Goal: Task Accomplishment & Management: Use online tool/utility

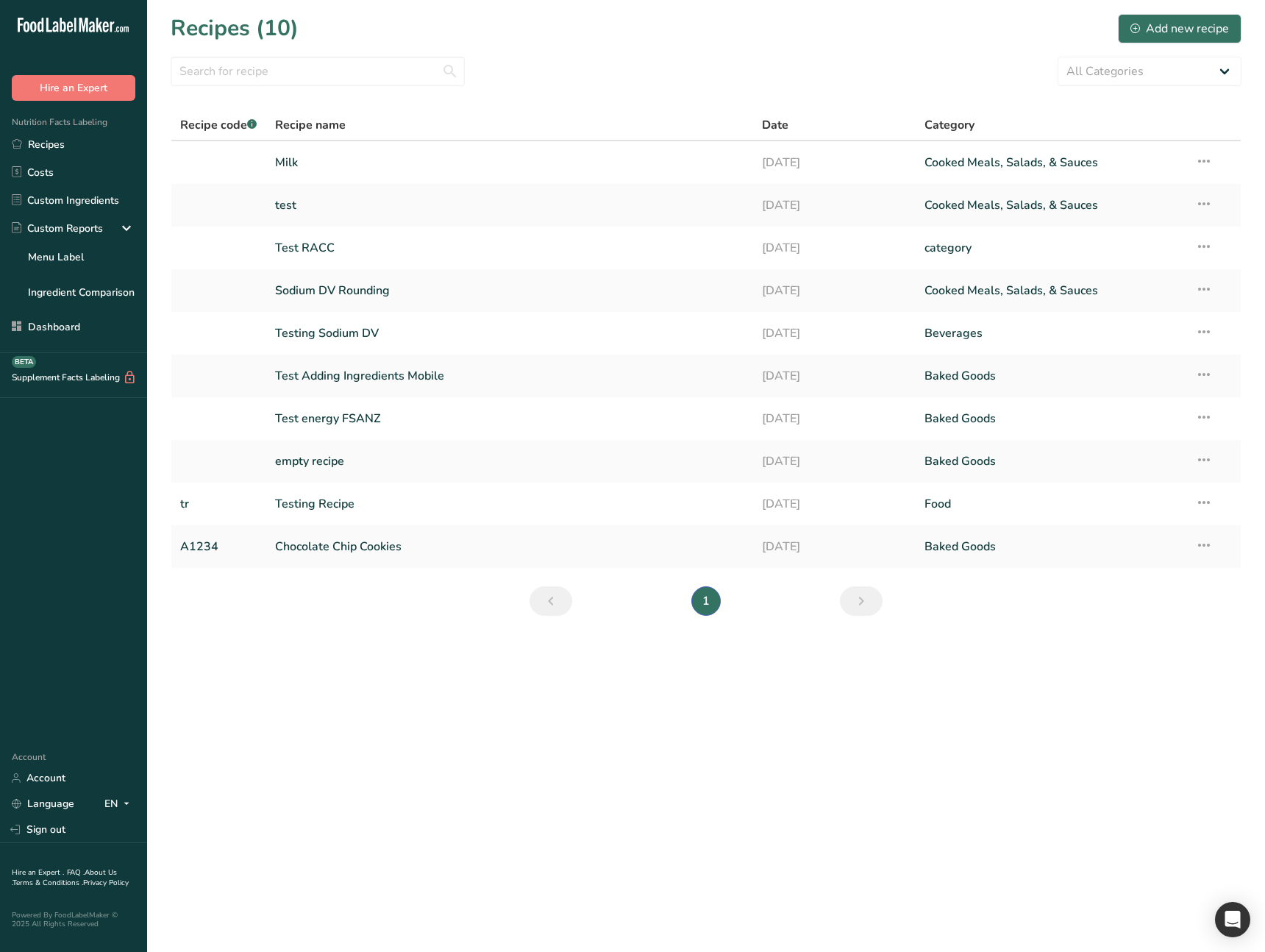
drag, startPoint x: 426, startPoint y: 779, endPoint x: 423, endPoint y: 769, distance: 10.4
click at [426, 778] on main "Recipes (10) Add new recipe All Categories Baked Goods Beverages category Cooke…" at bounding box center [632, 476] width 1265 height 952
click at [70, 139] on link "Recipes" at bounding box center [73, 144] width 147 height 28
click at [411, 181] on td "Milk" at bounding box center [510, 162] width 488 height 43
click at [408, 165] on link "Milk" at bounding box center [510, 162] width 470 height 31
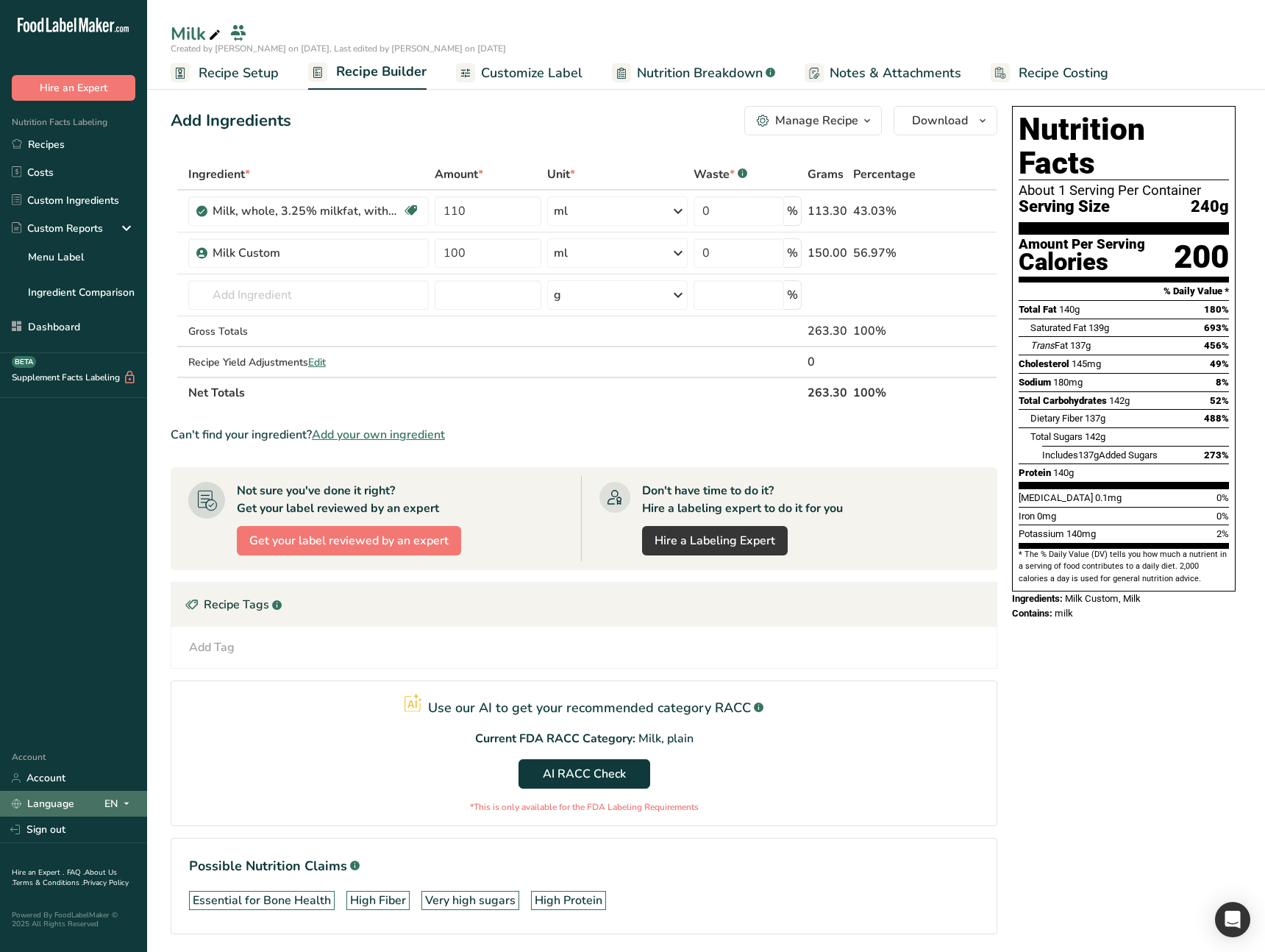
click at [119, 806] on span at bounding box center [126, 804] width 18 height 18
click at [87, 854] on div "Spanish" at bounding box center [78, 858] width 103 height 27
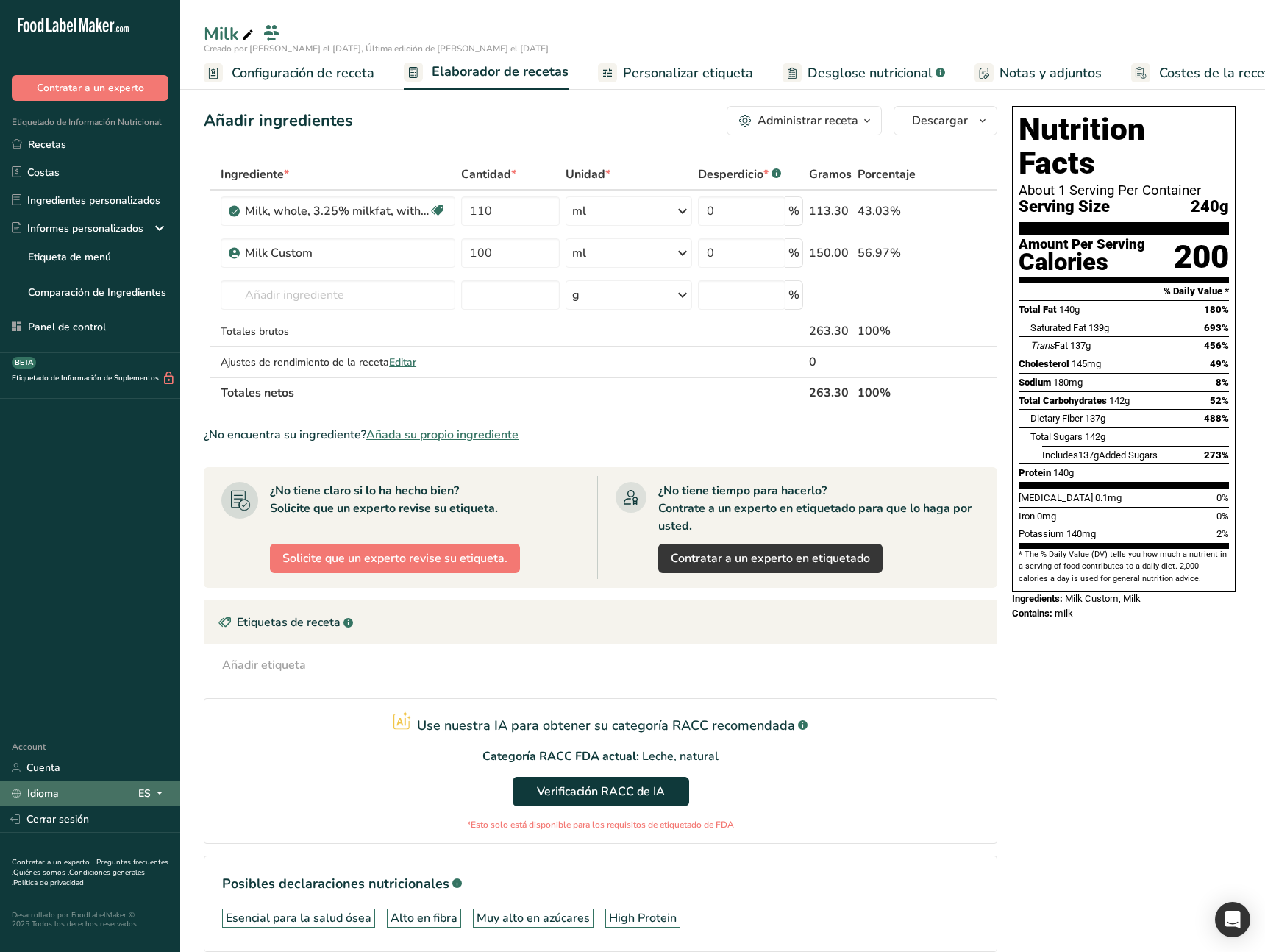
click at [133, 793] on div "Idioma ES" at bounding box center [90, 793] width 157 height 26
click at [542, 804] on button "Verificación RACC de IA" at bounding box center [601, 792] width 176 height 30
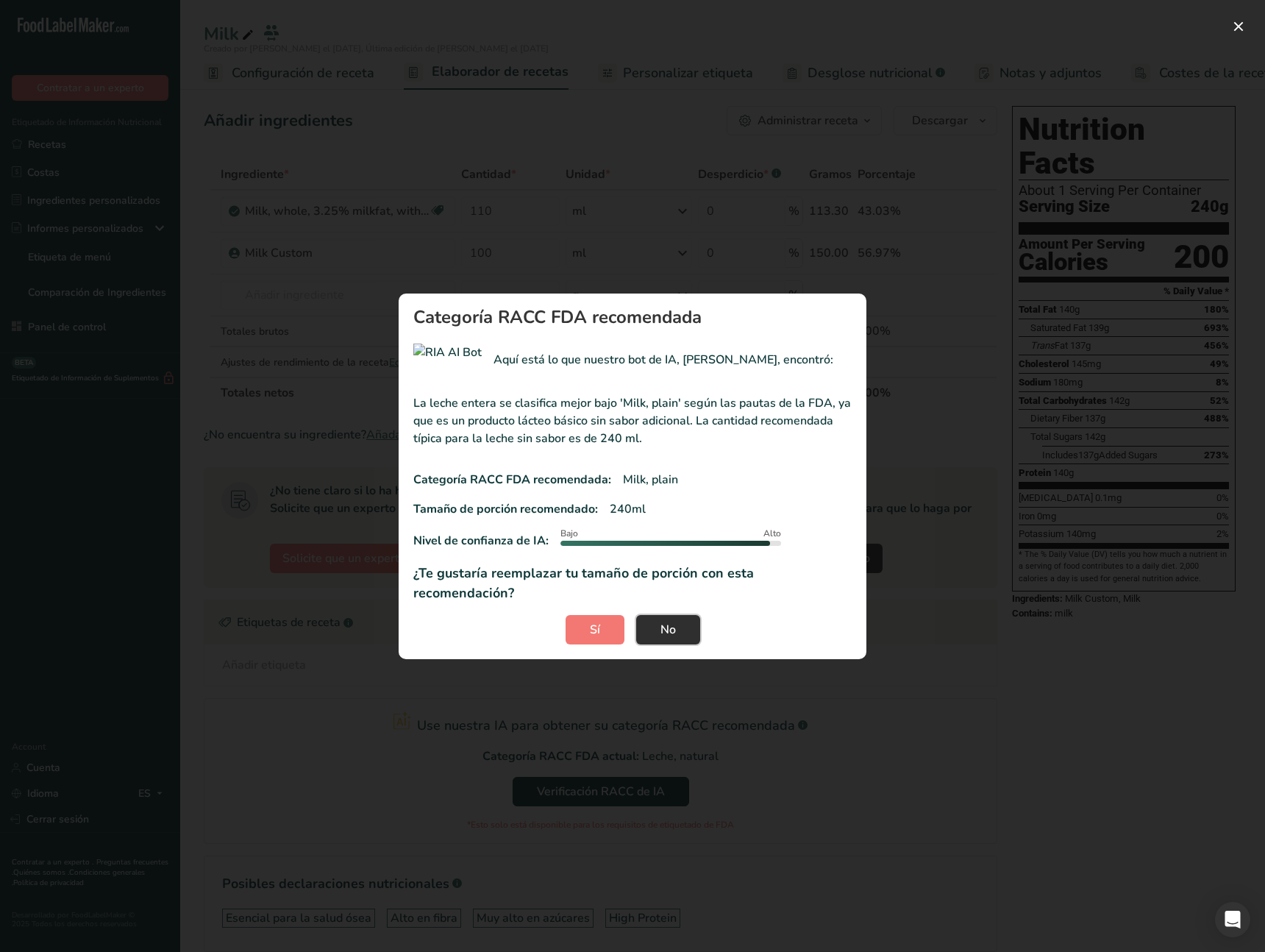
click at [669, 621] on span "No" at bounding box center [668, 629] width 16 height 18
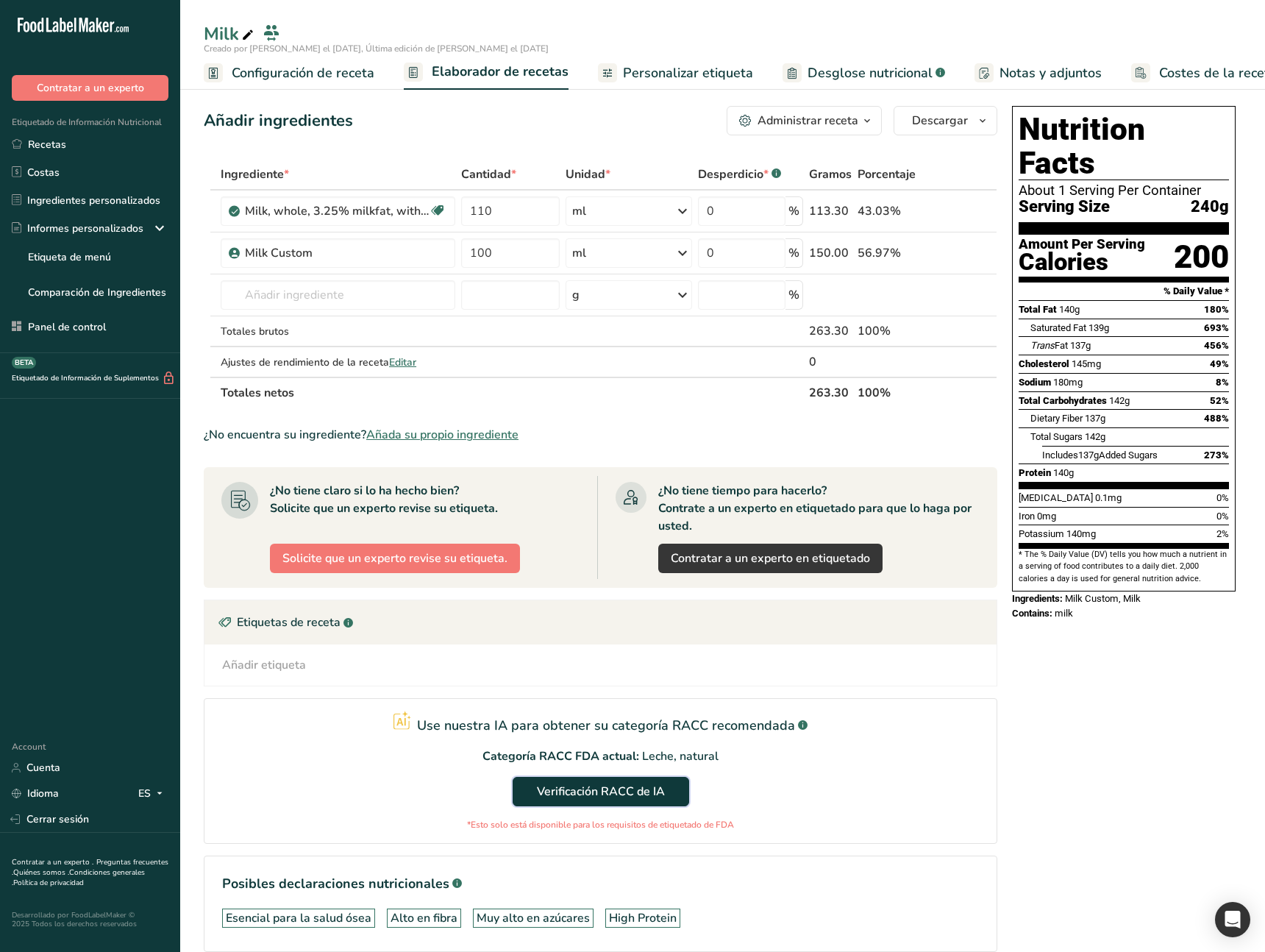
click at [602, 783] on span "Verificación RACC de IA" at bounding box center [601, 791] width 128 height 18
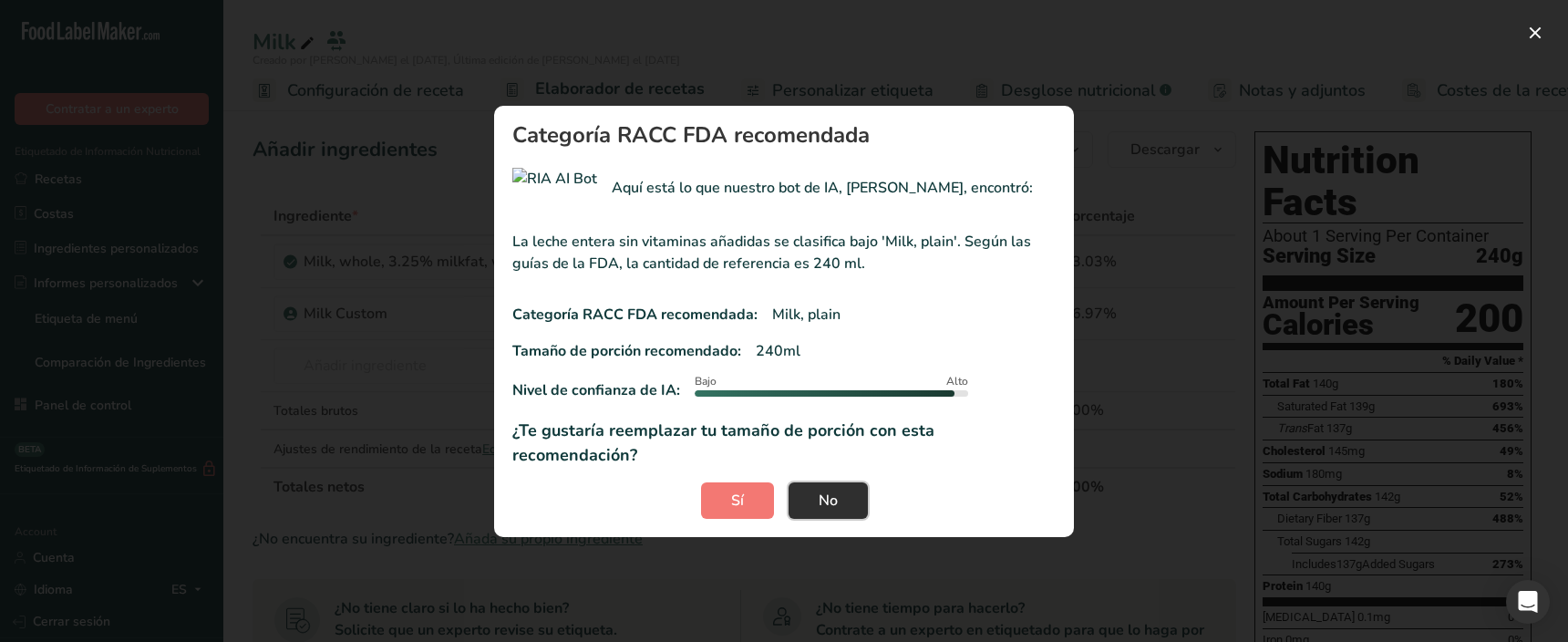
click at [832, 495] on span "No" at bounding box center [829, 501] width 19 height 22
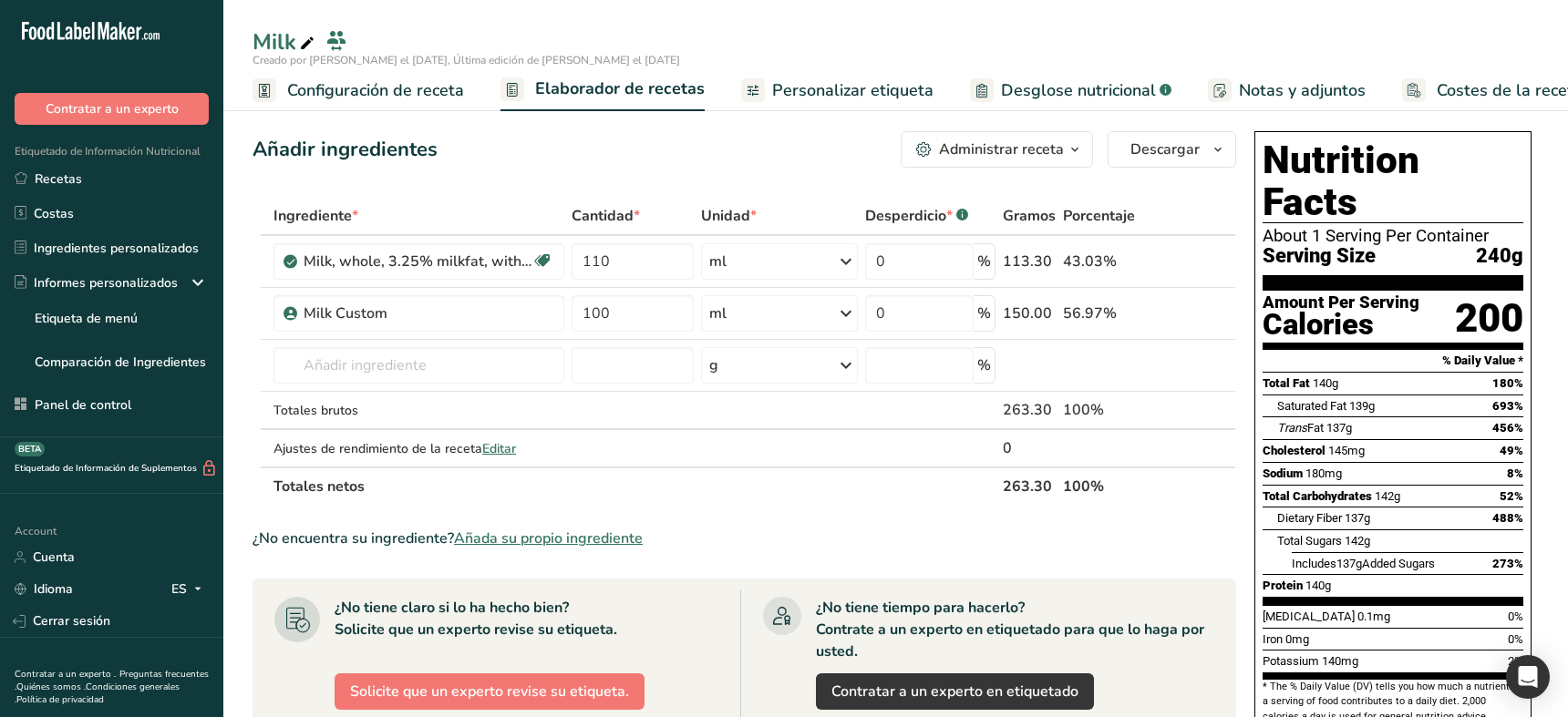
scroll to position [550, 0]
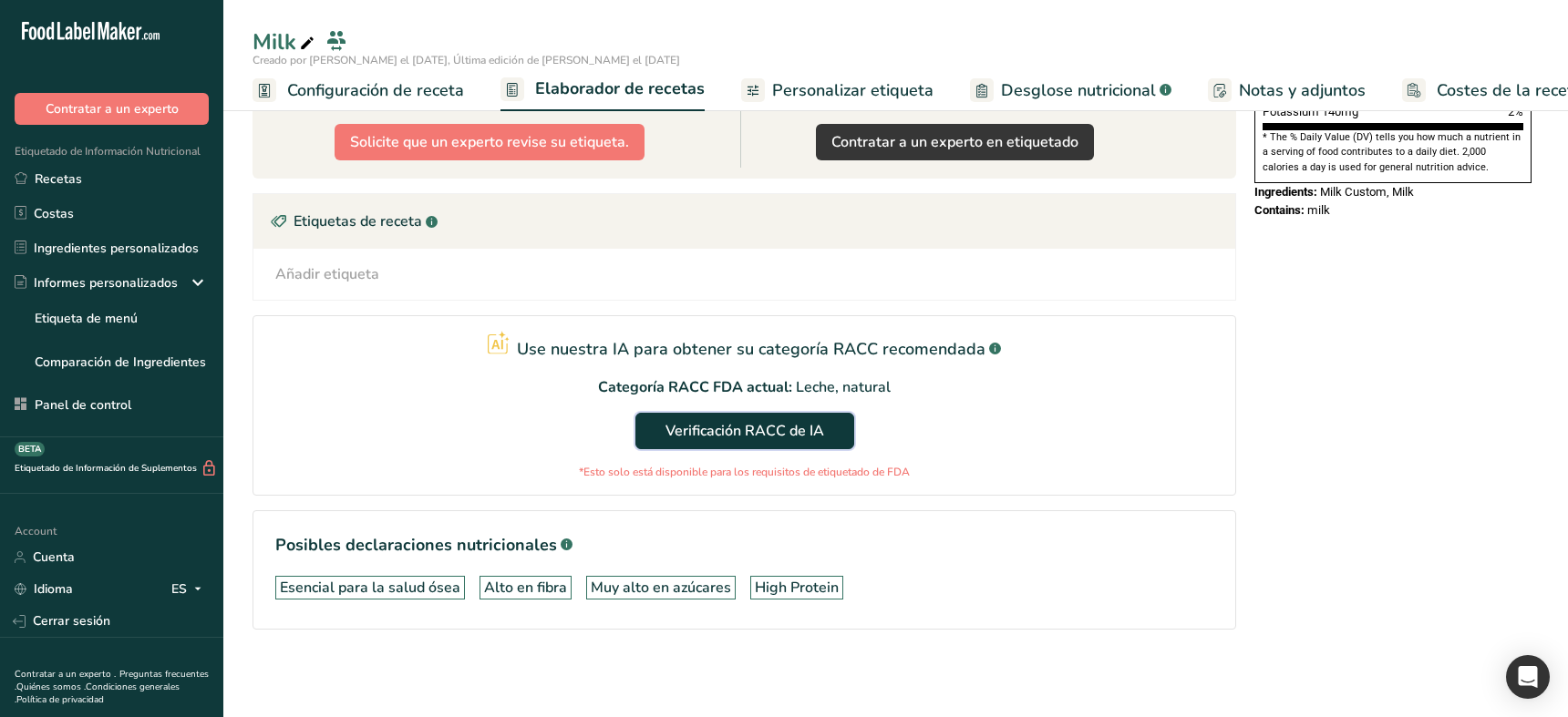
drag, startPoint x: 751, startPoint y: 433, endPoint x: 578, endPoint y: 692, distance: 311.5
click at [750, 433] on span "Verificación RACC de IA" at bounding box center [745, 431] width 159 height 22
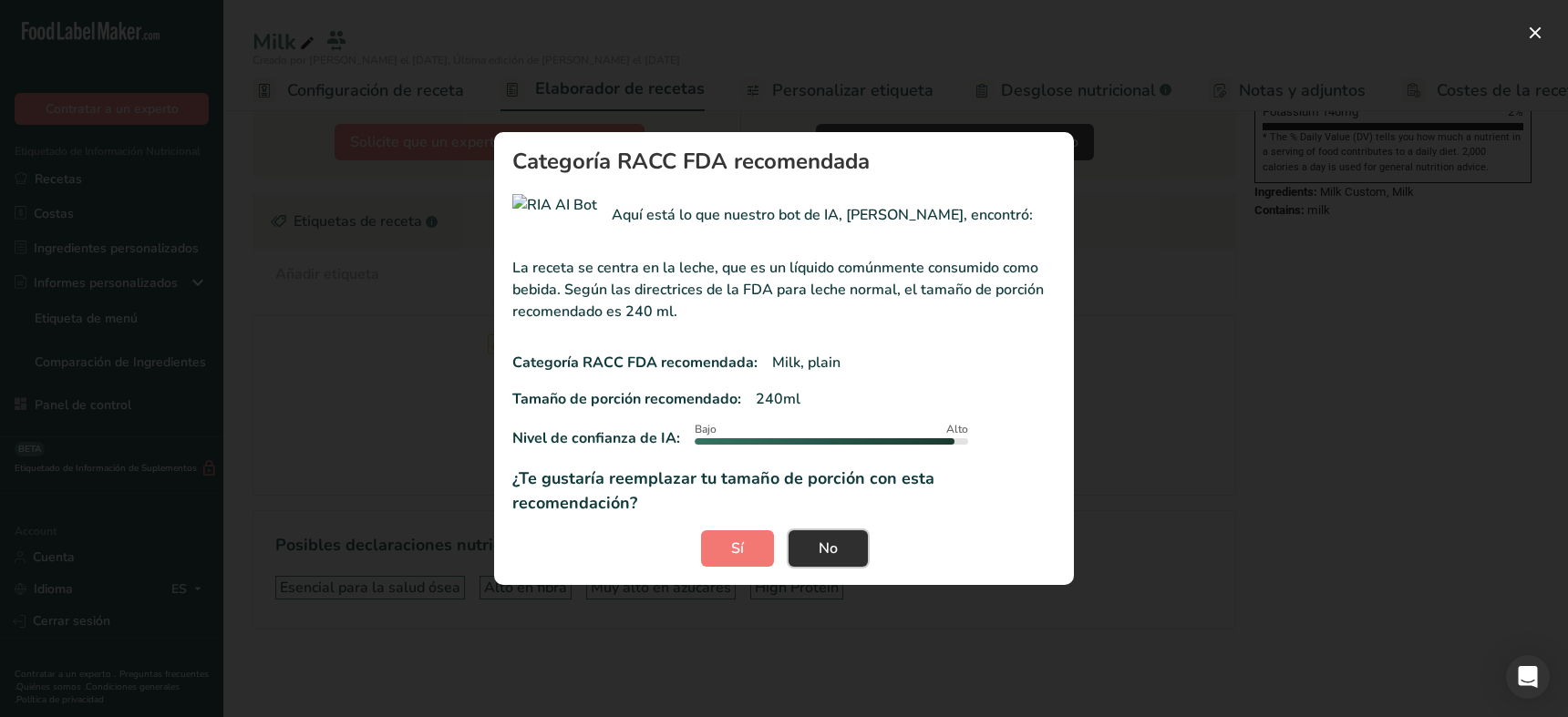
click at [842, 548] on button "No" at bounding box center [829, 549] width 79 height 37
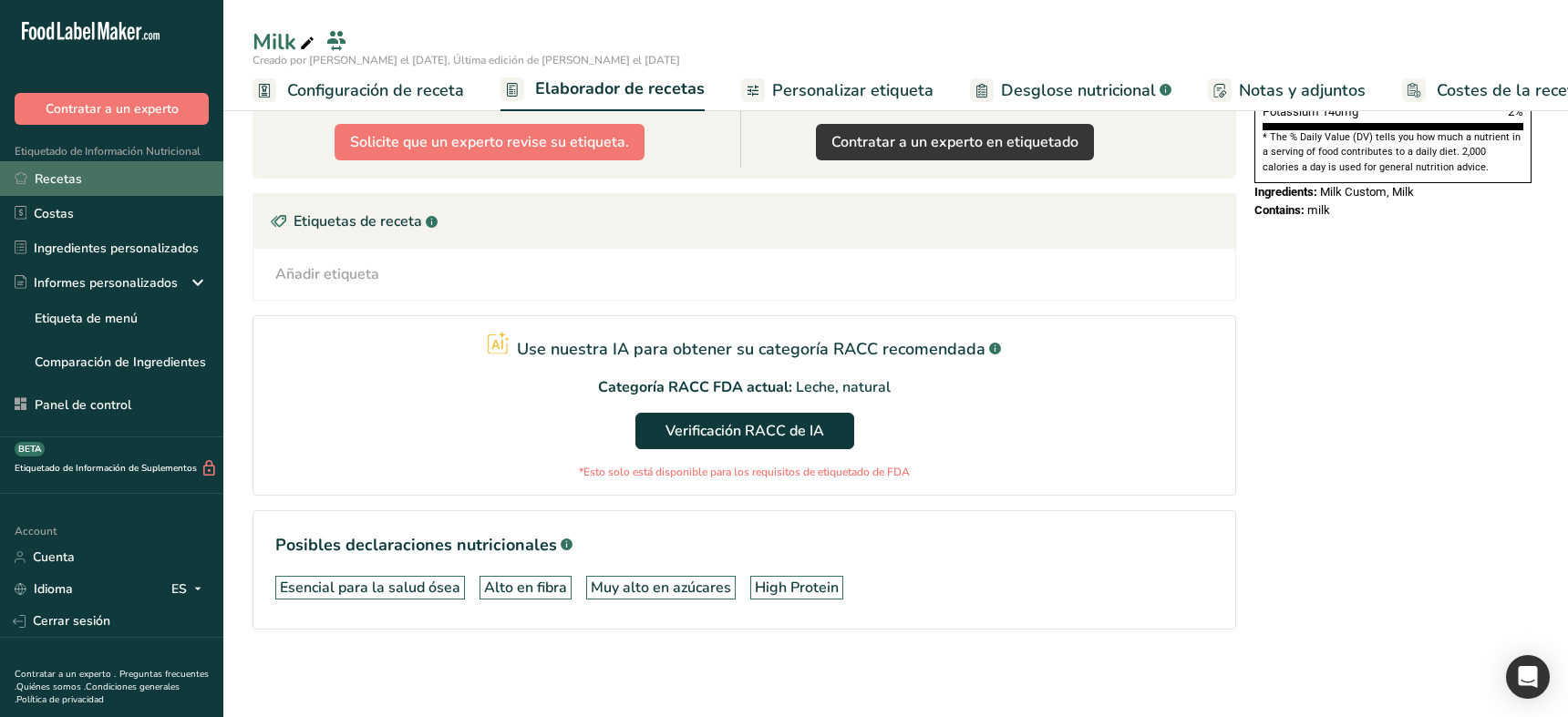
click at [82, 180] on link "Recetas" at bounding box center [111, 179] width 224 height 35
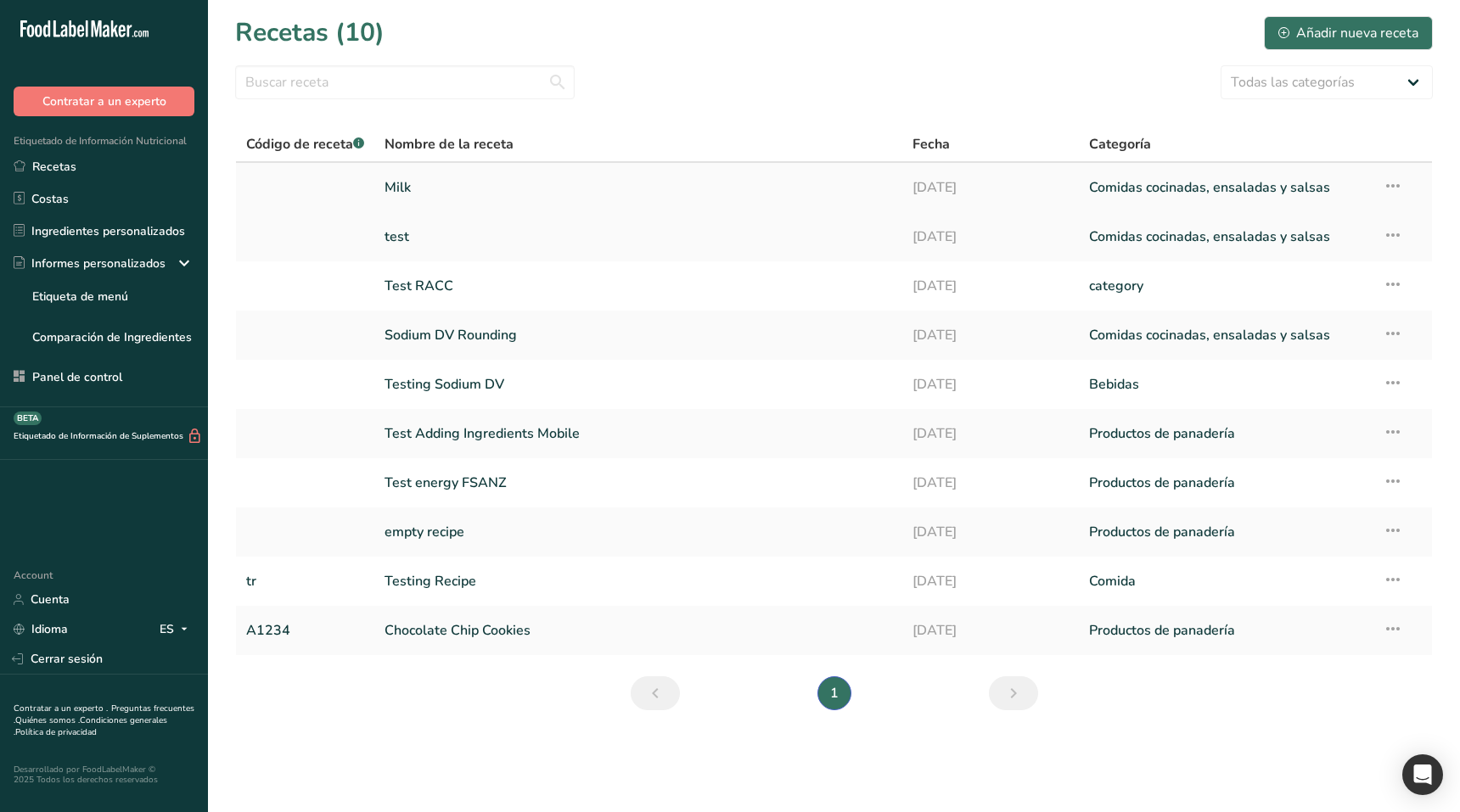
click at [434, 192] on link "Milk" at bounding box center [638, 187] width 507 height 36
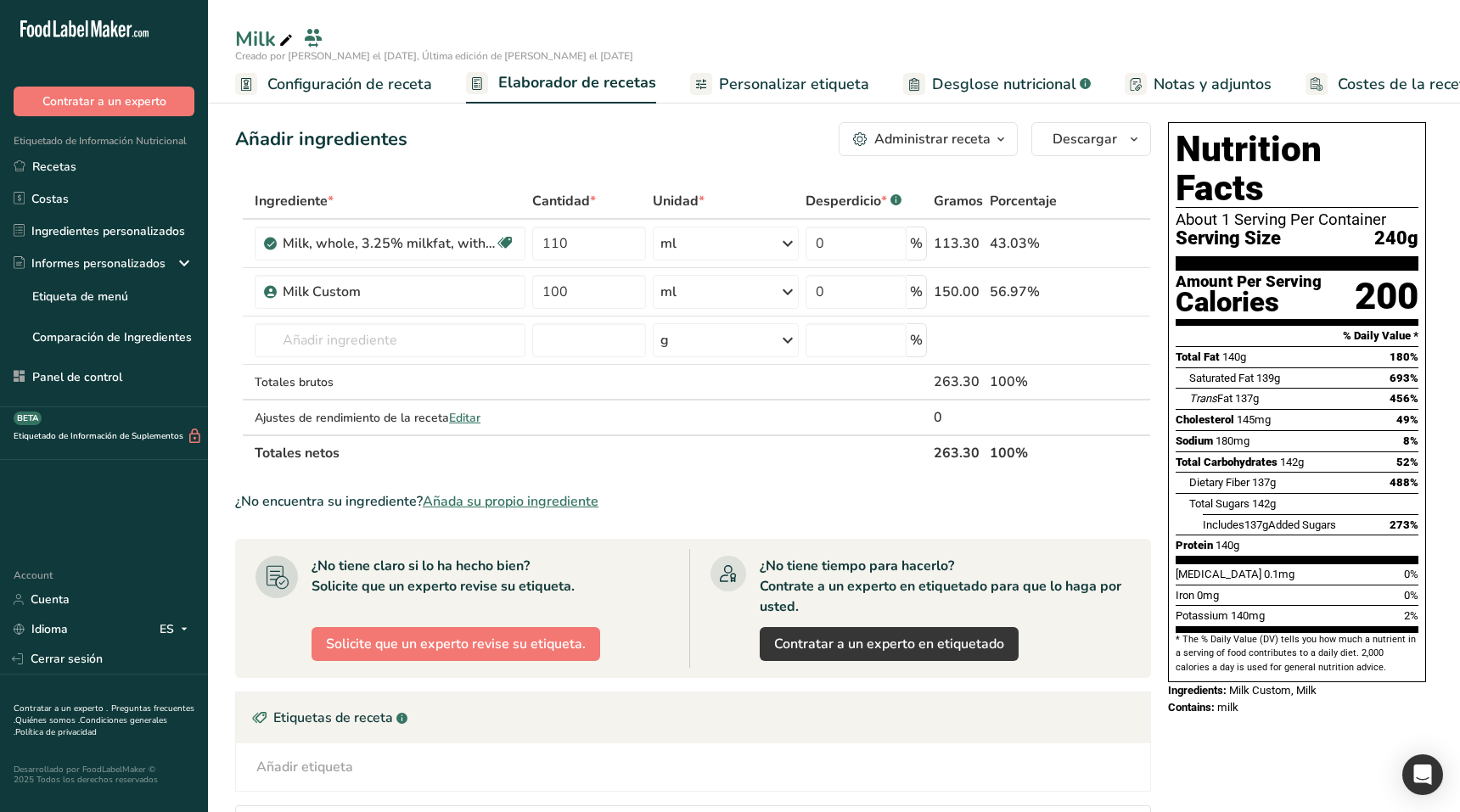
click at [342, 86] on span "Configuración de receta" at bounding box center [350, 84] width 165 height 23
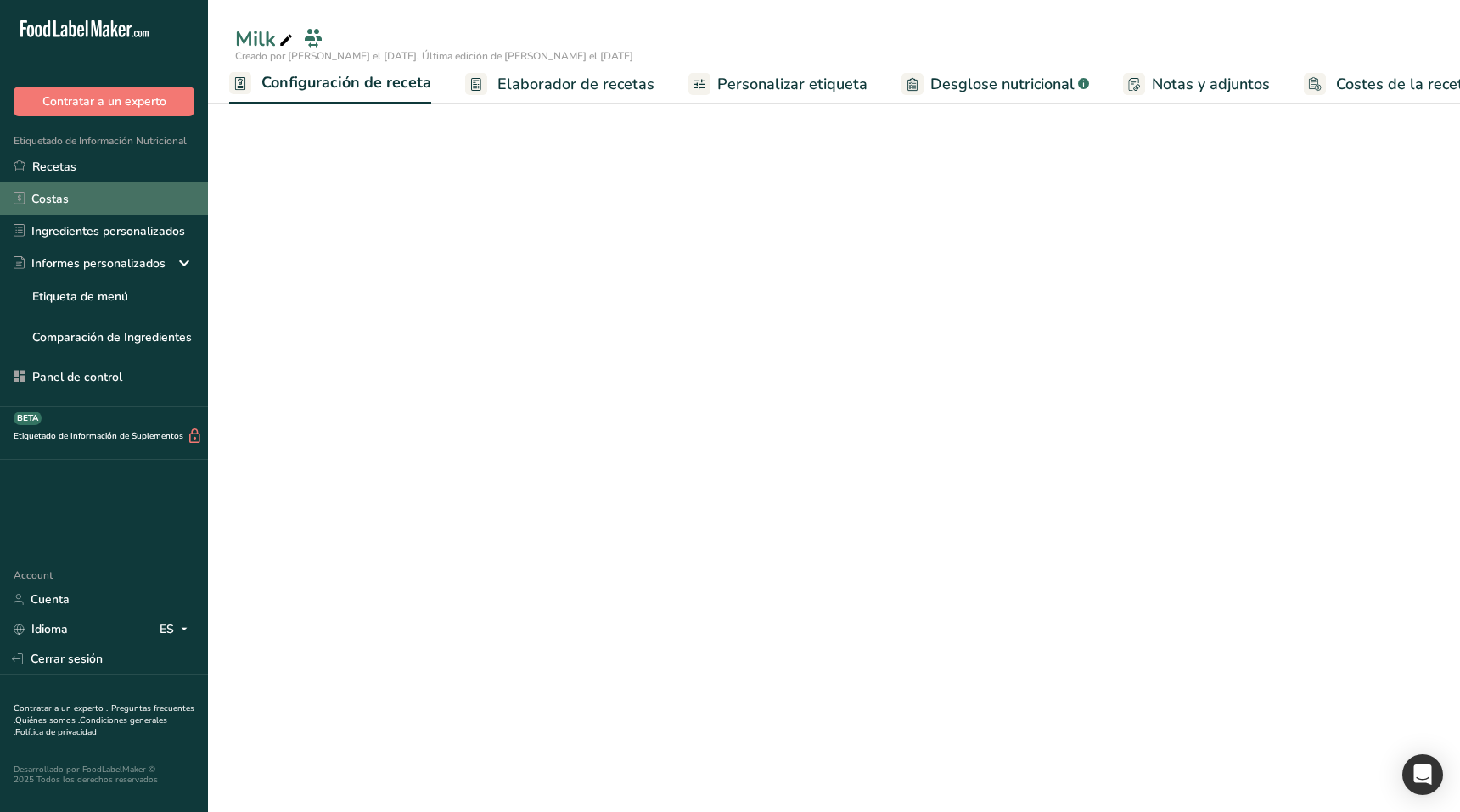
select select "27"
select select "29"
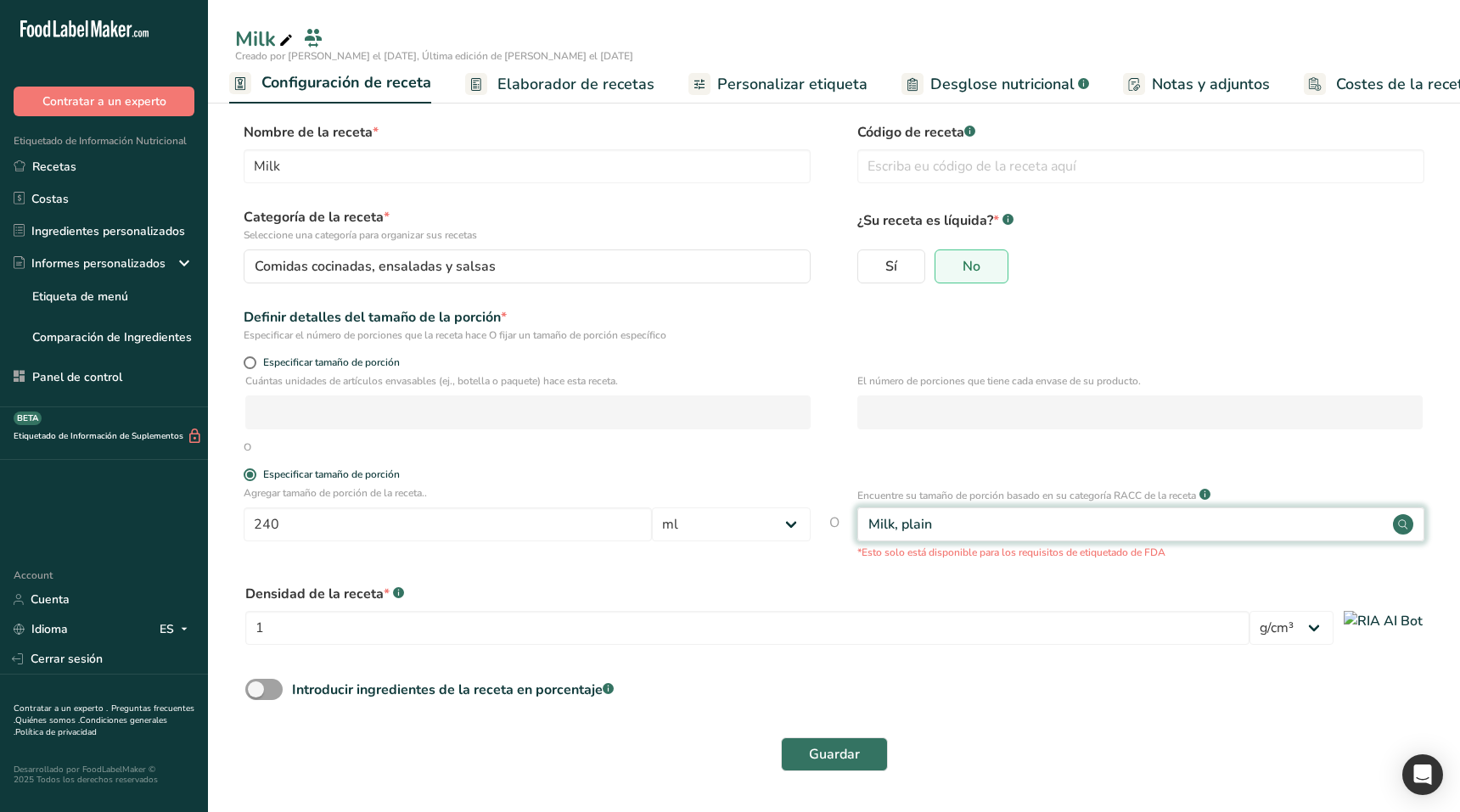
click at [1090, 522] on div "Milk, plain" at bounding box center [1140, 525] width 567 height 34
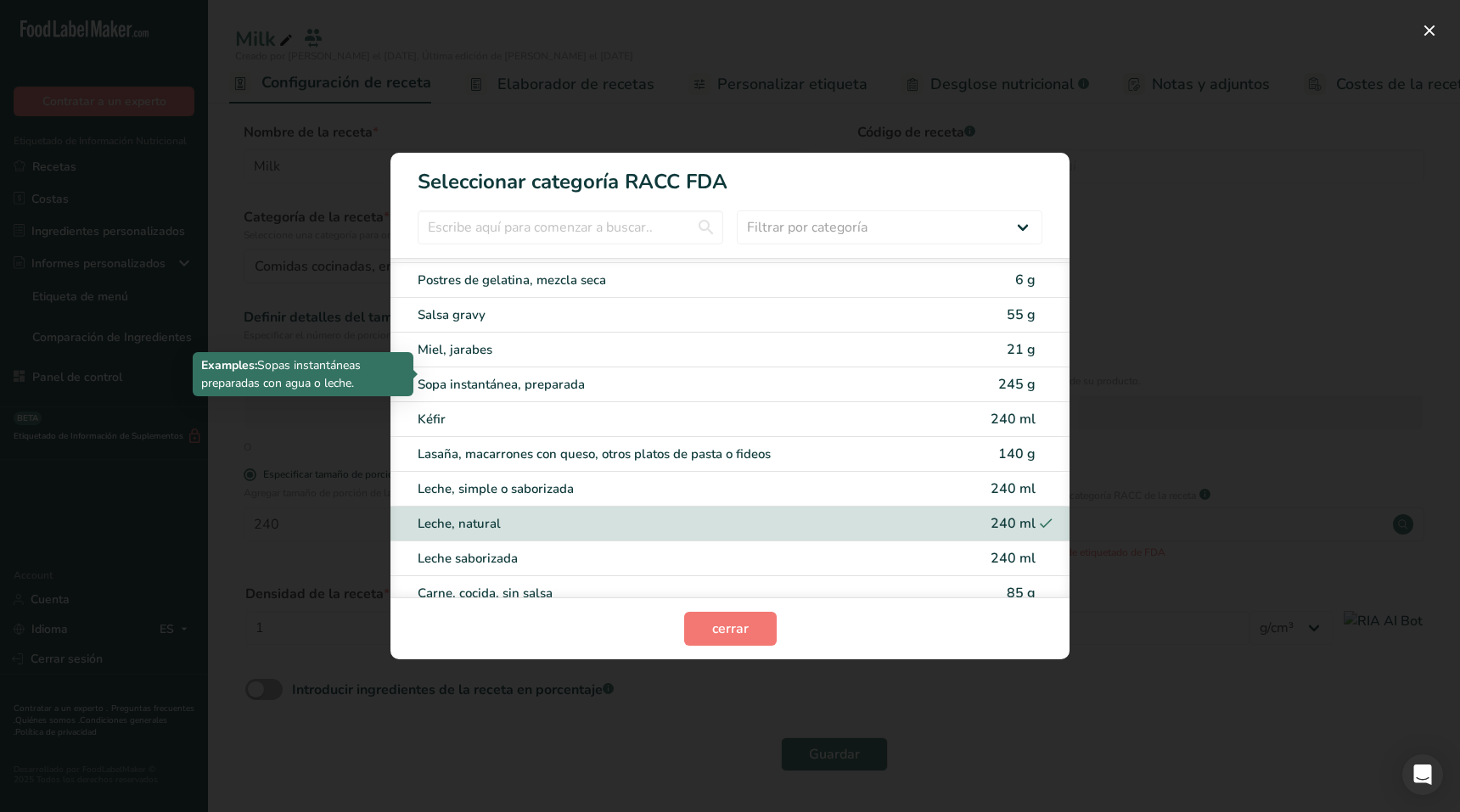
scroll to position [1948, 0]
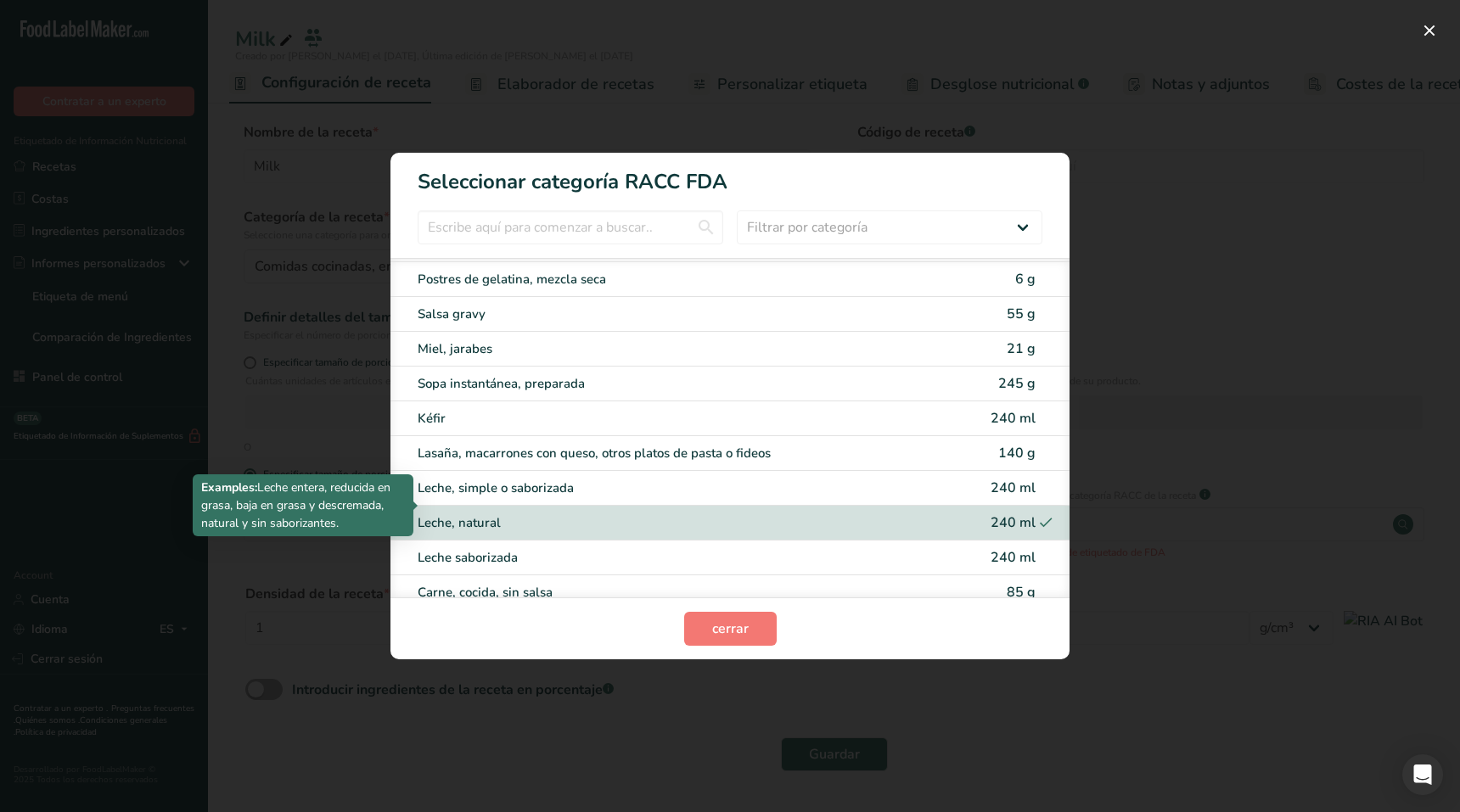
click at [640, 514] on div "Leche, natural" at bounding box center [658, 524] width 482 height 20
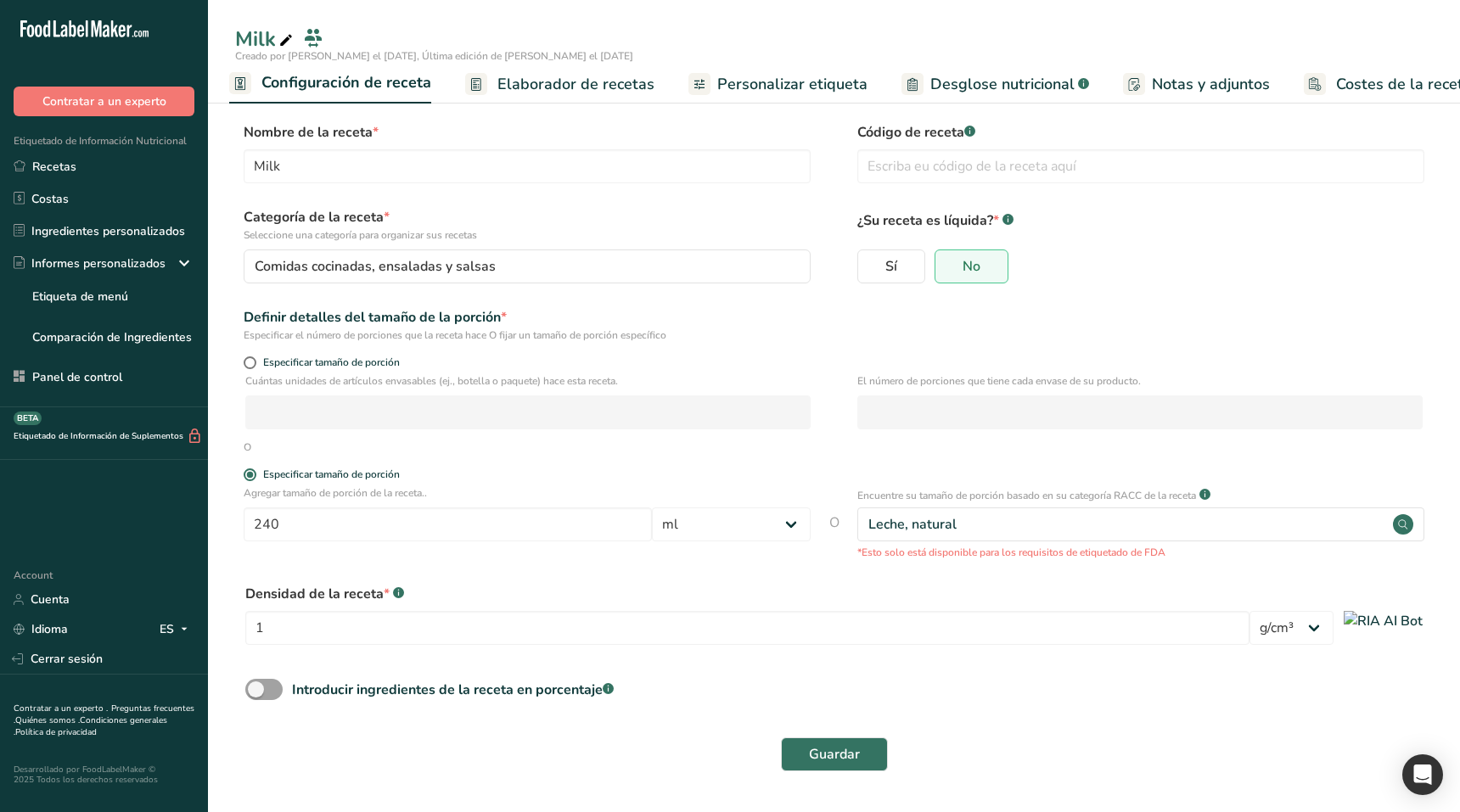
click at [510, 85] on span "Elaborador de recetas" at bounding box center [576, 84] width 157 height 23
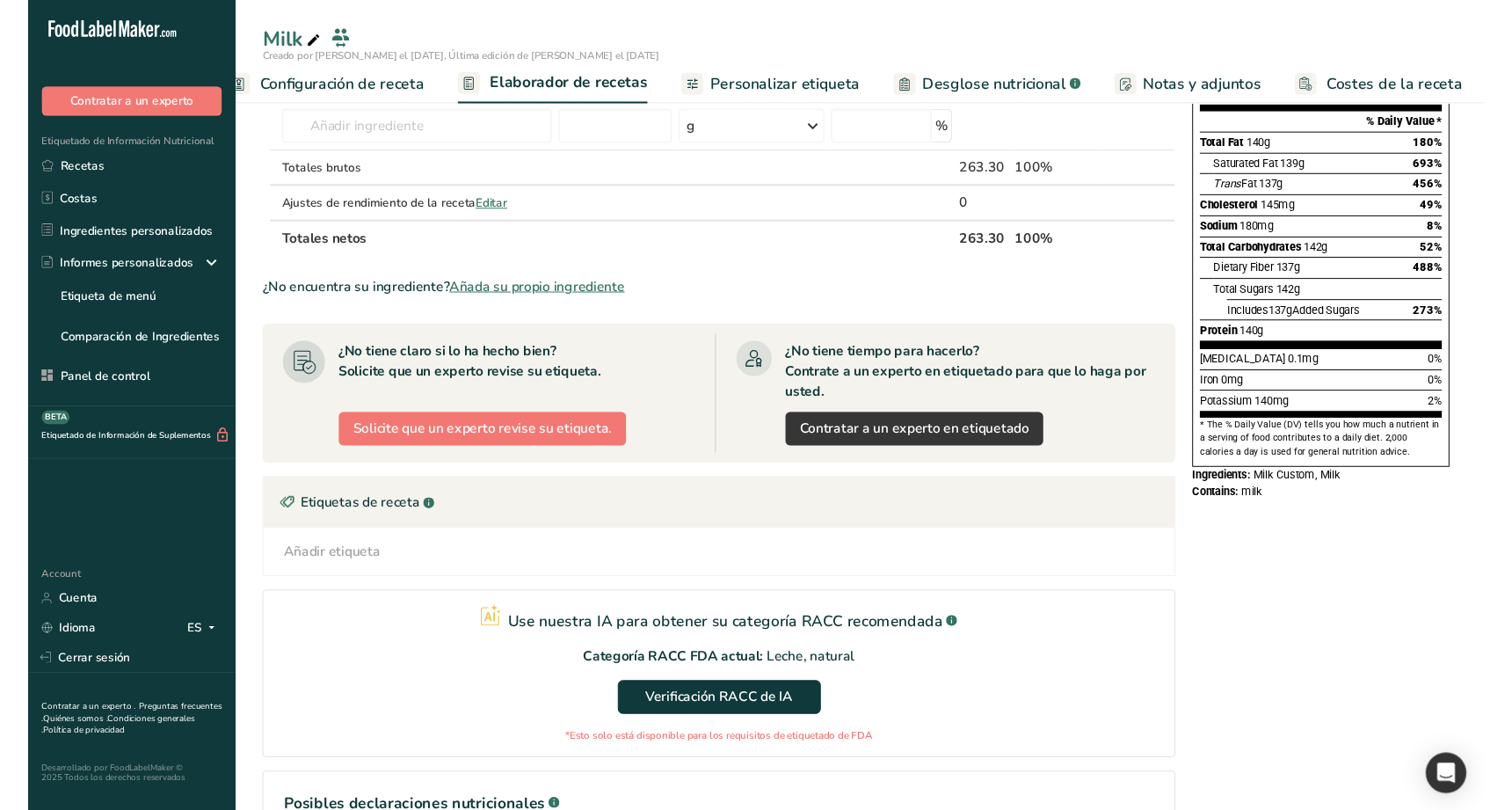
scroll to position [381, 0]
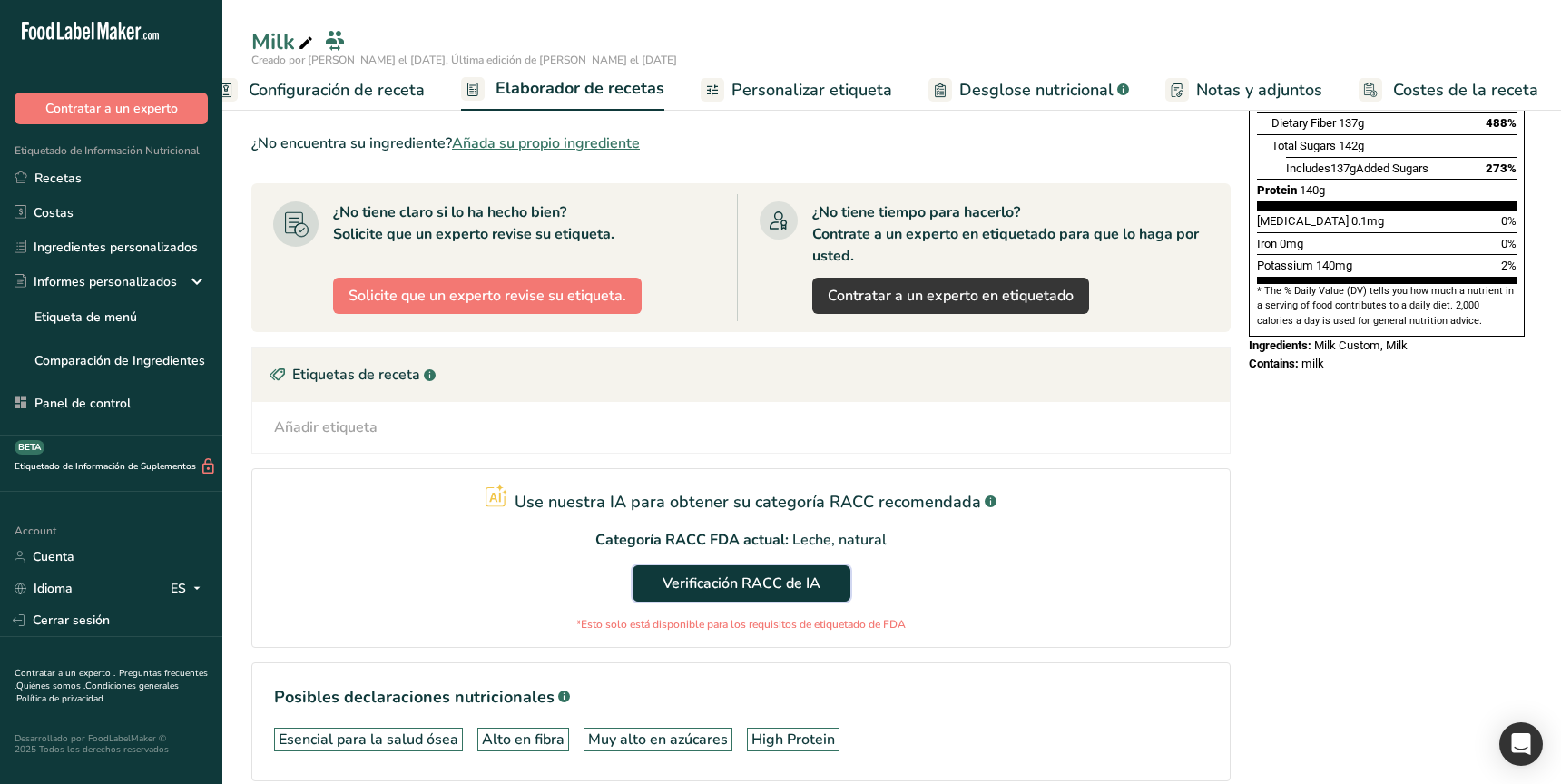
click at [795, 579] on span "Verificación RACC de IA" at bounding box center [742, 583] width 158 height 22
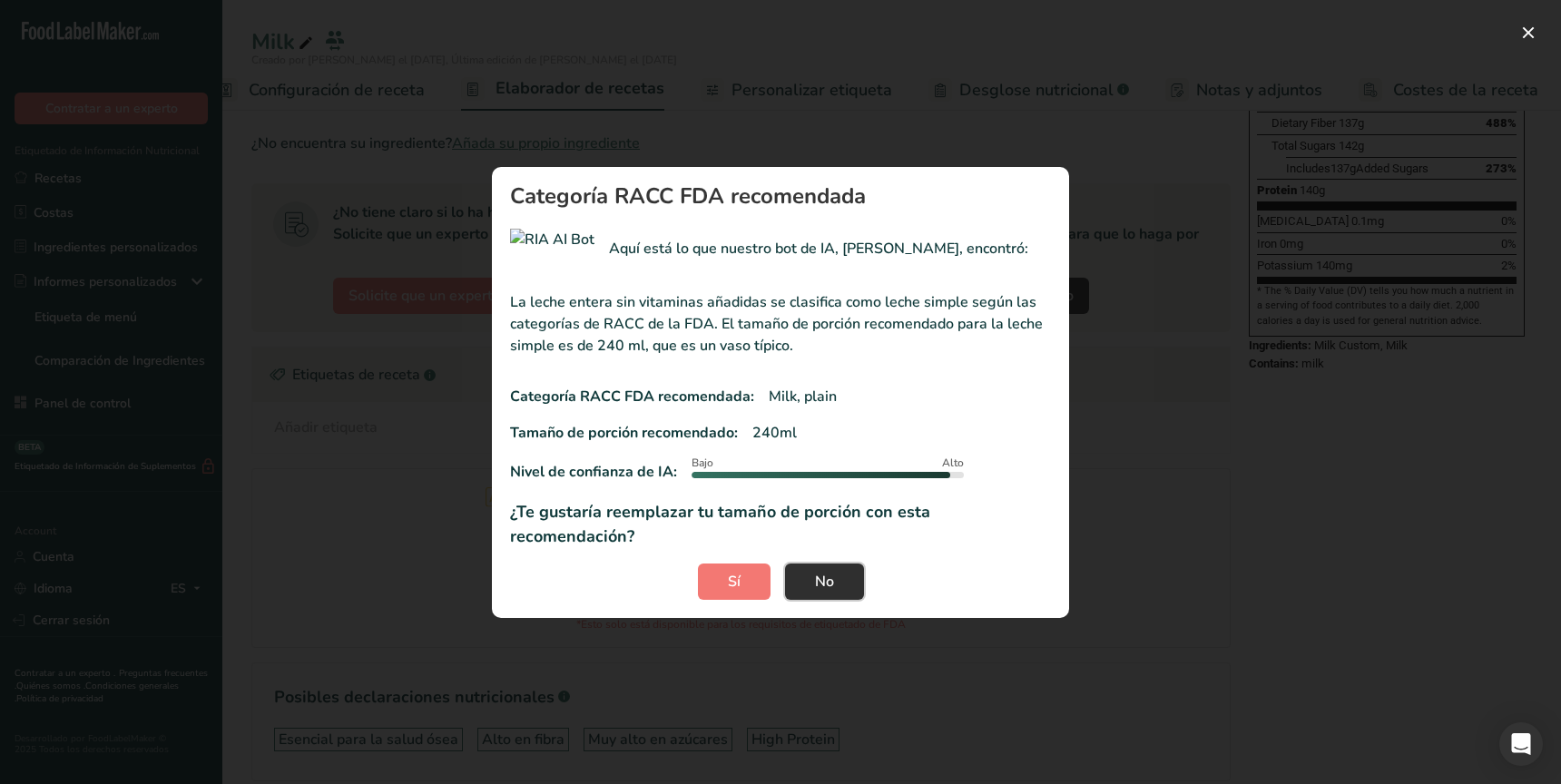
click at [843, 568] on button "No" at bounding box center [825, 582] width 79 height 37
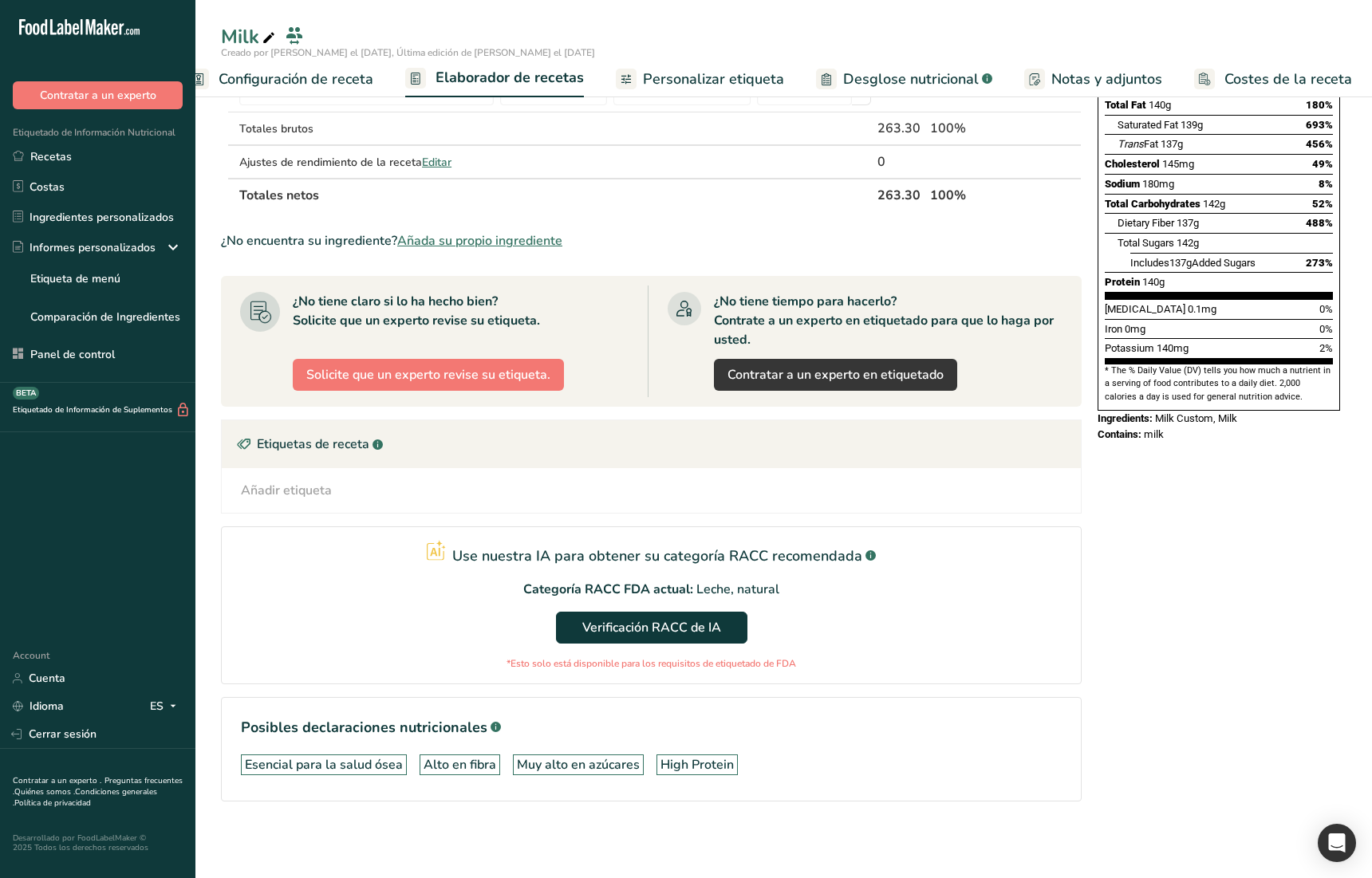
scroll to position [0, 0]
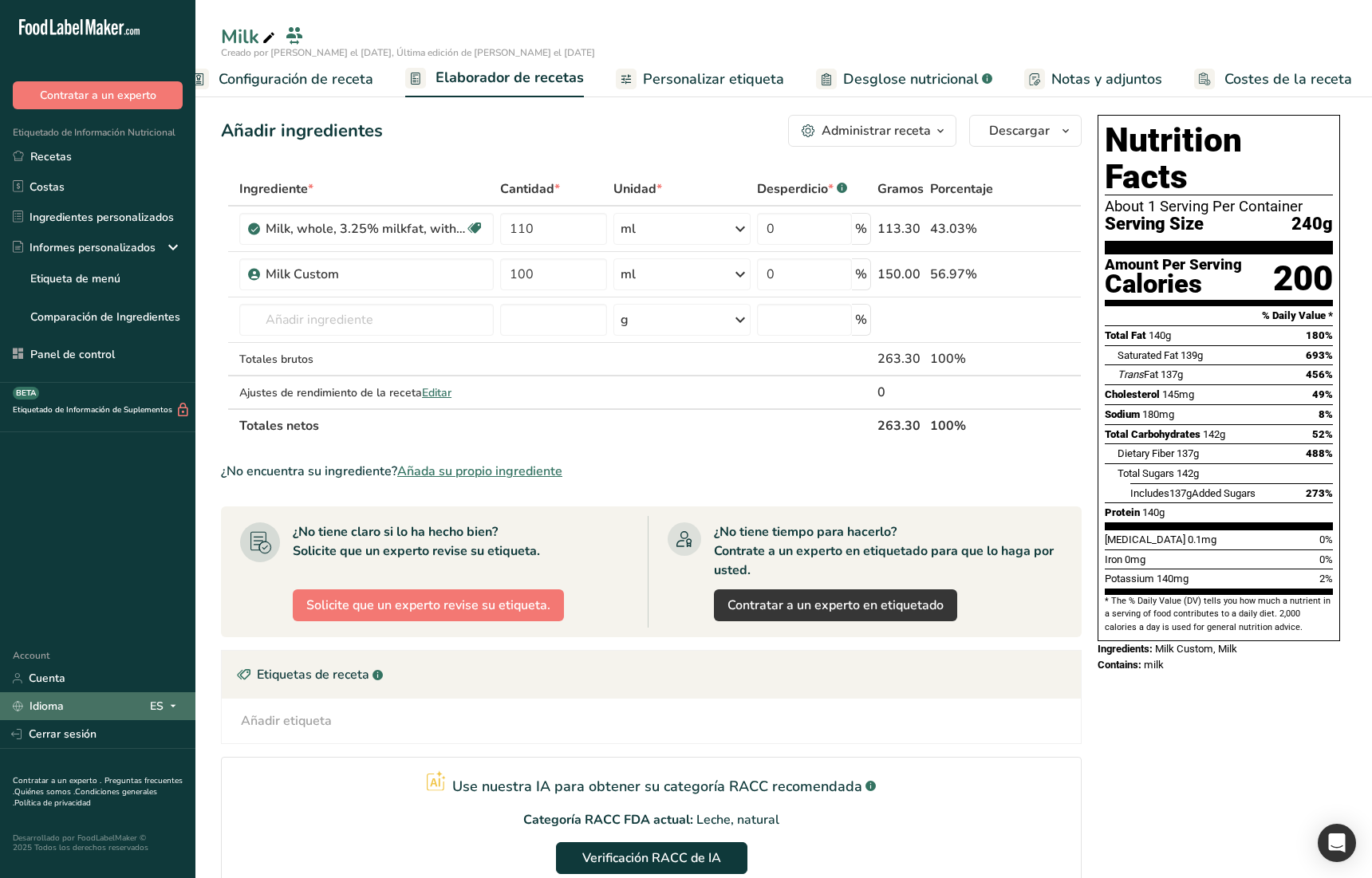
click at [176, 560] on icon at bounding box center [173, 706] width 13 height 20
drag, startPoint x: 26, startPoint y: 734, endPoint x: 102, endPoint y: 735, distance: 76.0
click at [101, 560] on div "Account Cuenta Idioma ES English Spanish Cerrar sesión" at bounding box center [97, 697] width 196 height 103
drag, startPoint x: 102, startPoint y: 735, endPoint x: 119, endPoint y: 736, distance: 17.0
click at [106, 560] on div "Account Cuenta Idioma ES English Spanish Cerrar sesión" at bounding box center [97, 697] width 196 height 103
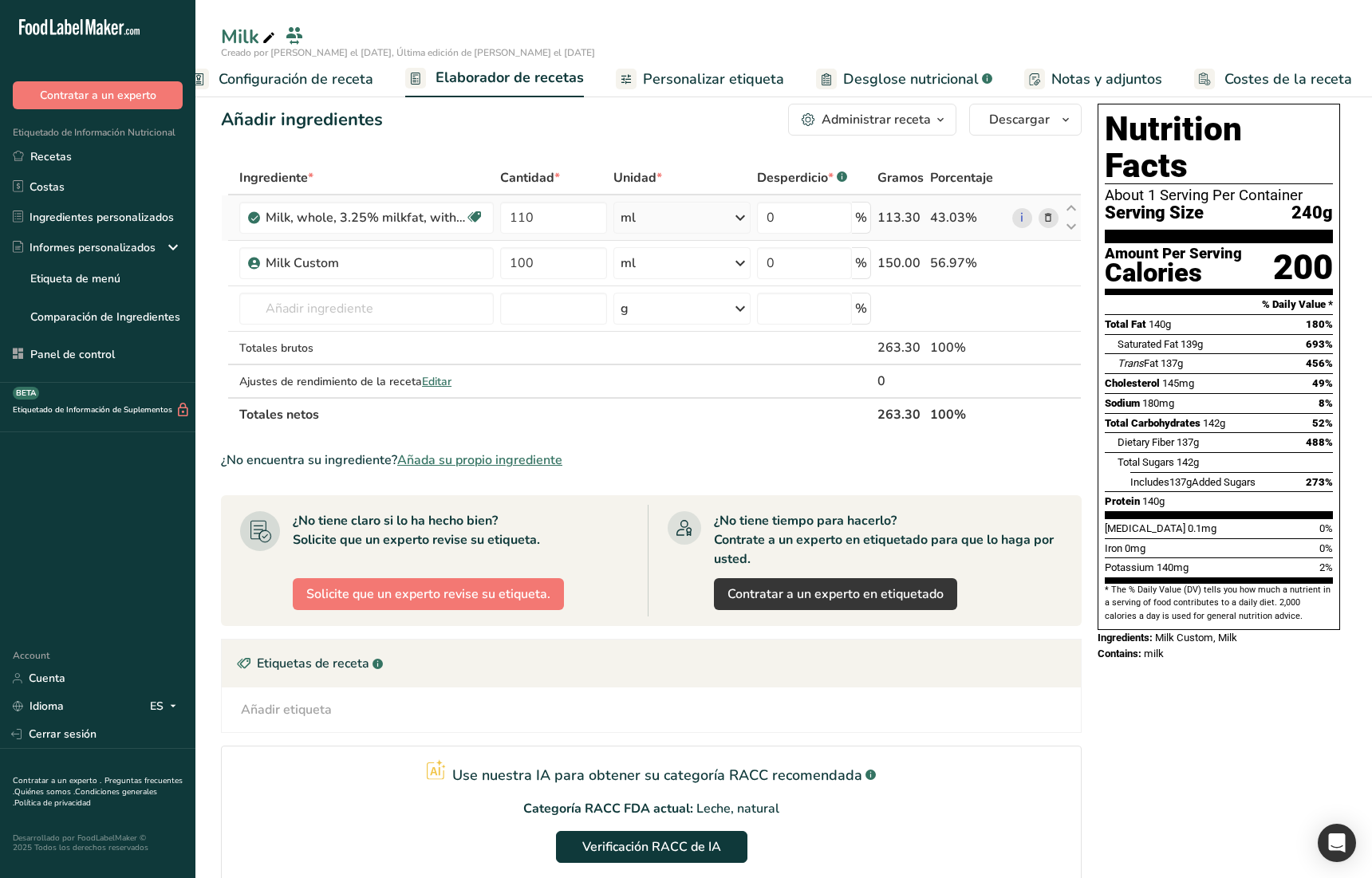
scroll to position [5, 0]
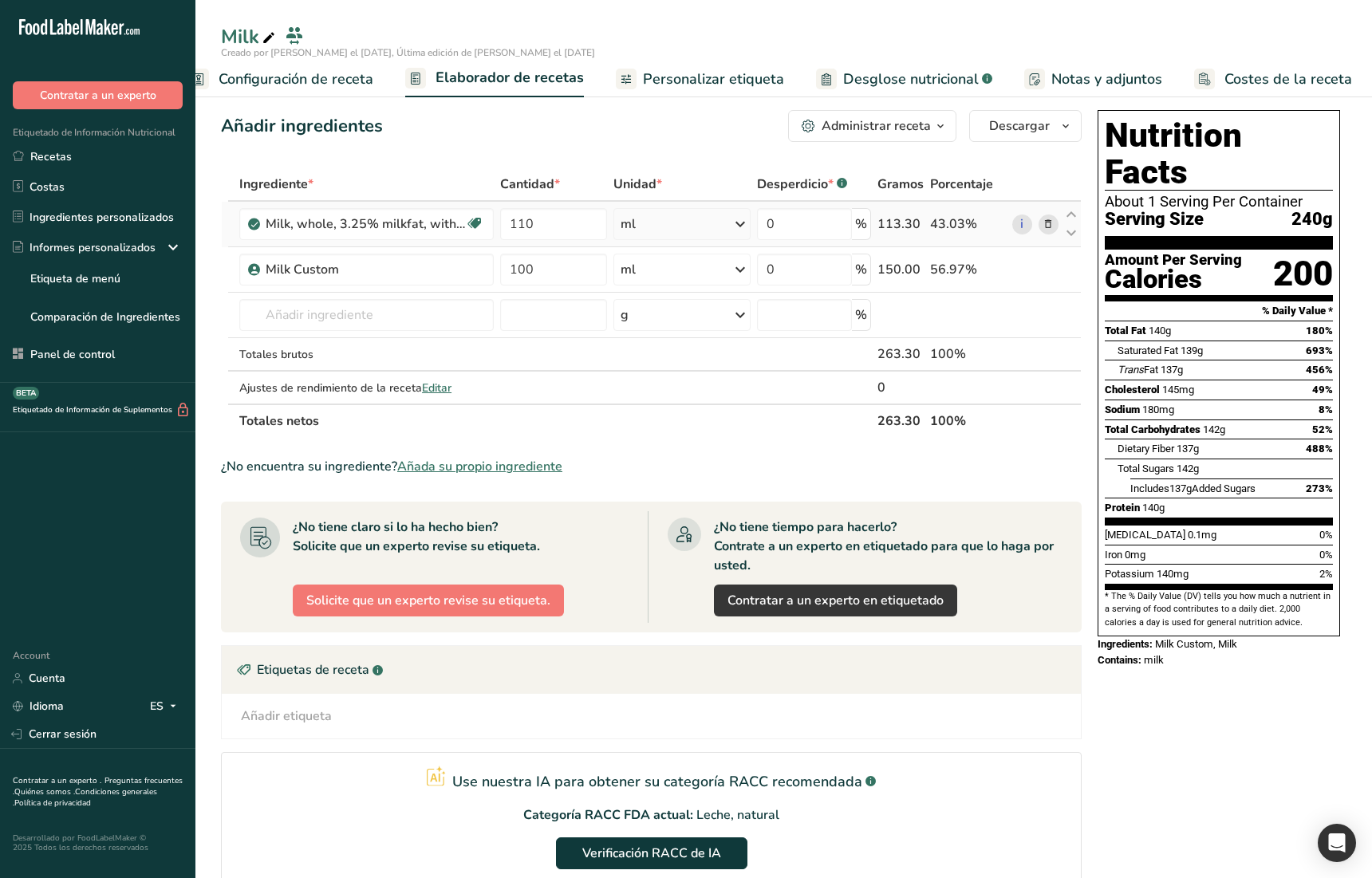
click at [1049, 230] on icon at bounding box center [1048, 224] width 11 height 17
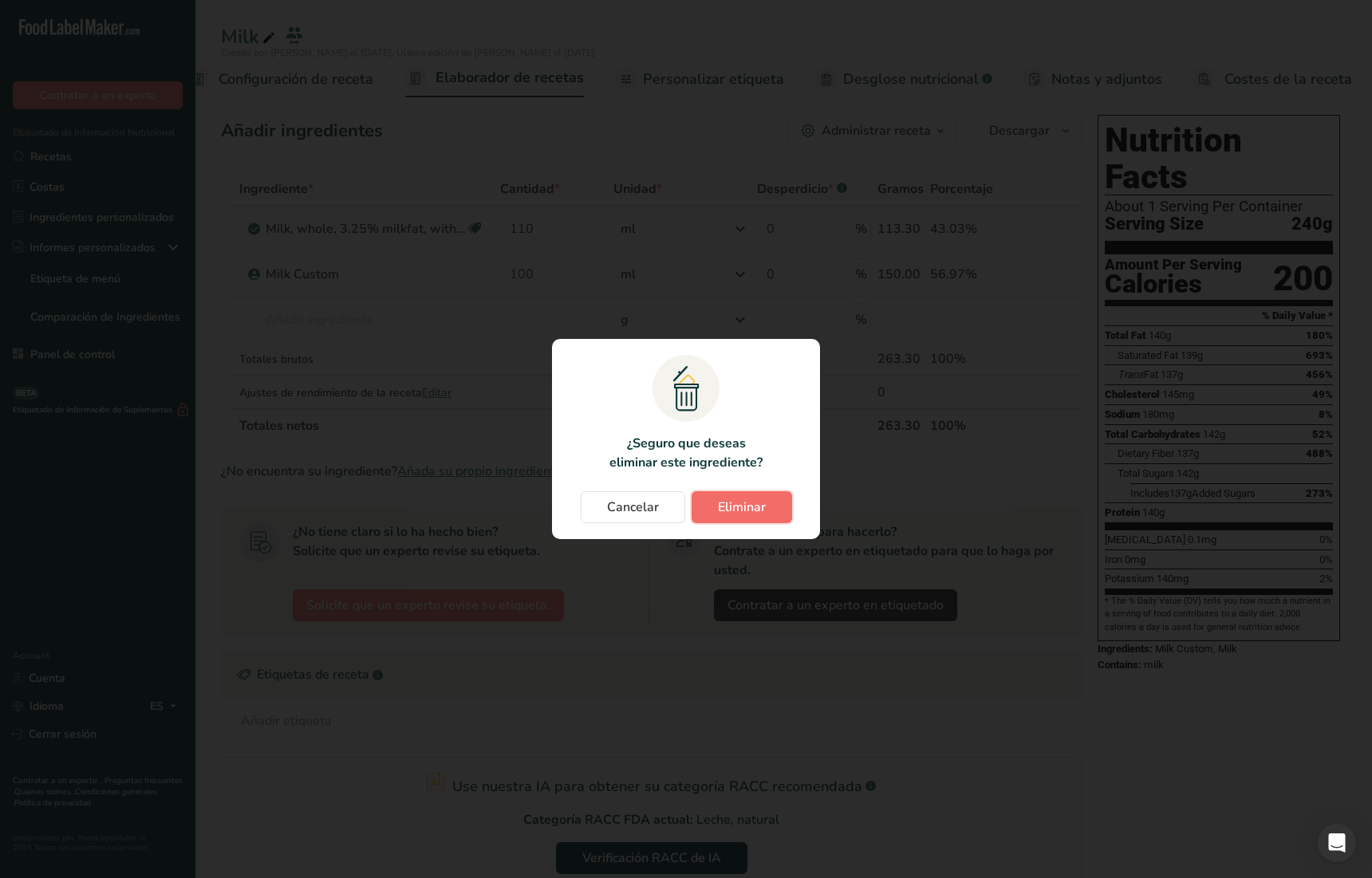
click at [736, 506] on span "Eliminar" at bounding box center [742, 507] width 48 height 19
type input "100"
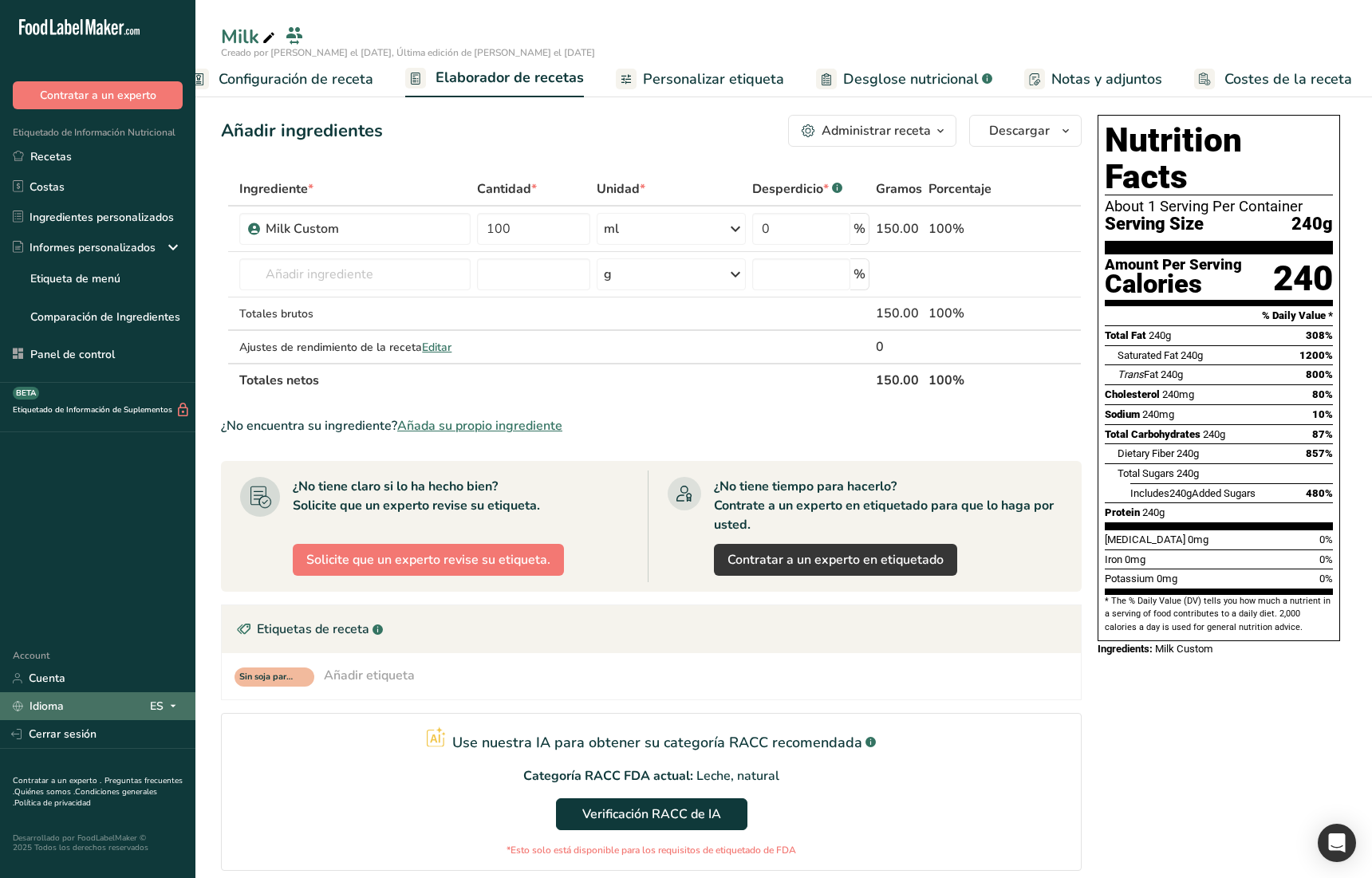
click at [172, 560] on icon at bounding box center [173, 706] width 13 height 20
click at [106, 560] on div "English" at bounding box center [90, 736] width 112 height 30
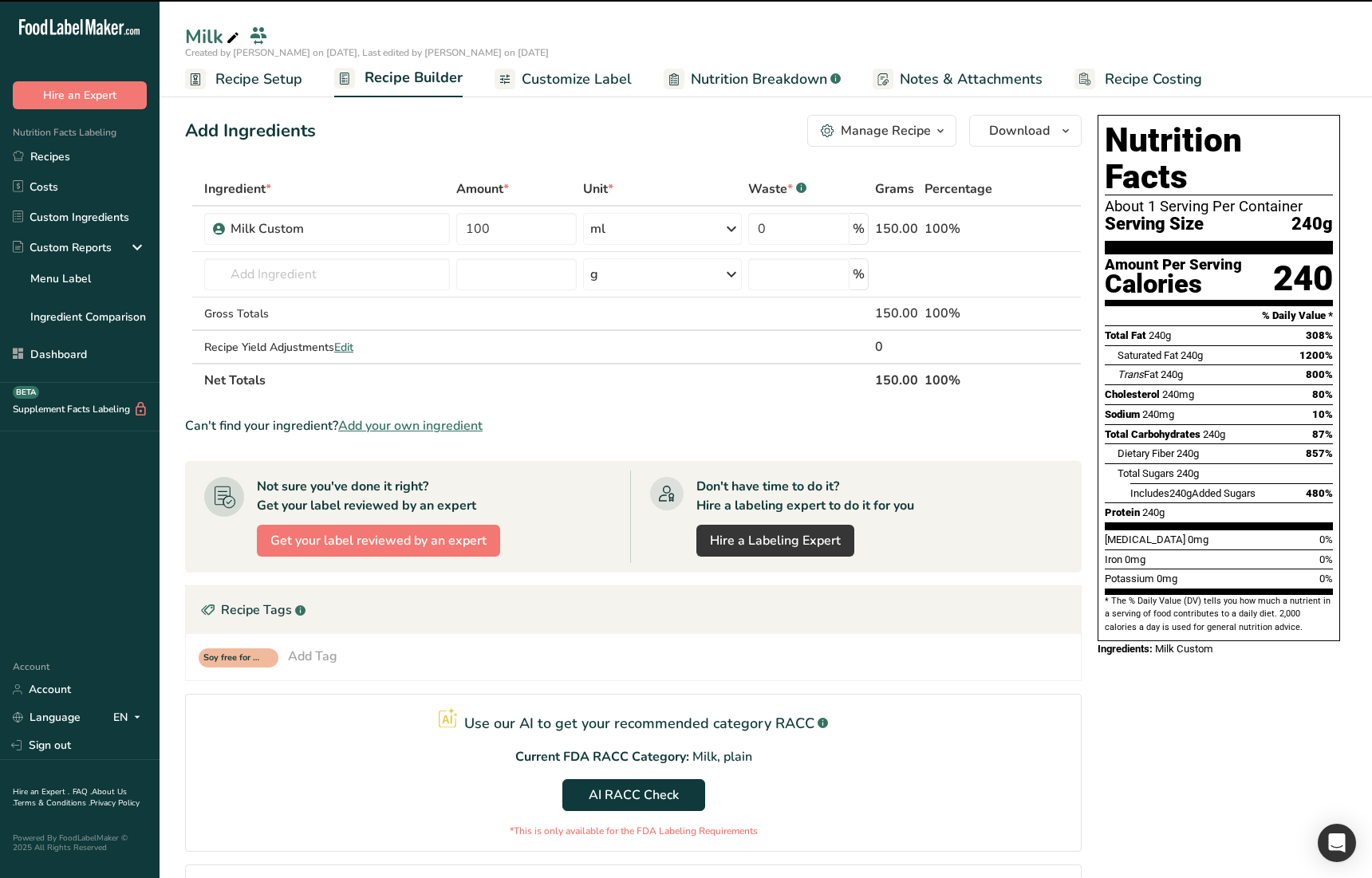
click at [732, 392] on th "Net Totals" at bounding box center [536, 380] width 671 height 34
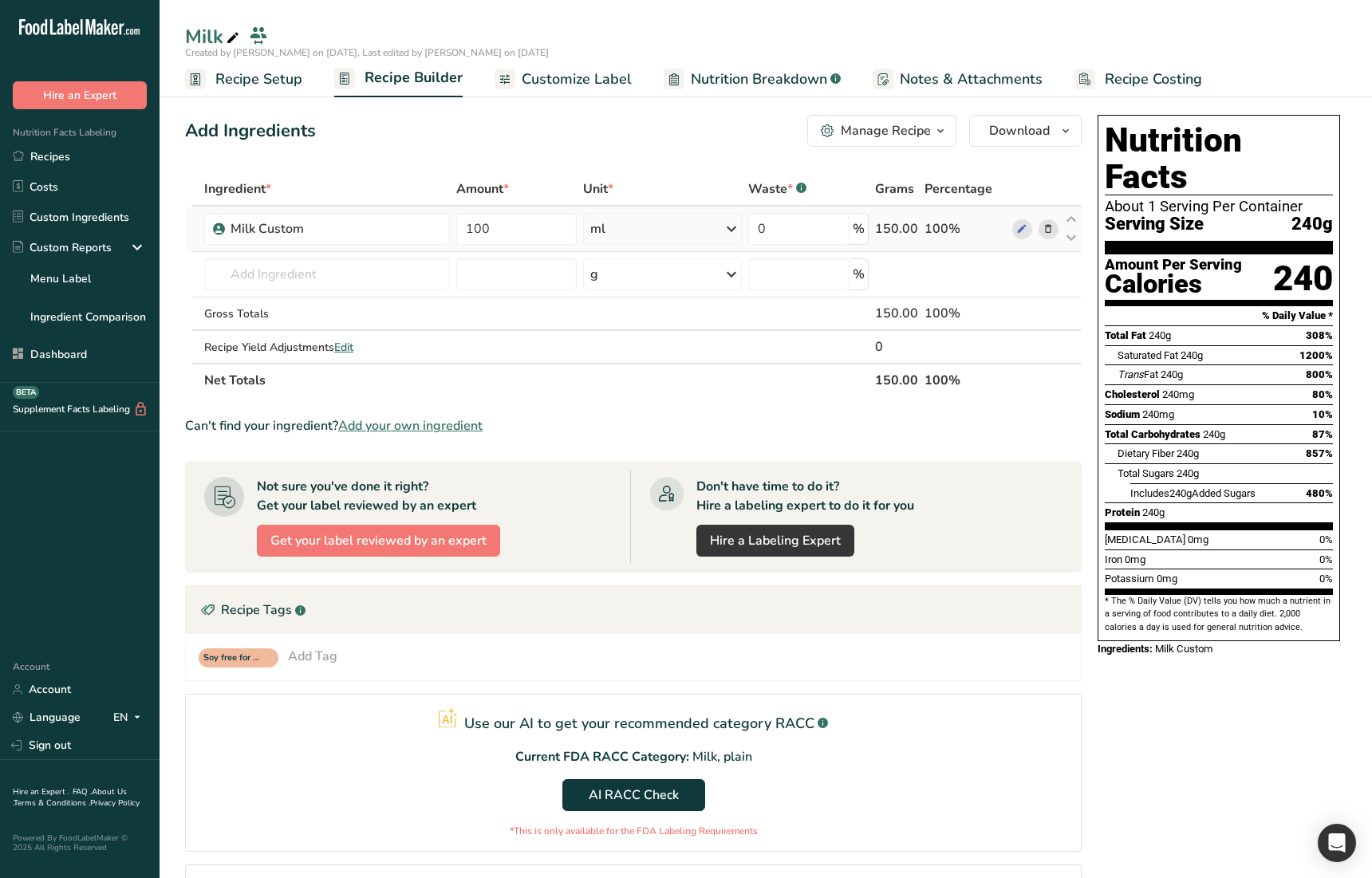
click at [685, 229] on div "ml" at bounding box center [662, 229] width 158 height 32
click at [629, 293] on div "g" at bounding box center [660, 289] width 134 height 23
drag, startPoint x: 673, startPoint y: 382, endPoint x: 645, endPoint y: 387, distance: 28.4
click at [673, 382] on th "Net Totals" at bounding box center [536, 380] width 671 height 34
click at [351, 351] on span "Edit" at bounding box center [344, 347] width 19 height 15
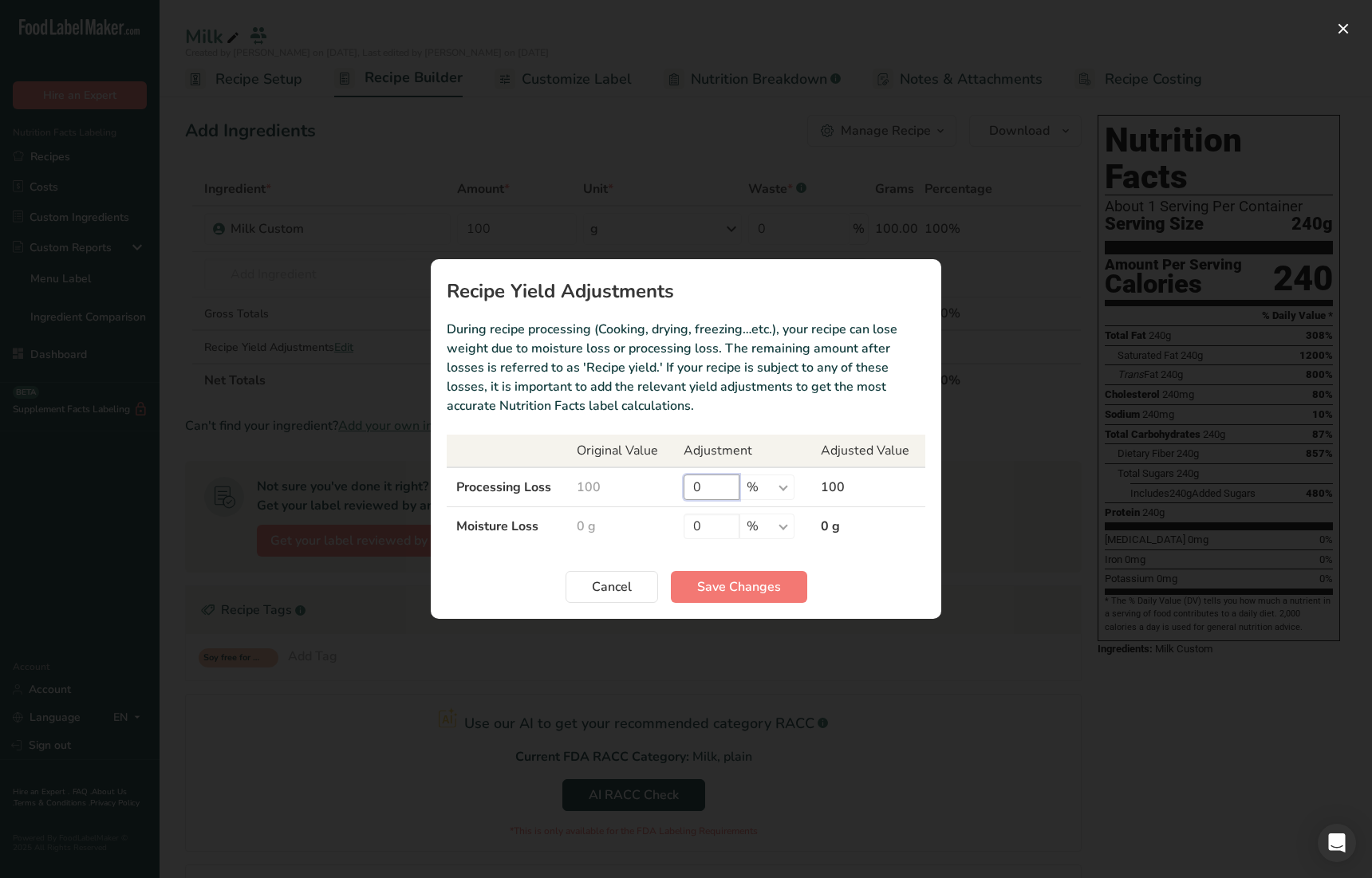
click at [702, 487] on input "0" at bounding box center [711, 487] width 56 height 25
drag, startPoint x: 677, startPoint y: 487, endPoint x: 657, endPoint y: 488, distance: 20.0
click at [657, 488] on tr "Processing Loss 100 0 % g ppm ug kg mg mcg lb oz 100" at bounding box center [686, 487] width 479 height 40
type input "100"
click at [771, 560] on span "Save Changes" at bounding box center [739, 587] width 84 height 19
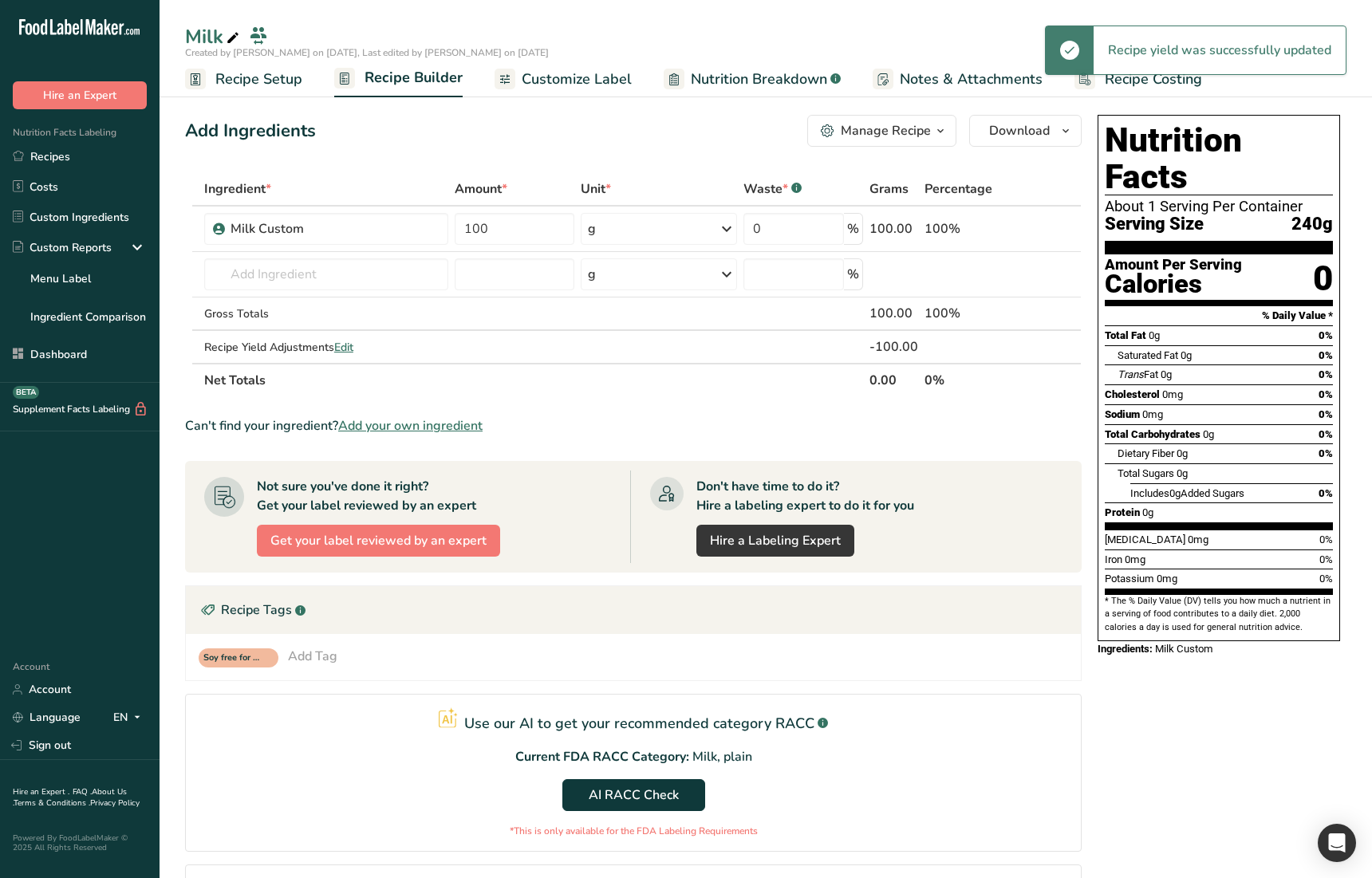
click at [721, 91] on link "Nutrition Breakdown .a-a{fill:#347362;}.b-a{fill:#fff;}" at bounding box center [752, 80] width 177 height 36
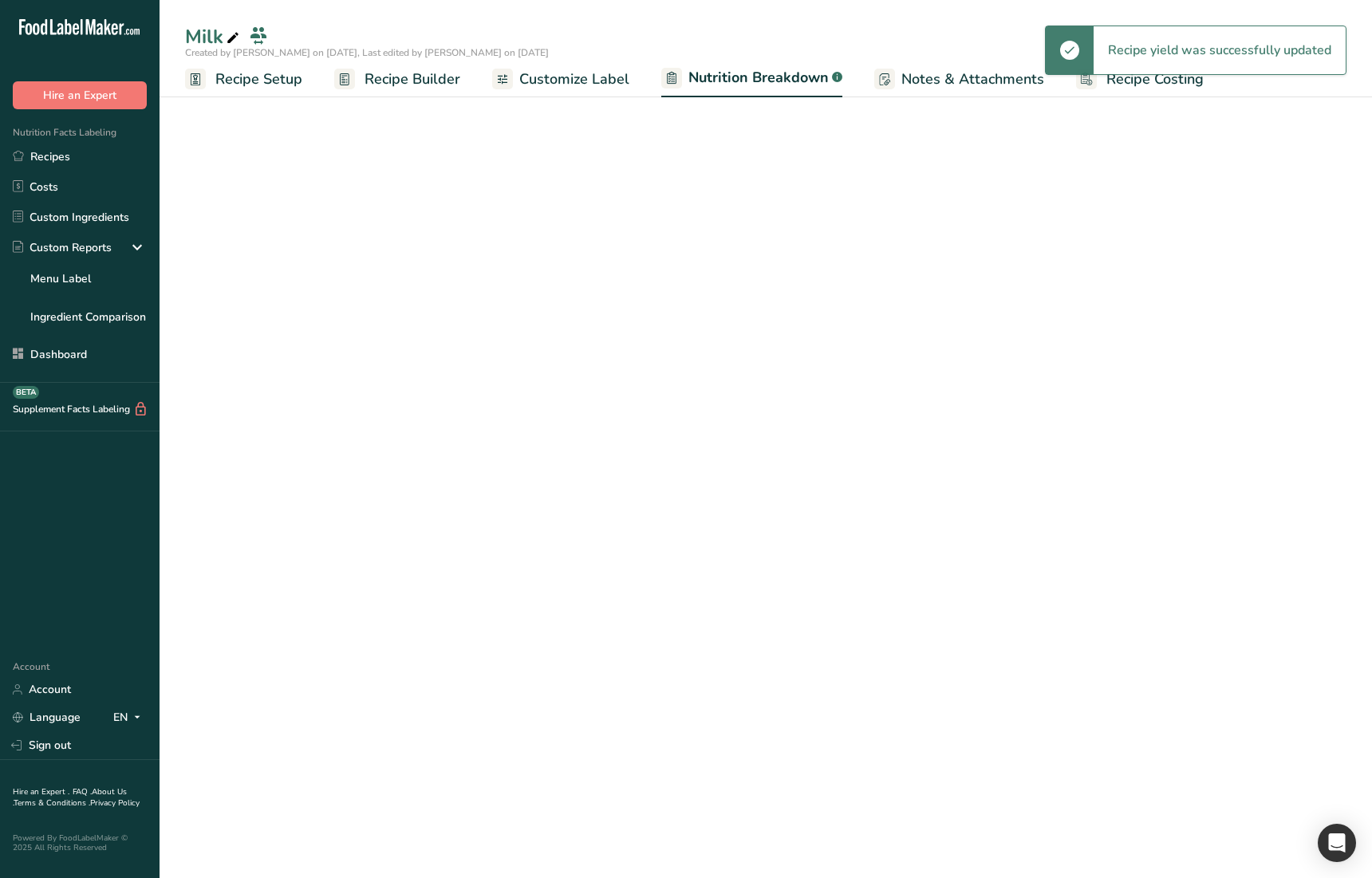
select select "Calories"
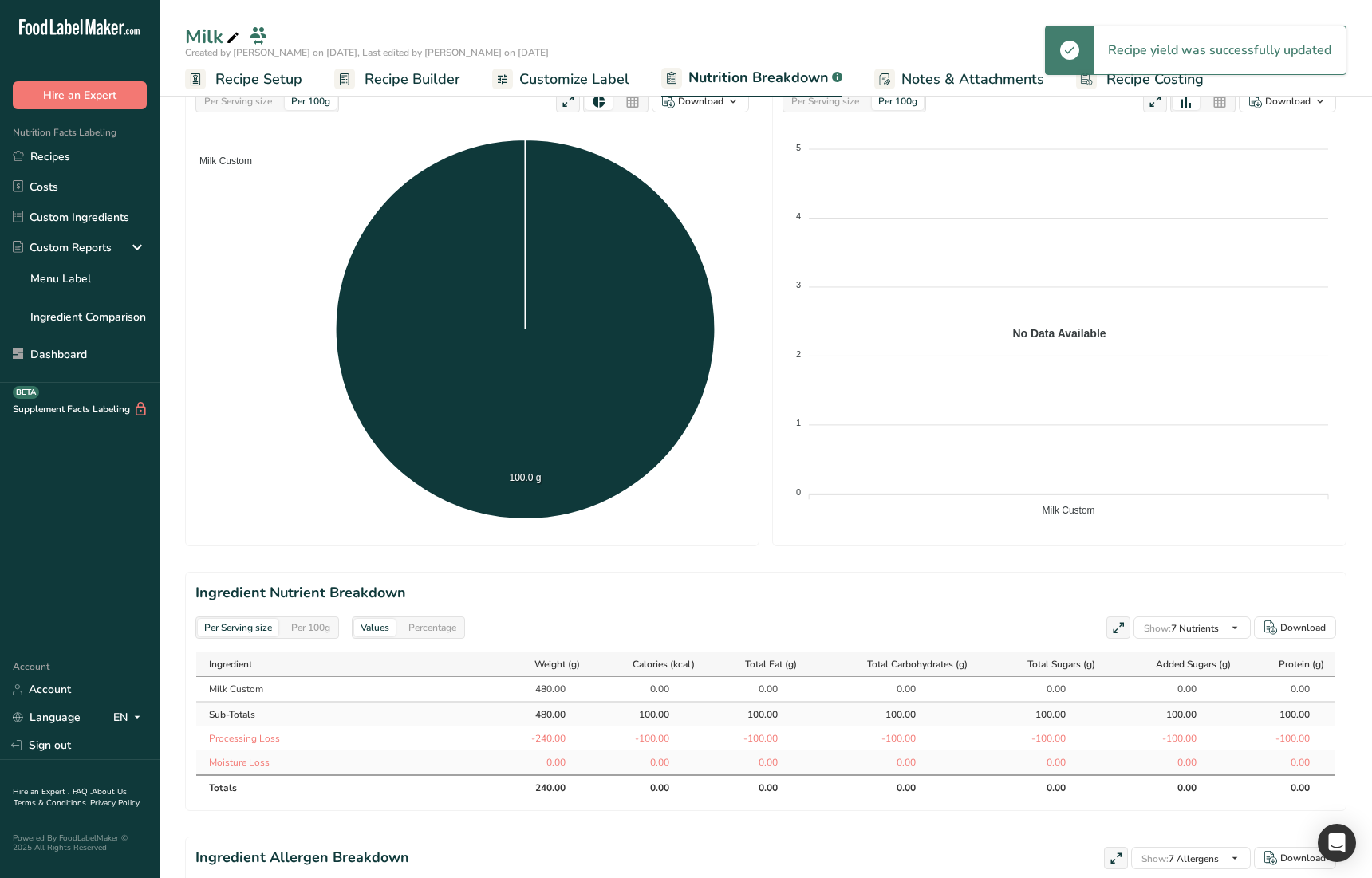
scroll to position [358, 0]
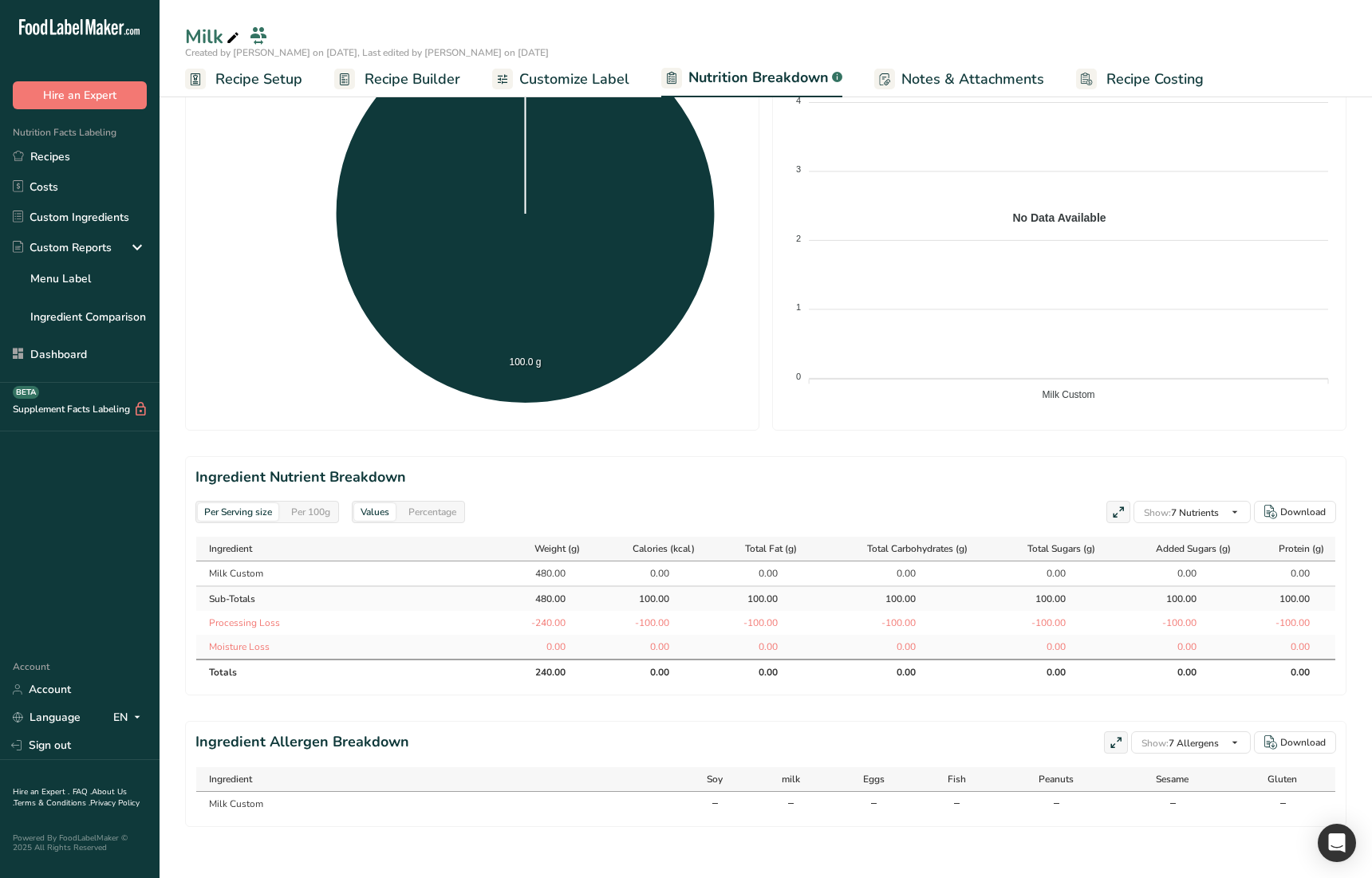
click at [337, 510] on div "Per 100g" at bounding box center [310, 511] width 52 height 18
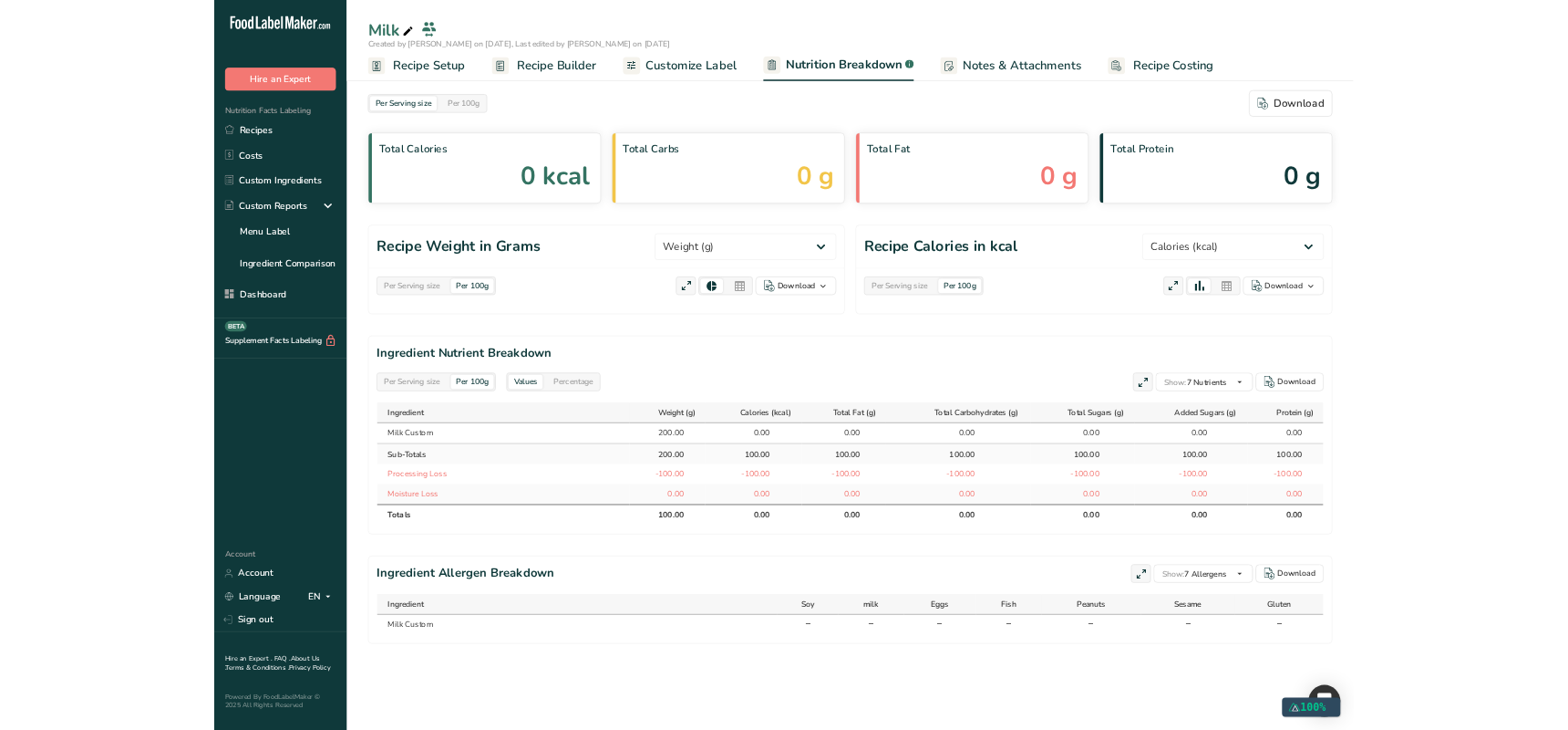
scroll to position [0, 0]
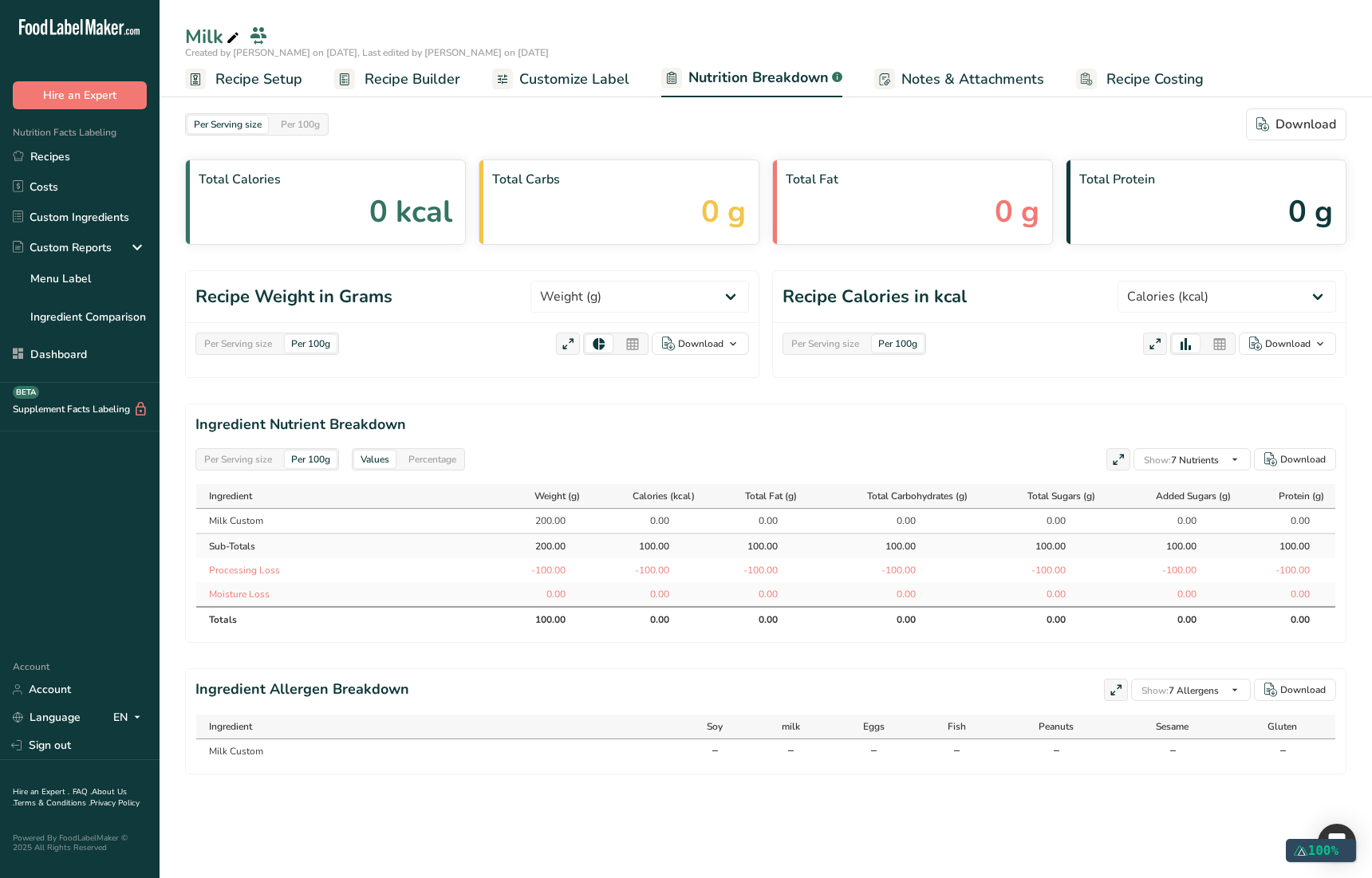
select select "Calories"
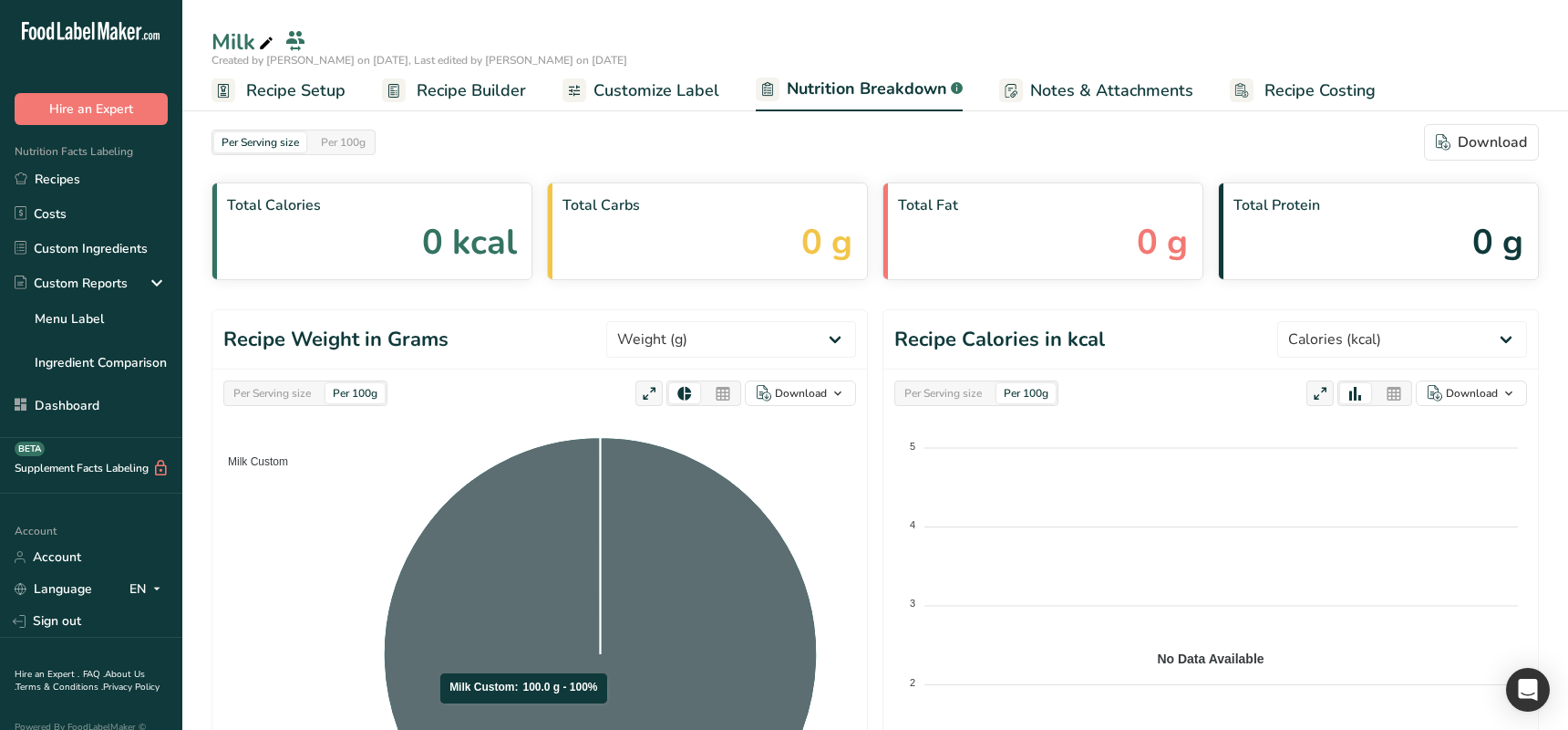
click at [530, 641] on icon at bounding box center [601, 654] width 434 height 434
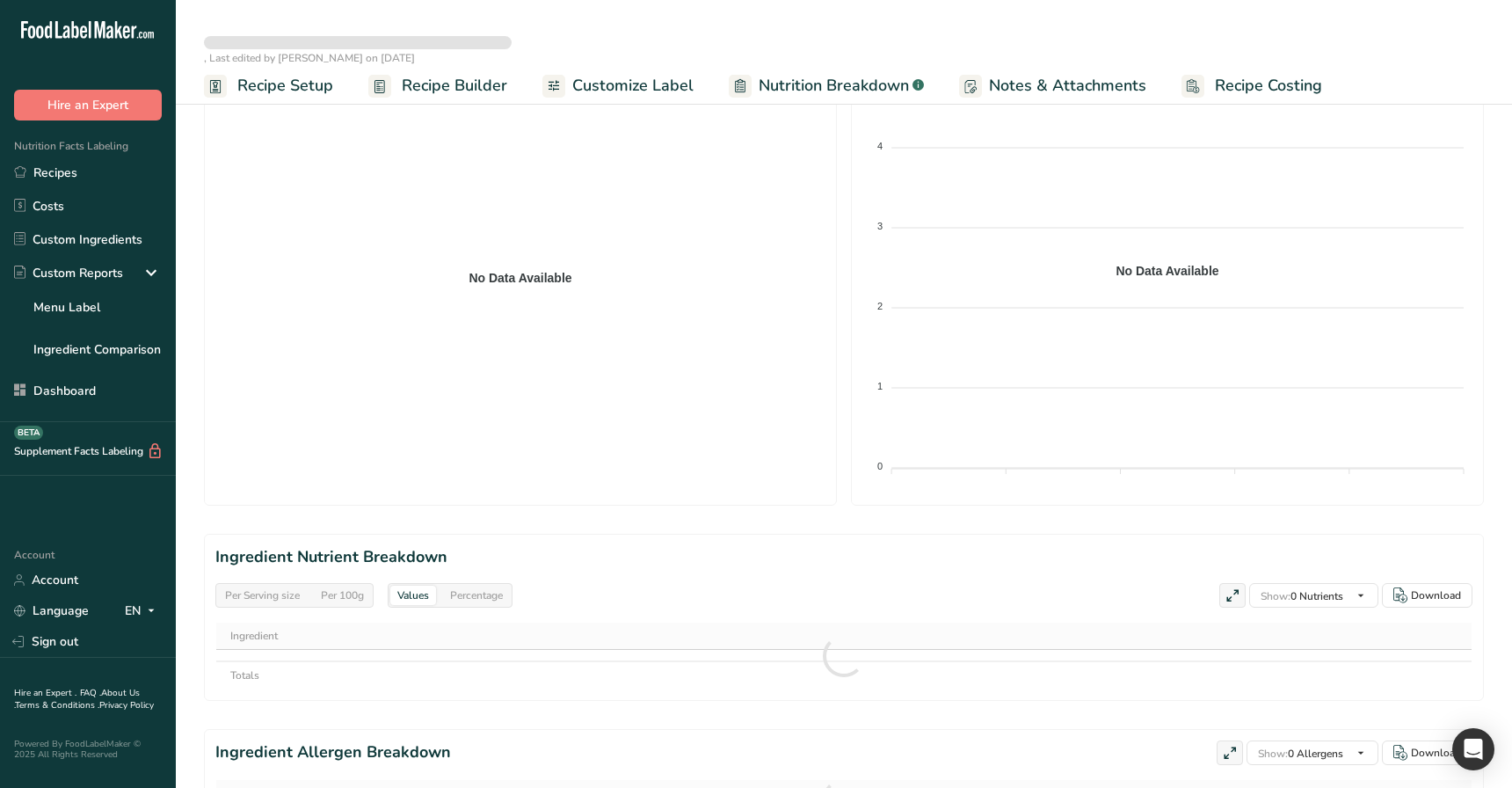
select select "Calories"
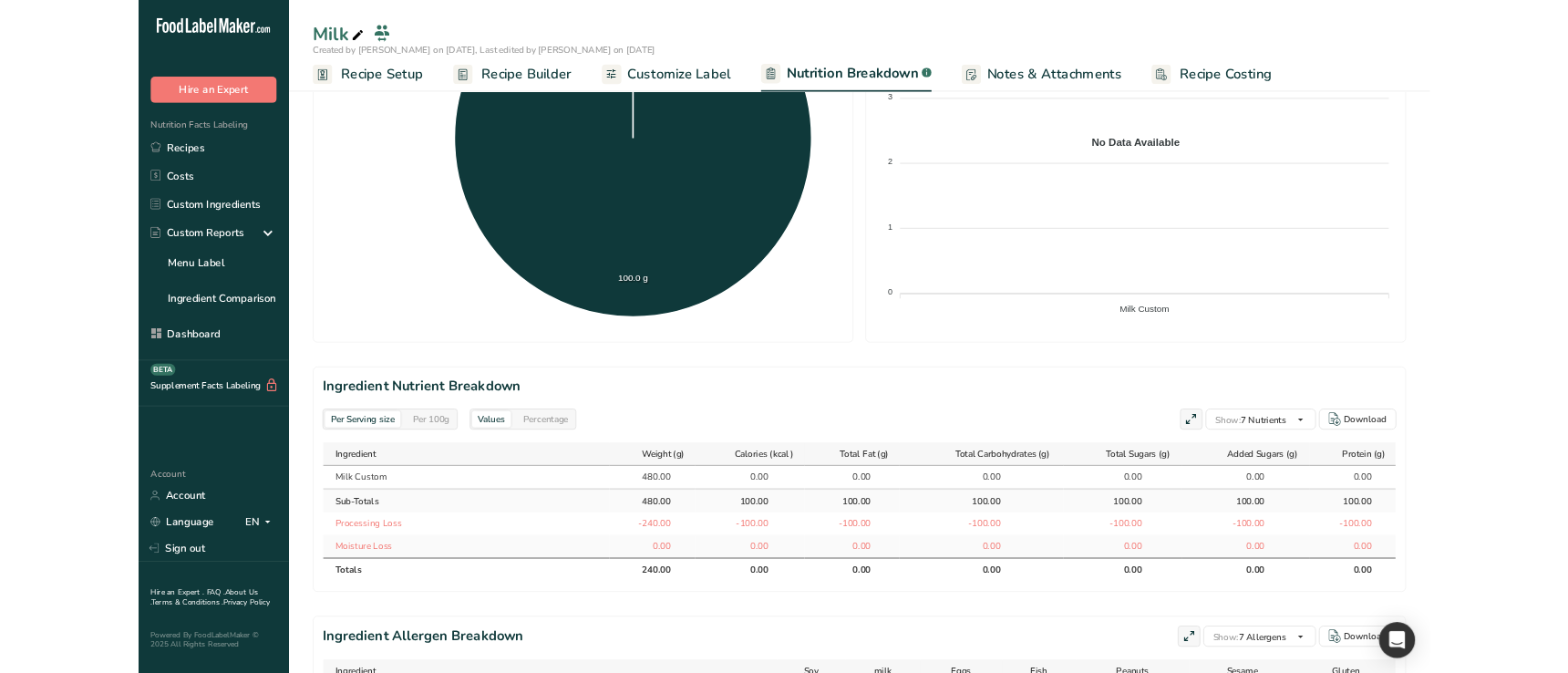
scroll to position [597, 0]
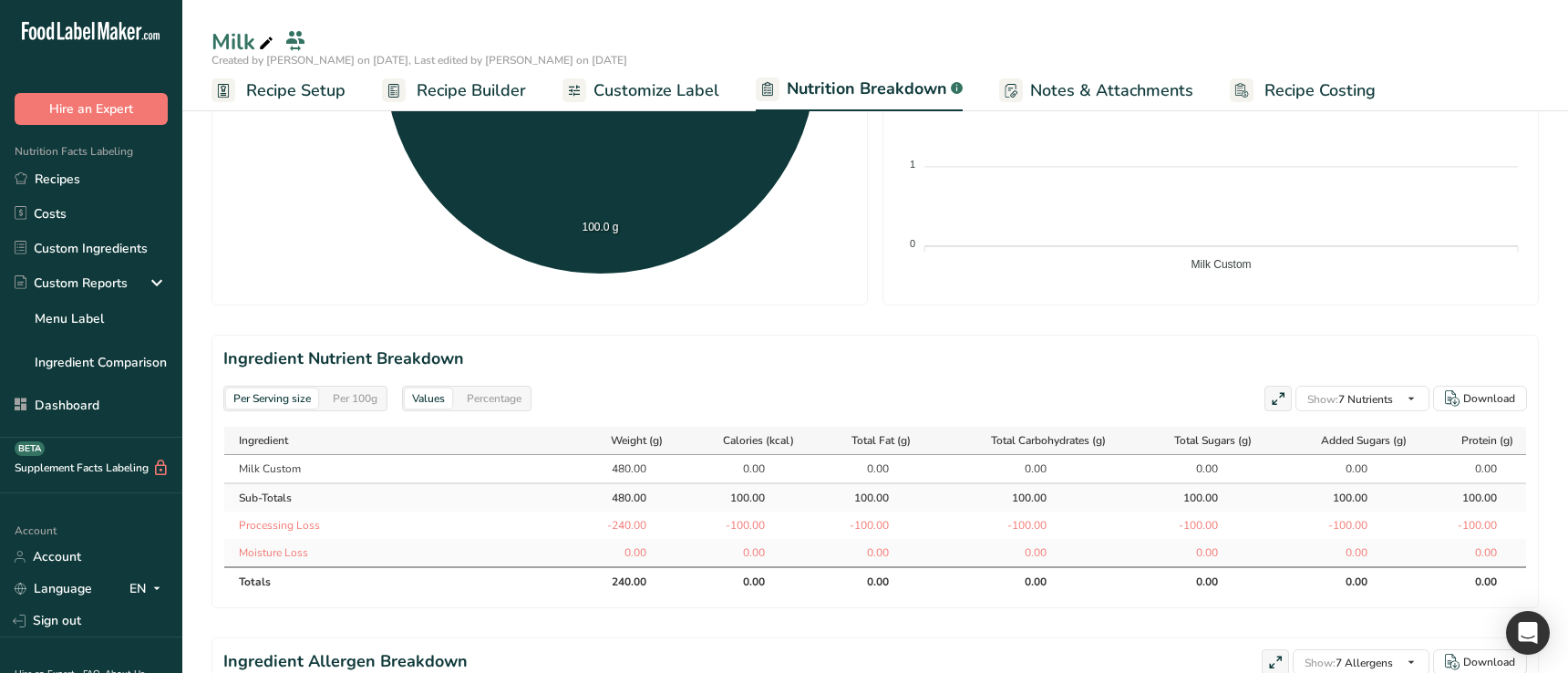
click at [345, 392] on div "Per 100g" at bounding box center [354, 398] width 59 height 20
select select "Calories"
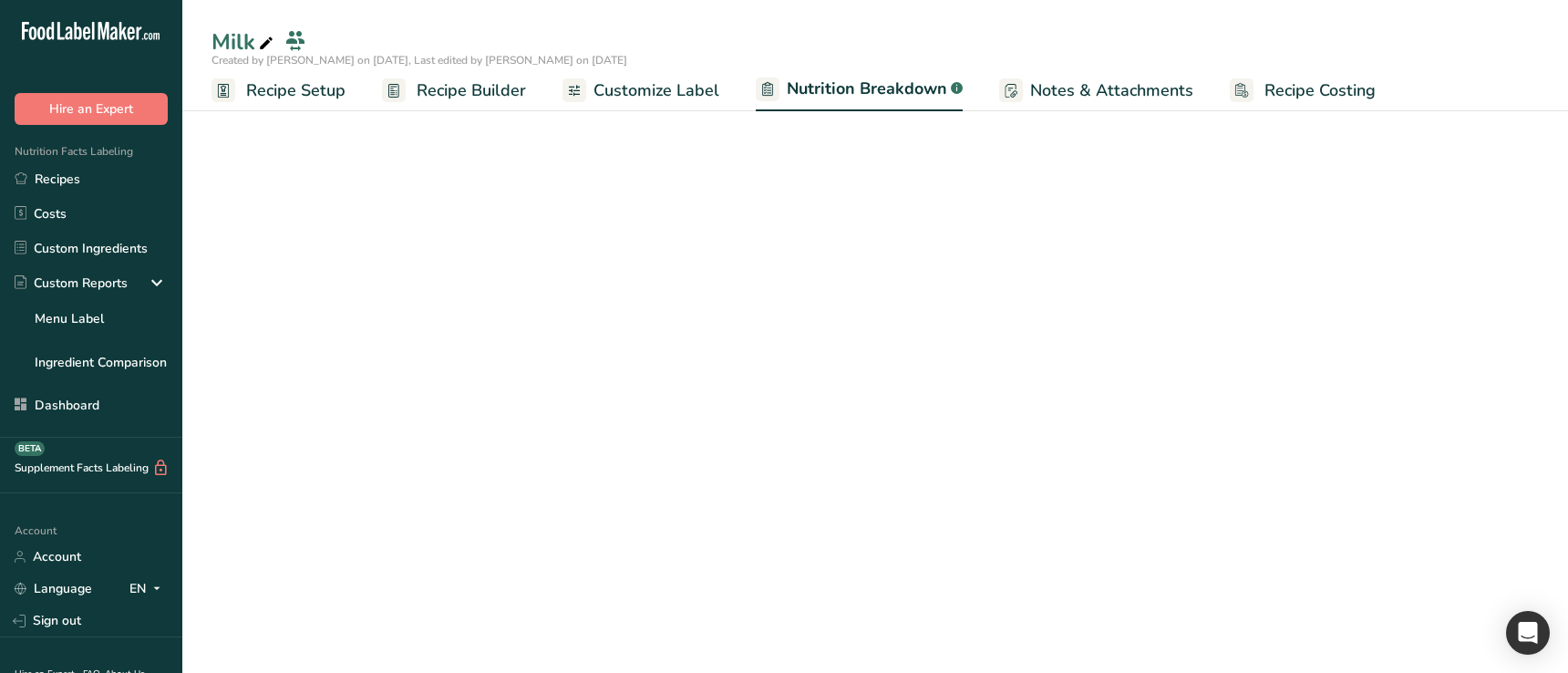
scroll to position [271, 0]
select select "Calories"
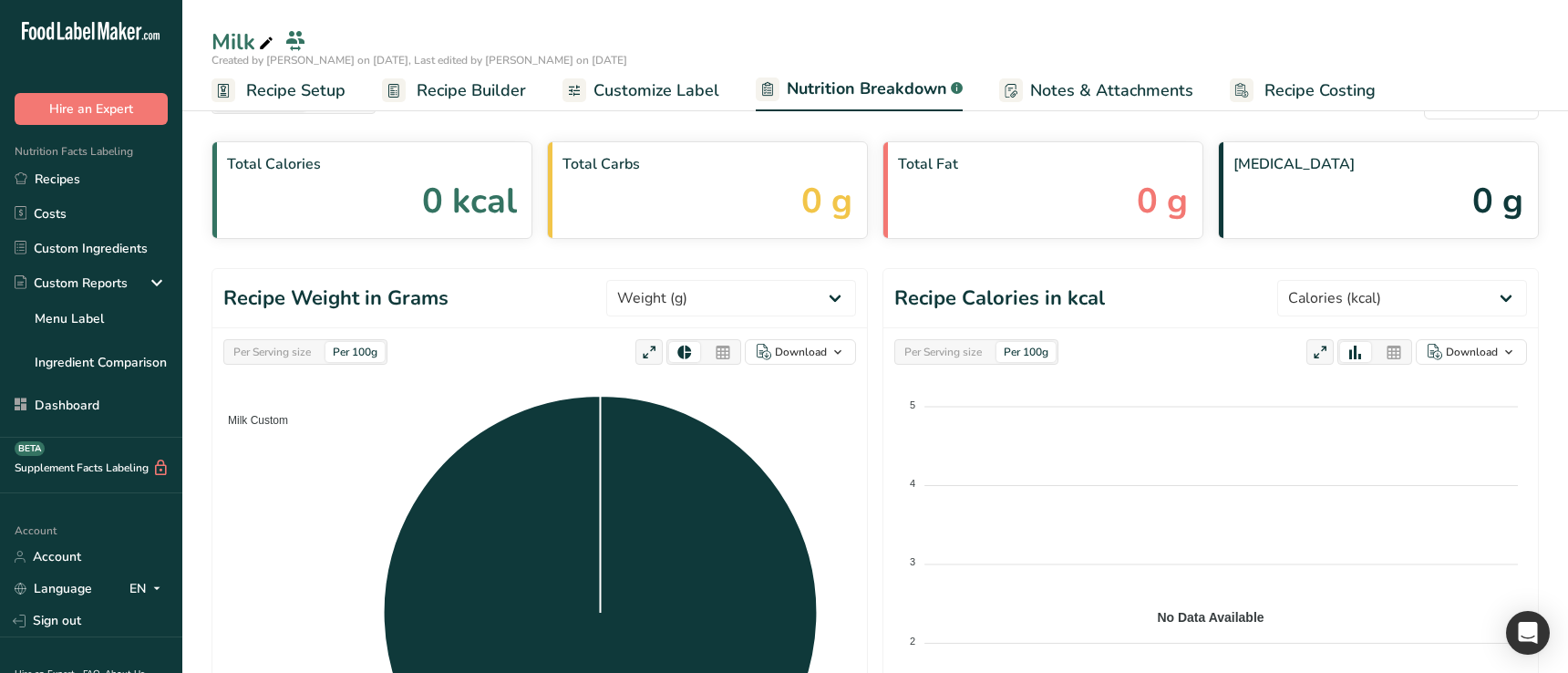
click at [353, 351] on div "Per 100g" at bounding box center [354, 352] width 59 height 20
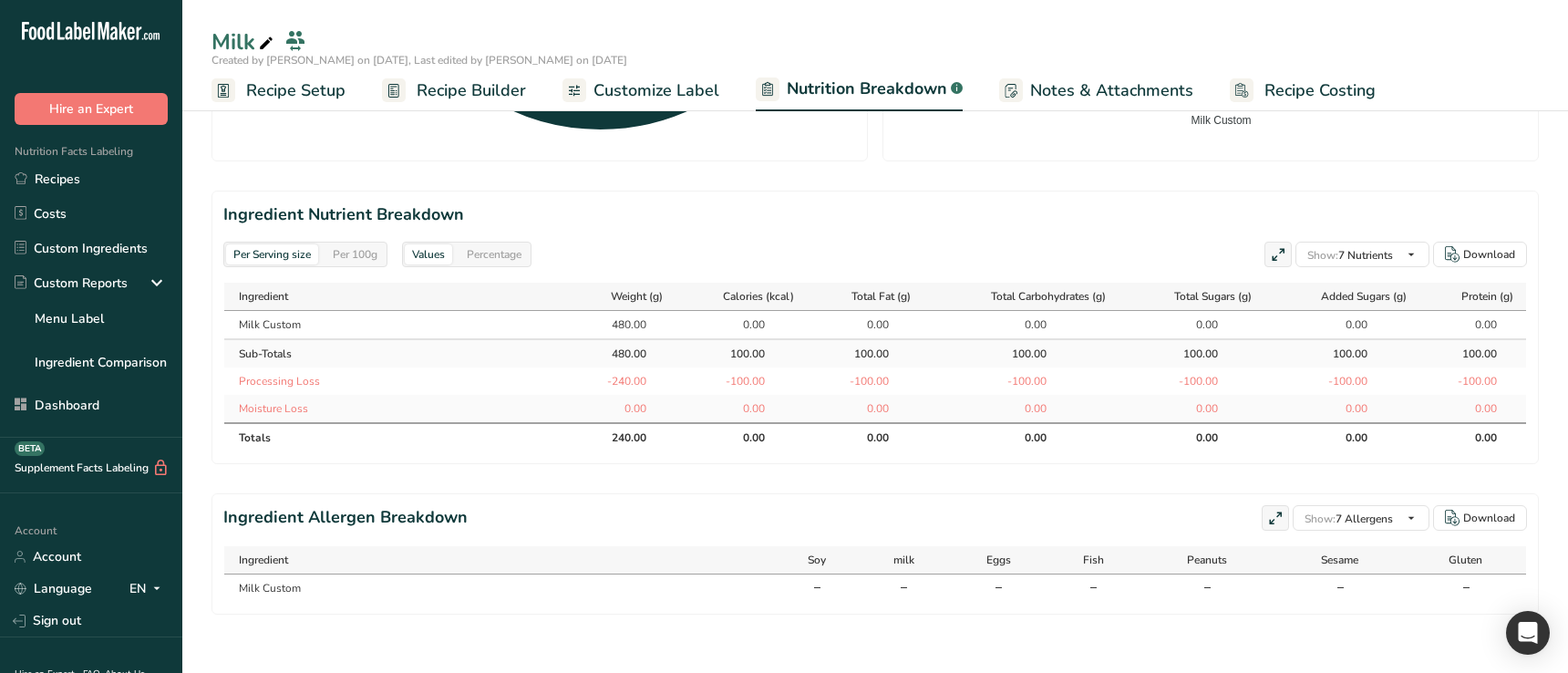
click at [356, 255] on div "Per 100g" at bounding box center [354, 254] width 59 height 20
click at [278, 257] on div "Per Serving size" at bounding box center [272, 254] width 92 height 20
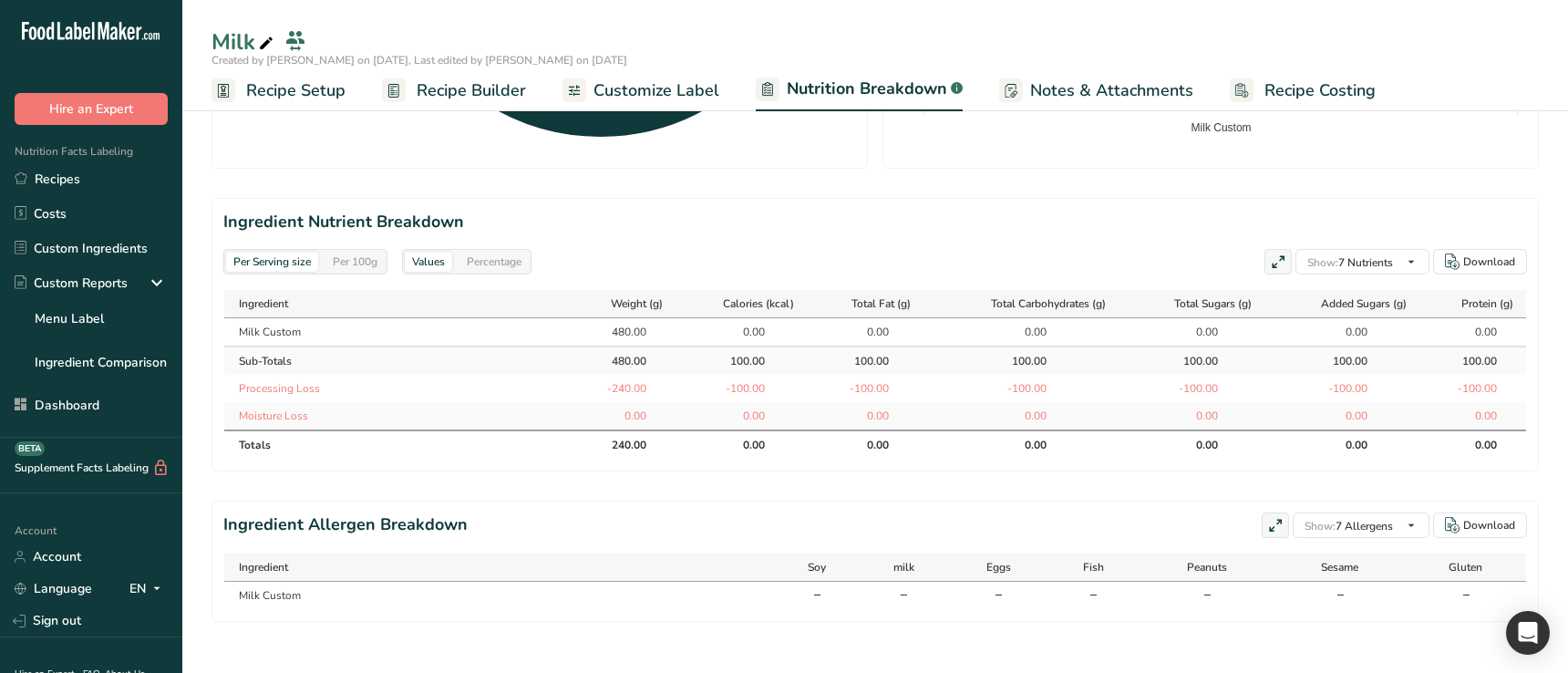
click at [348, 260] on div "Per 100g" at bounding box center [354, 261] width 59 height 20
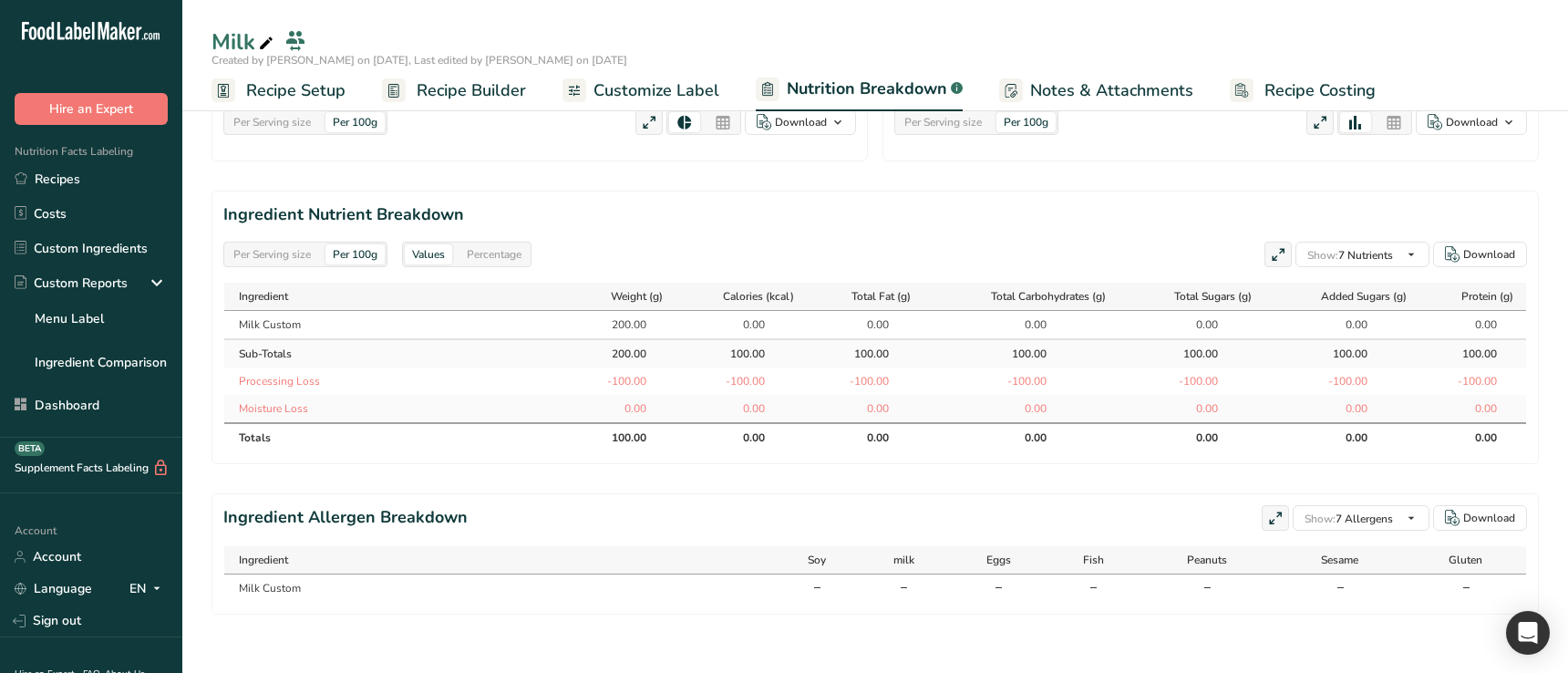
scroll to position [271, 0]
select select "Calories"
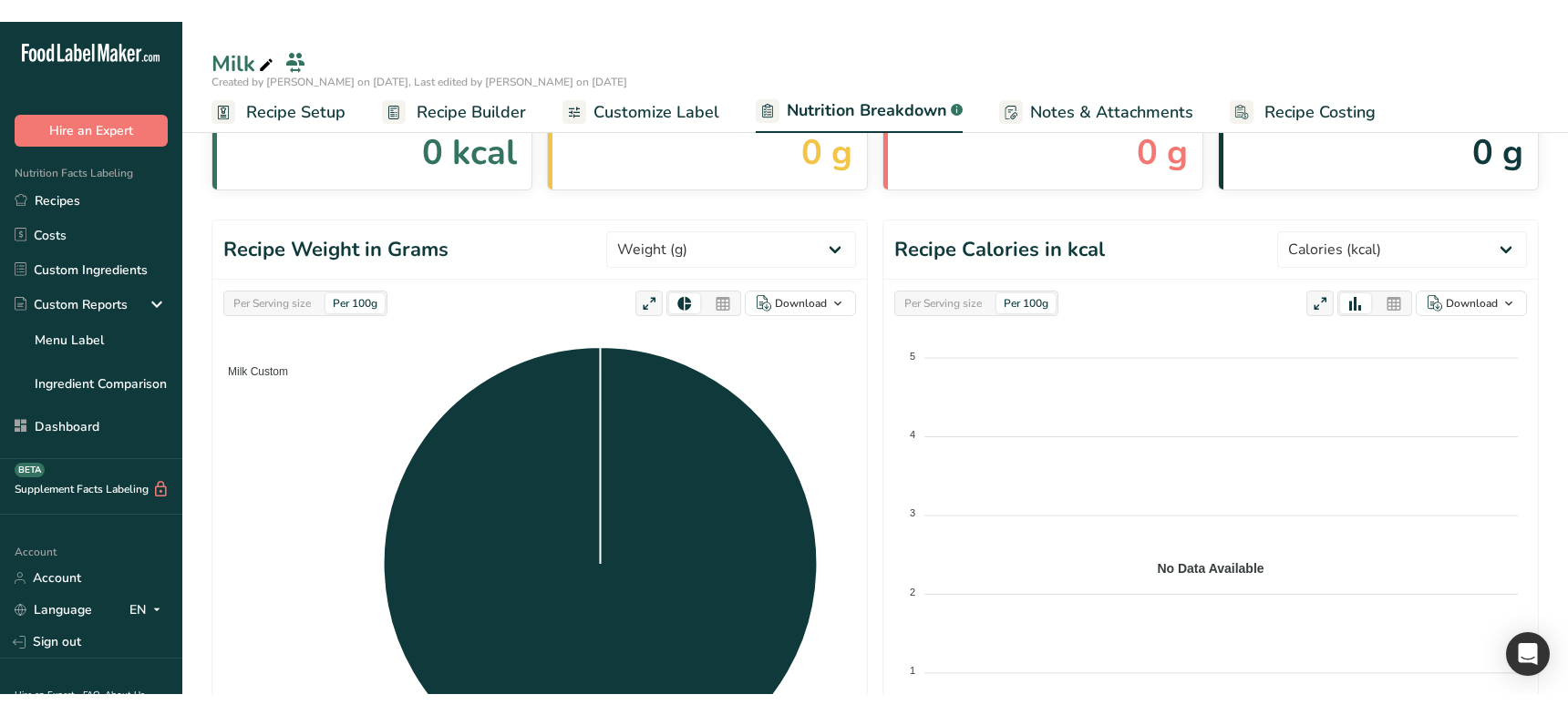
scroll to position [113, 0]
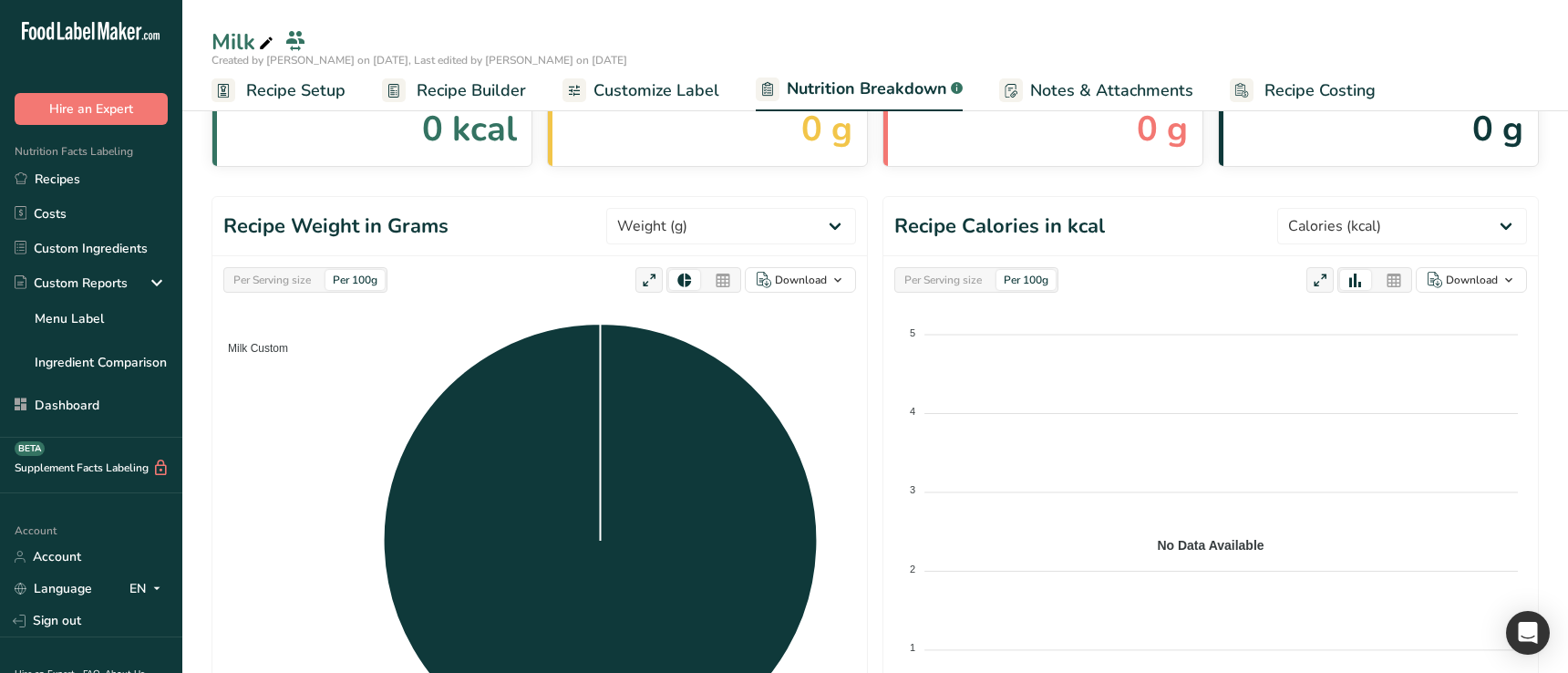
click at [363, 290] on div "Per 100g" at bounding box center [354, 280] width 59 height 20
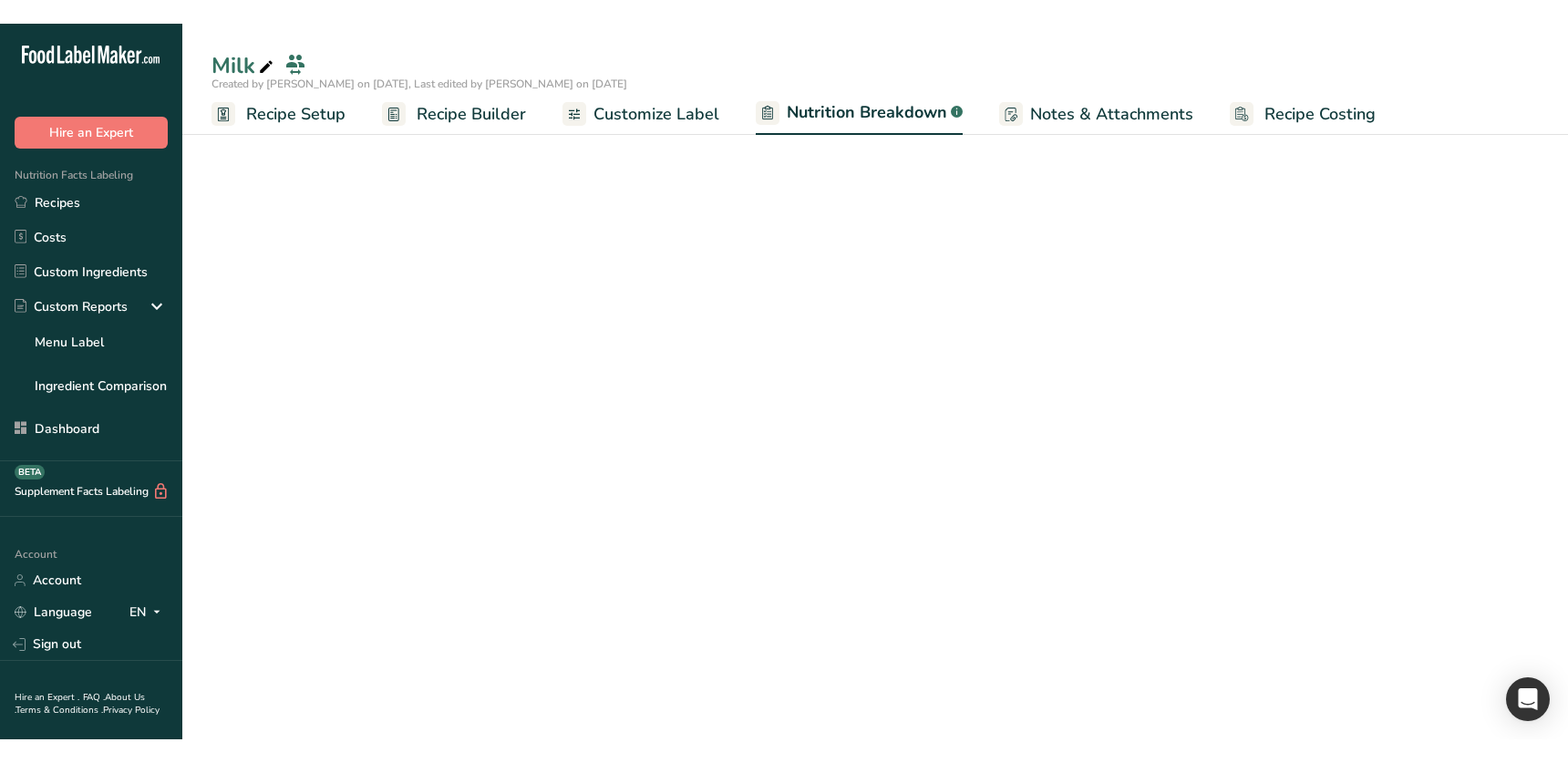
scroll to position [16, 0]
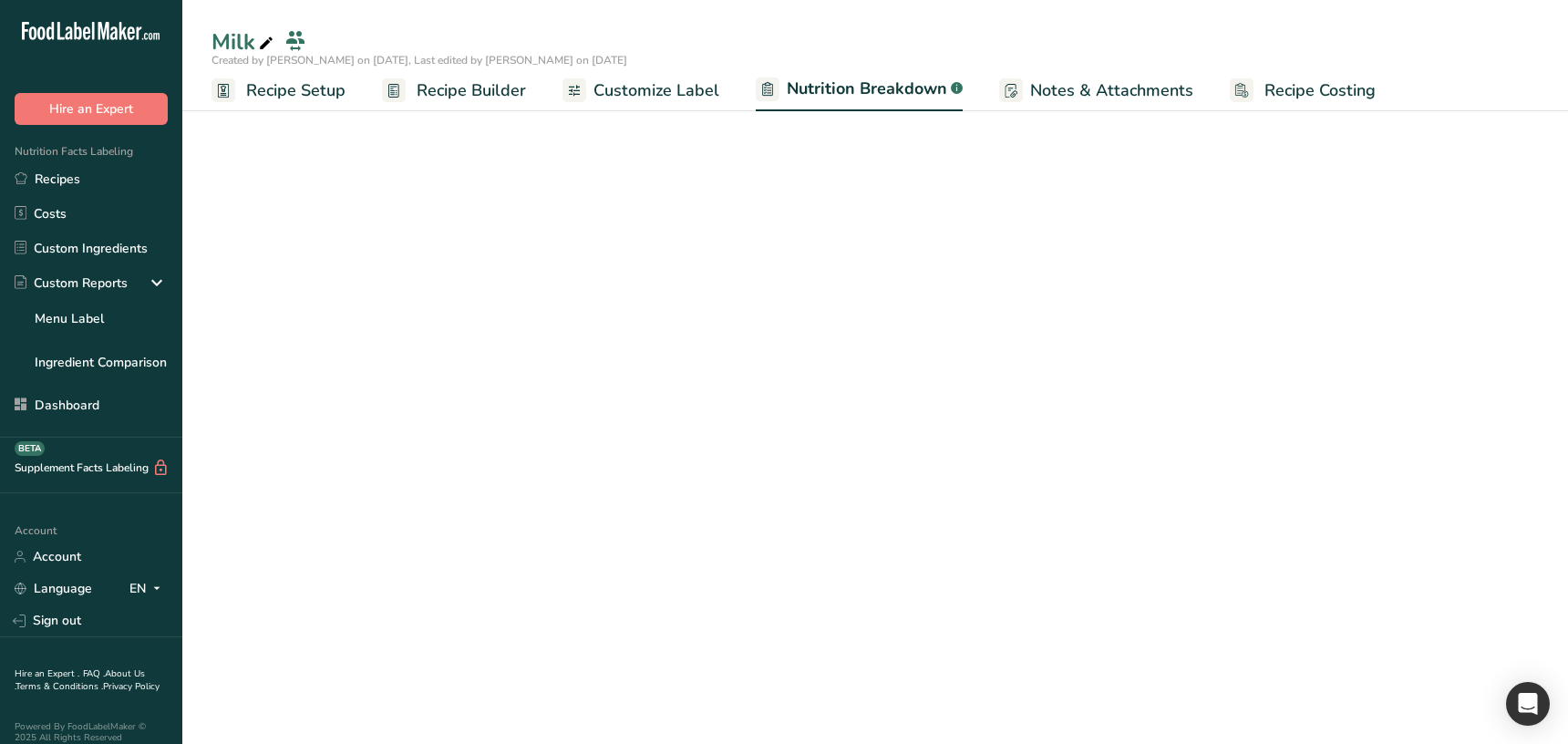
select select "Calories"
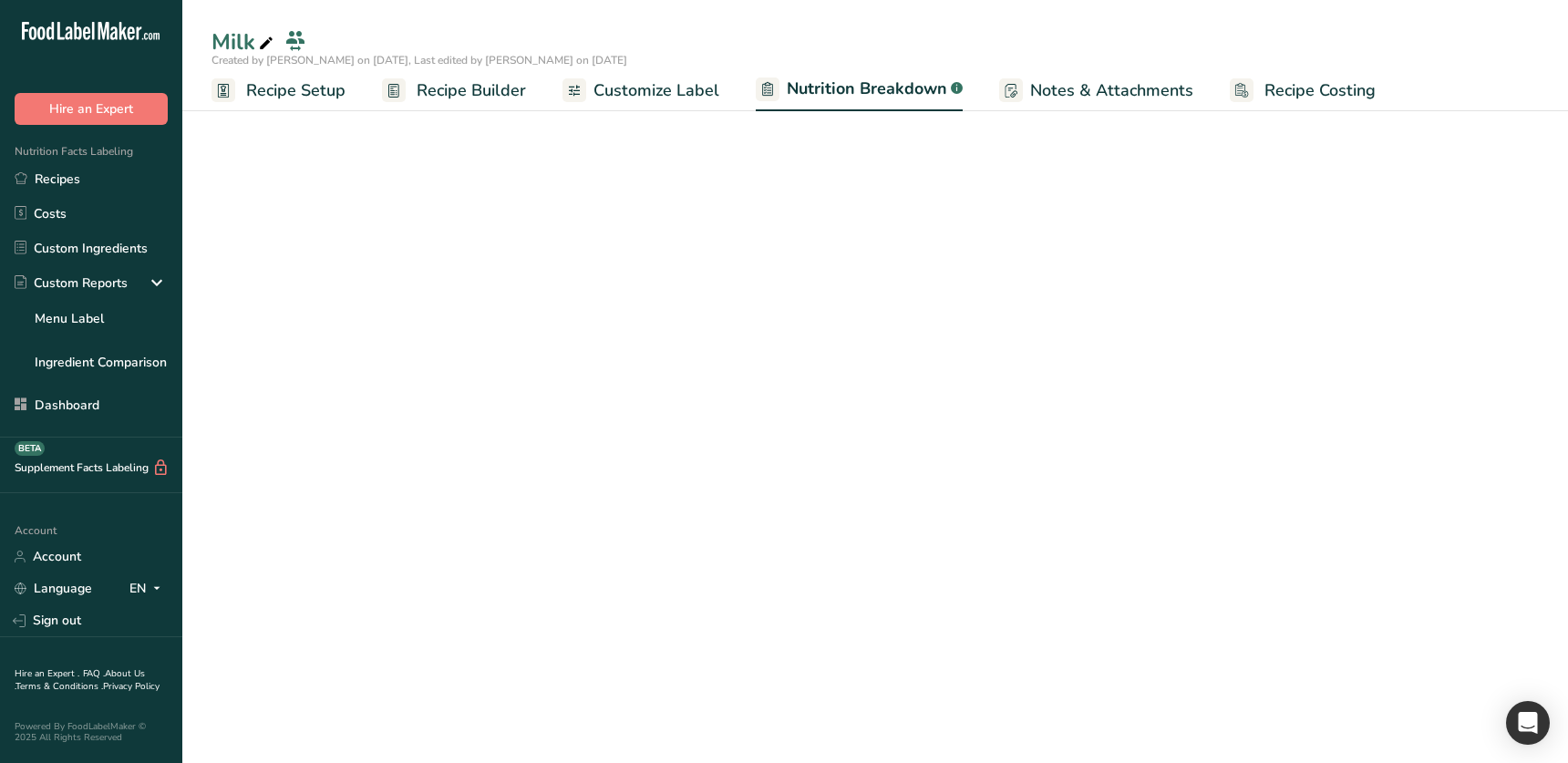
select select "Calories"
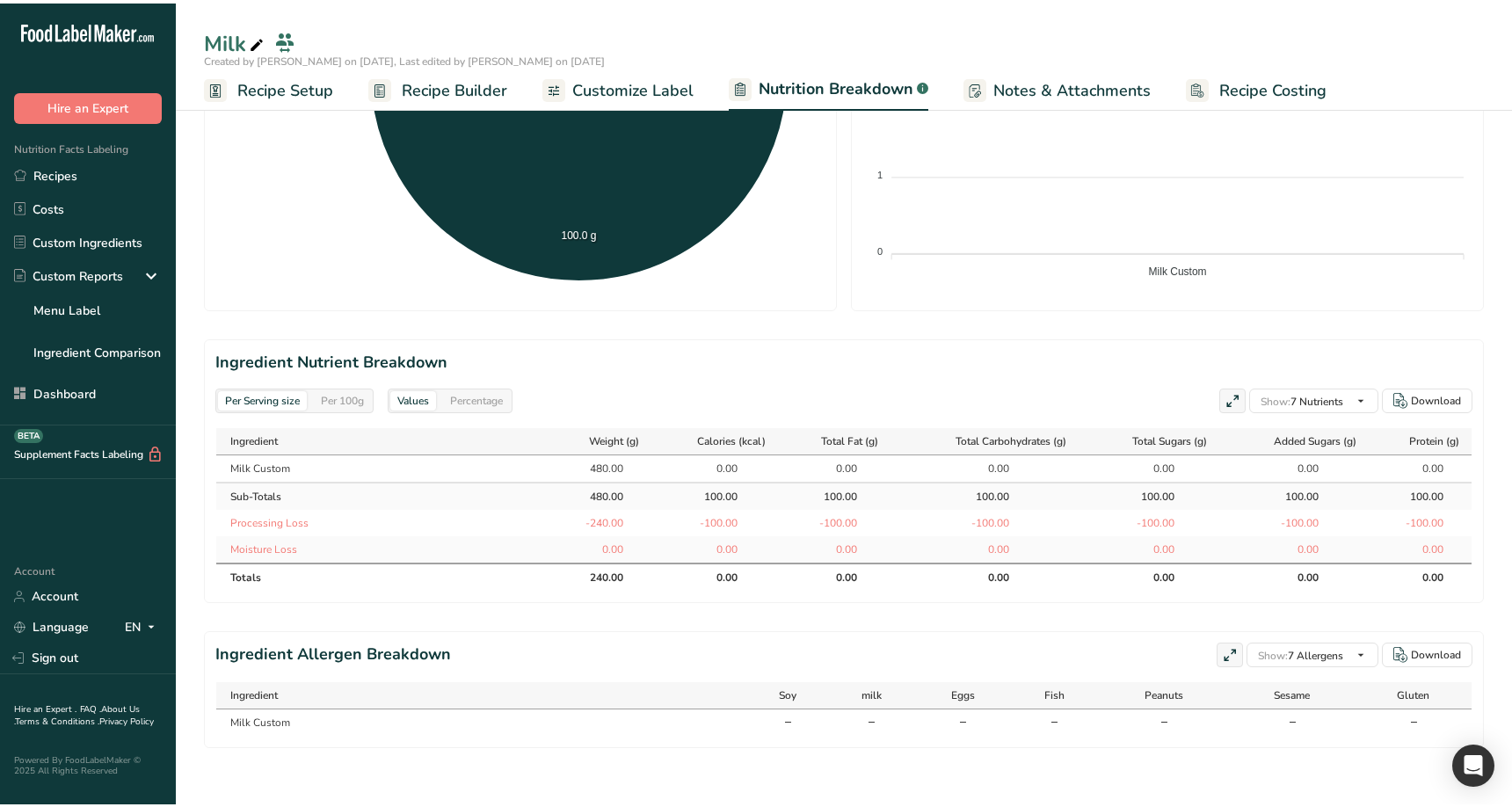
scroll to position [555, 0]
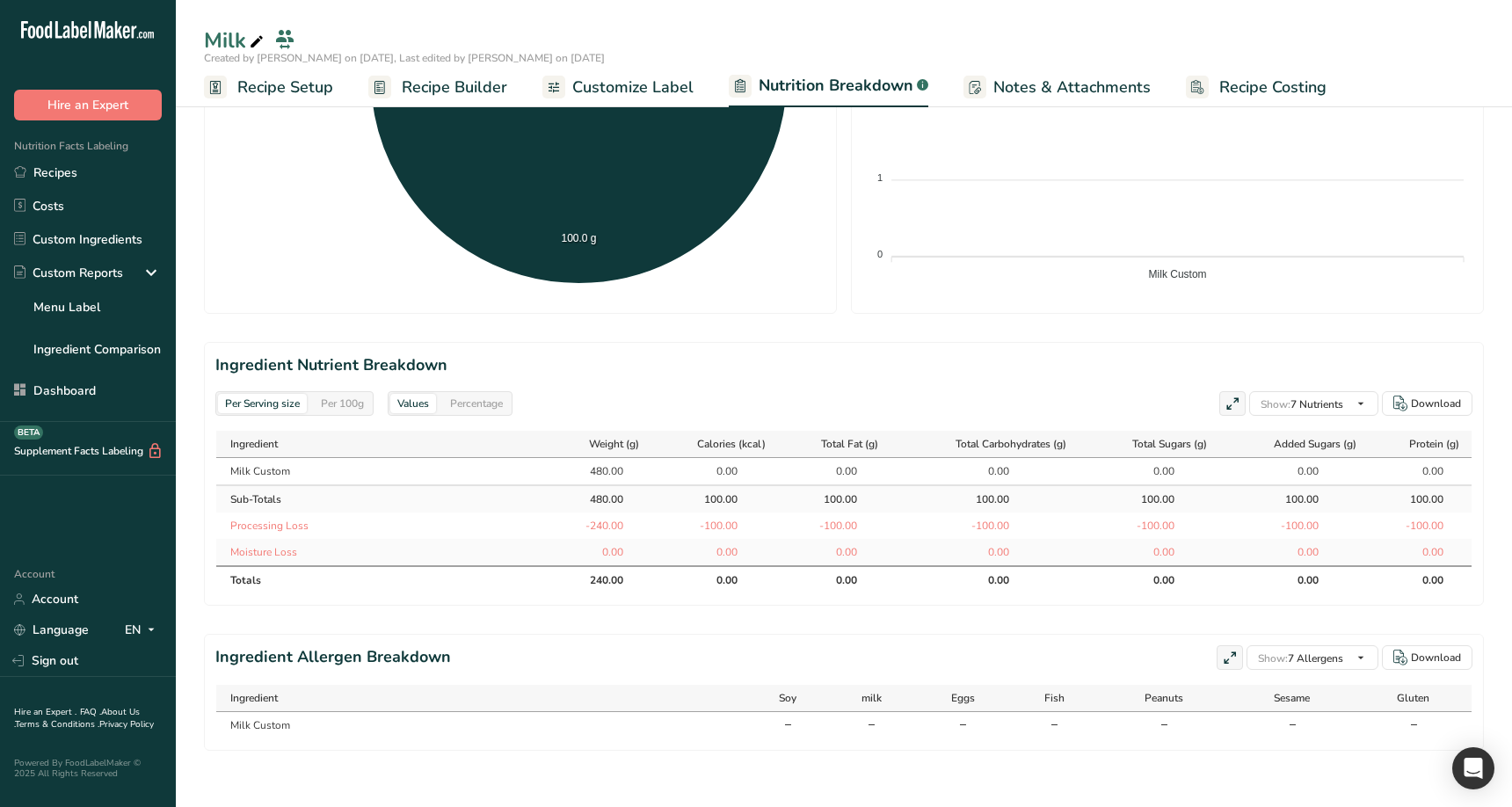
click at [568, 703] on div "Per Serving size Per 100g Download Total Calories 0 kcal Total Carbs 0 g Total …" at bounding box center [844, 172] width 1337 height 1271
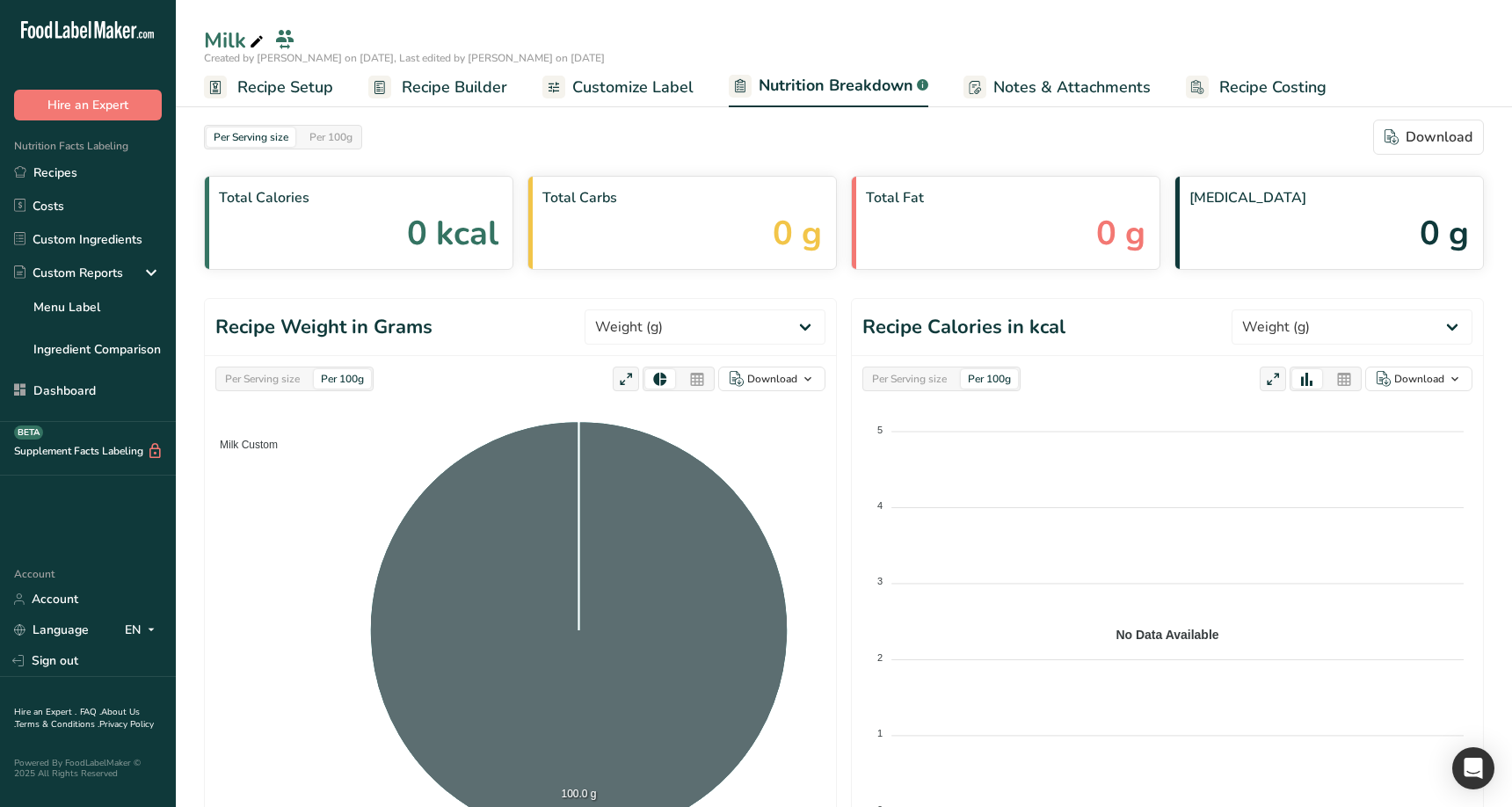
select select "Calories"
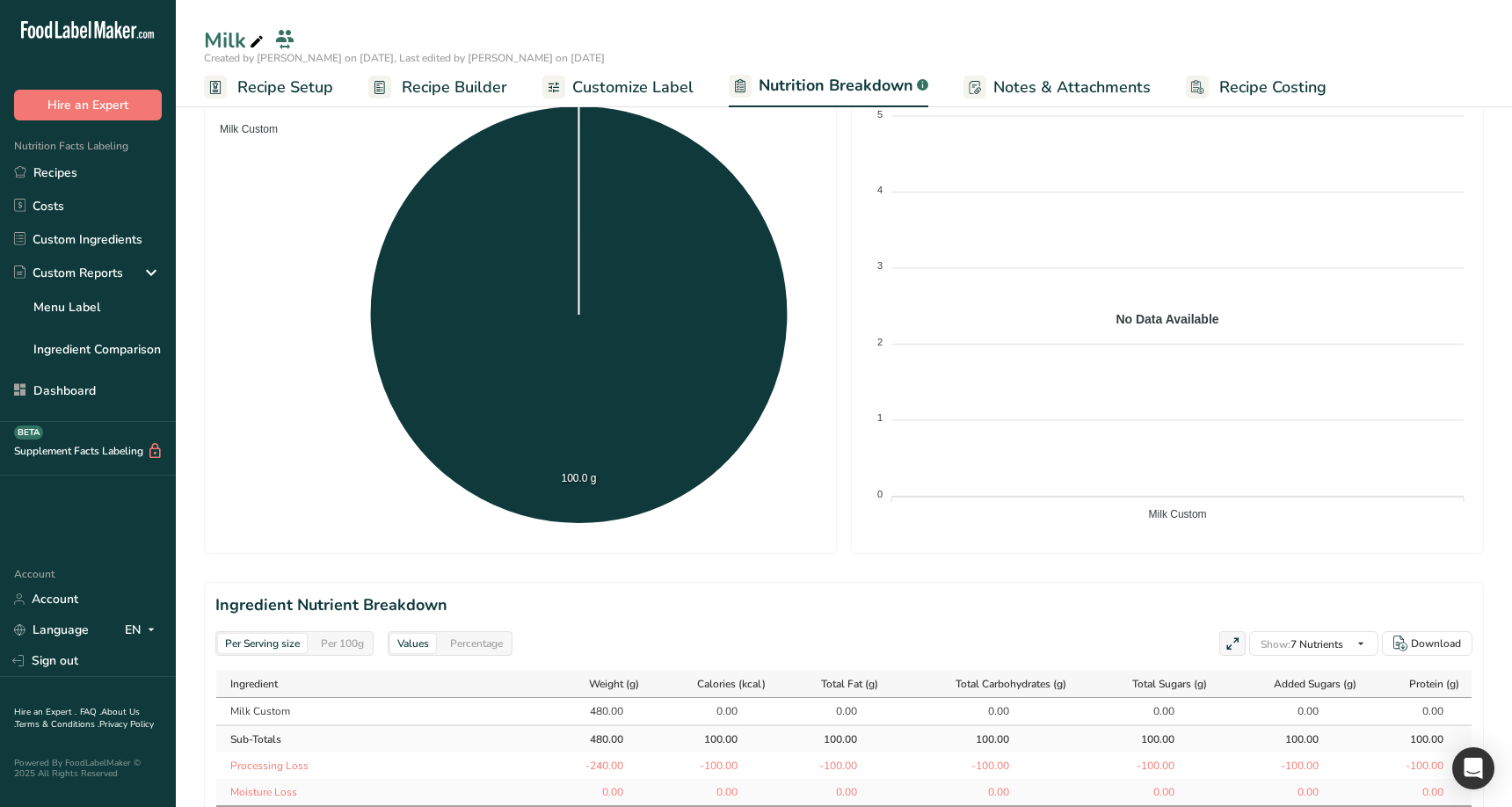
scroll to position [555, 0]
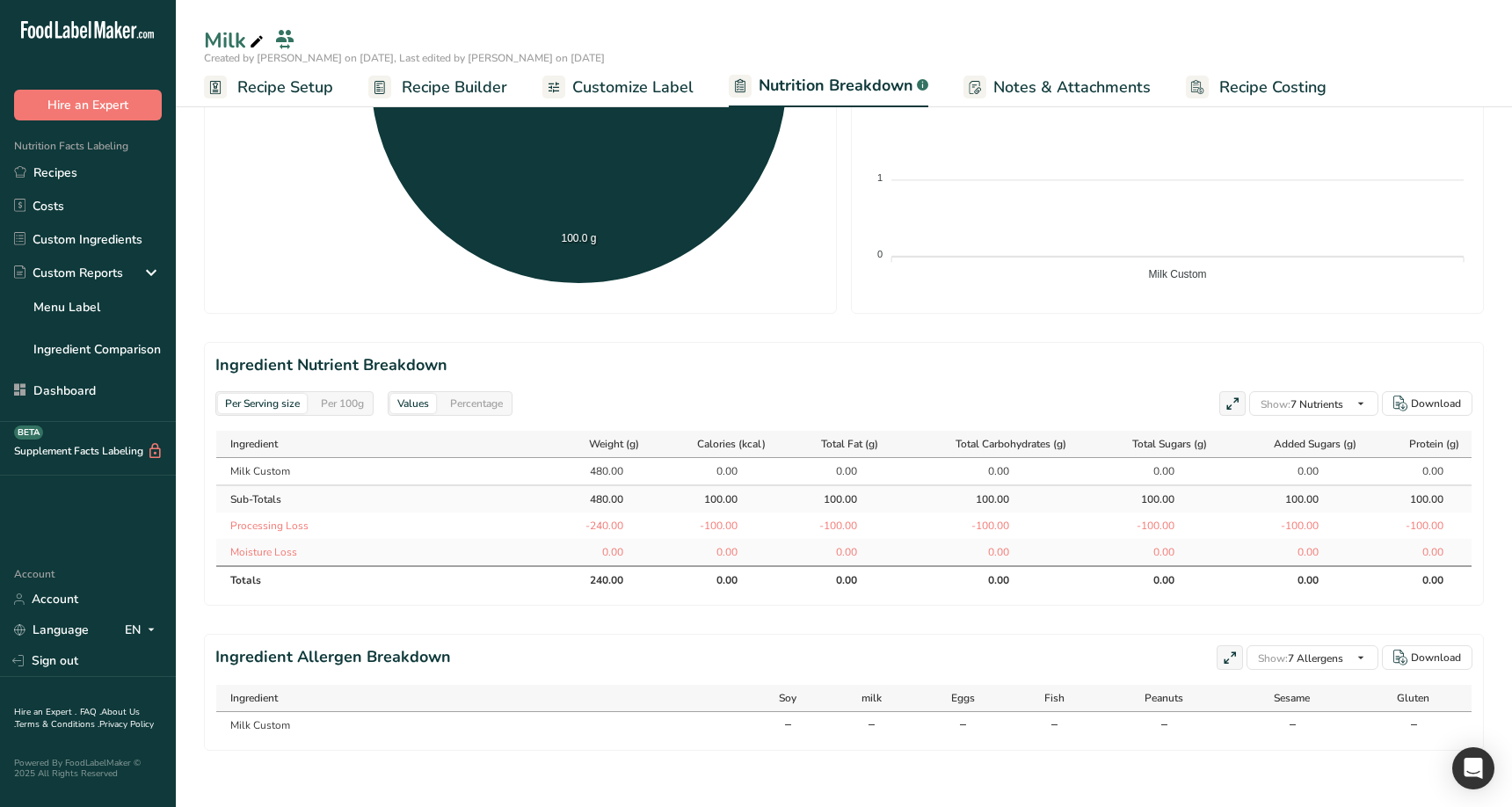
click at [354, 407] on div "Per 100g" at bounding box center [342, 403] width 57 height 20
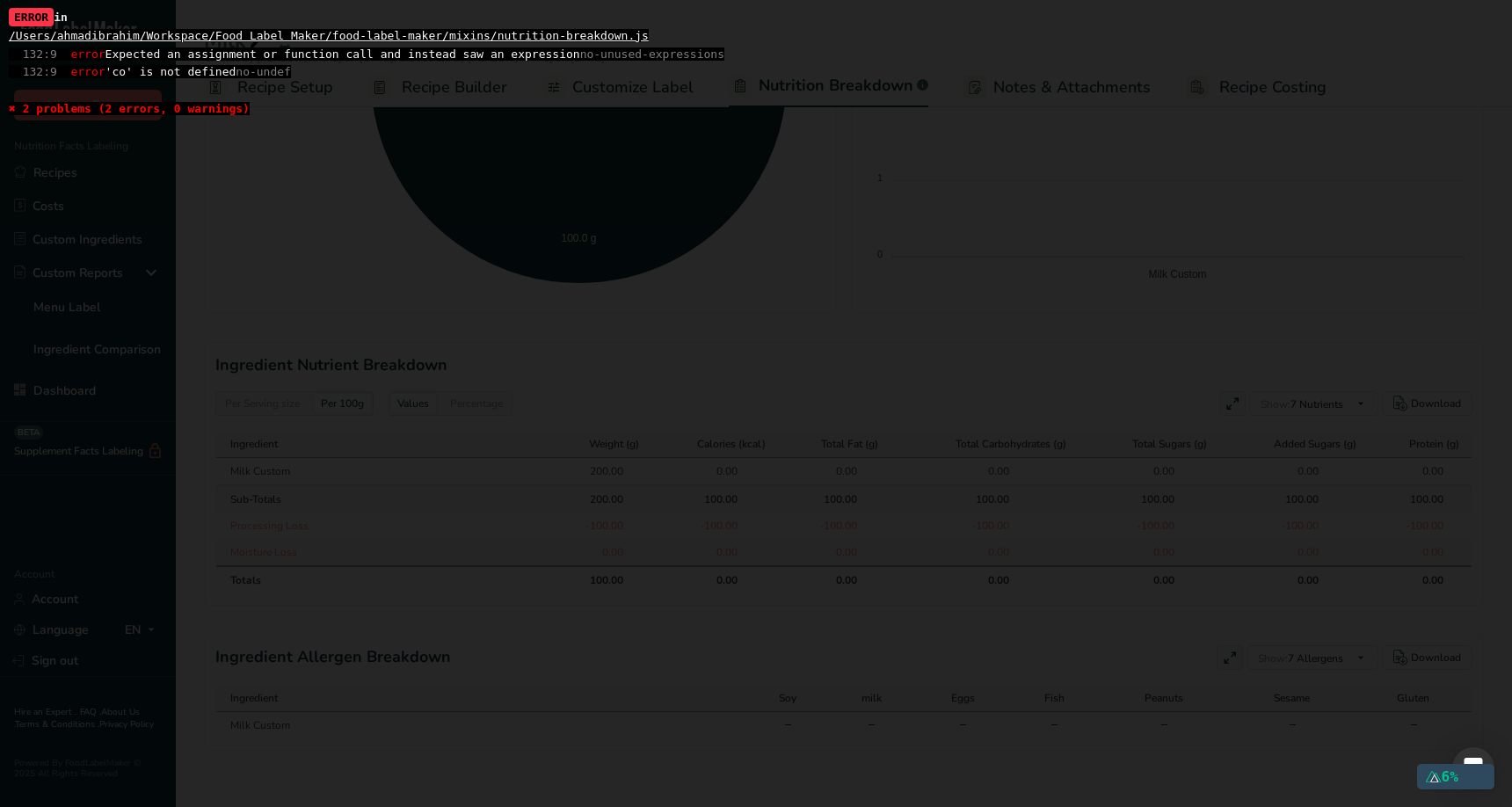
scroll to position [0, 0]
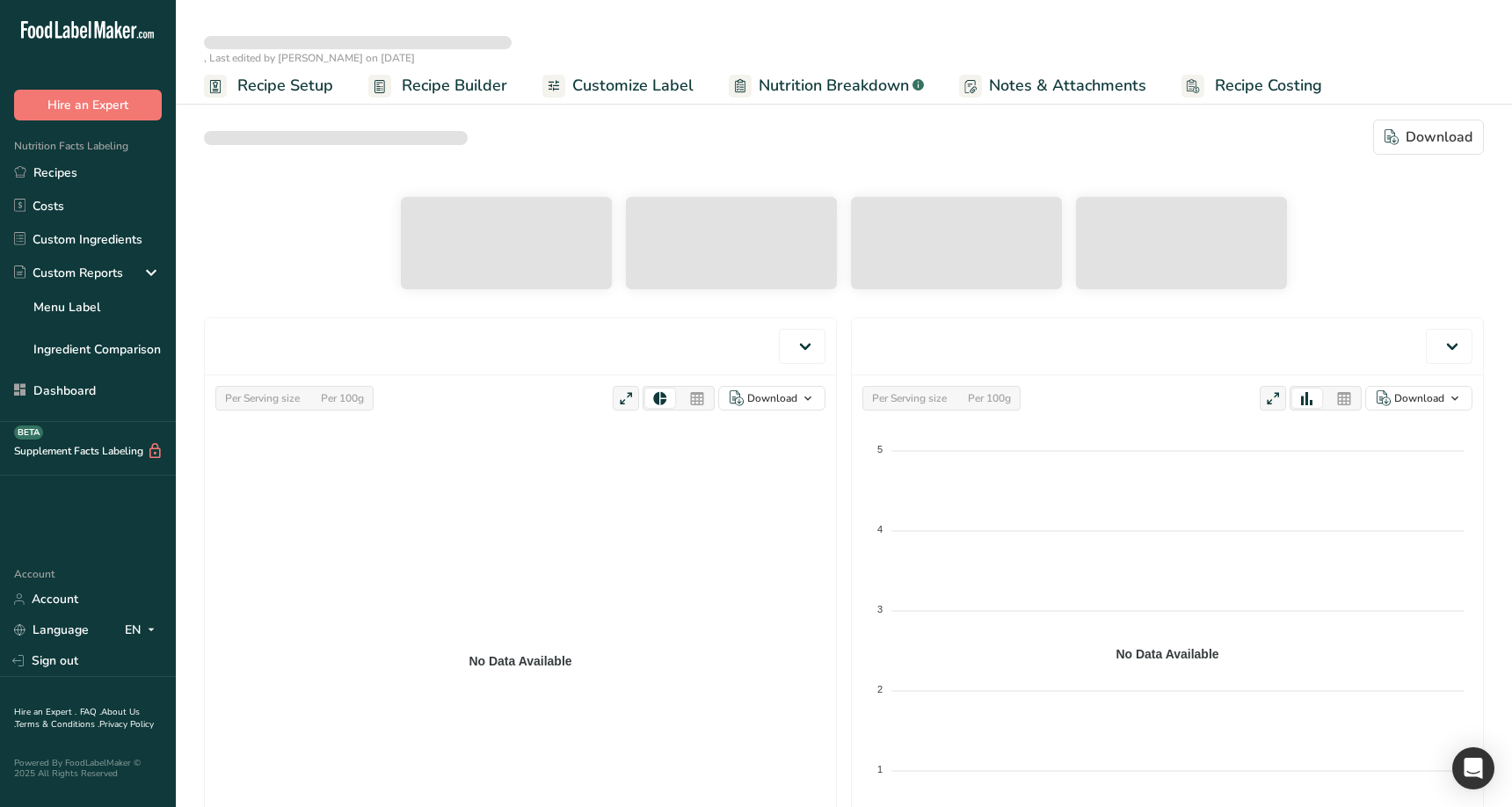
select select "Calories"
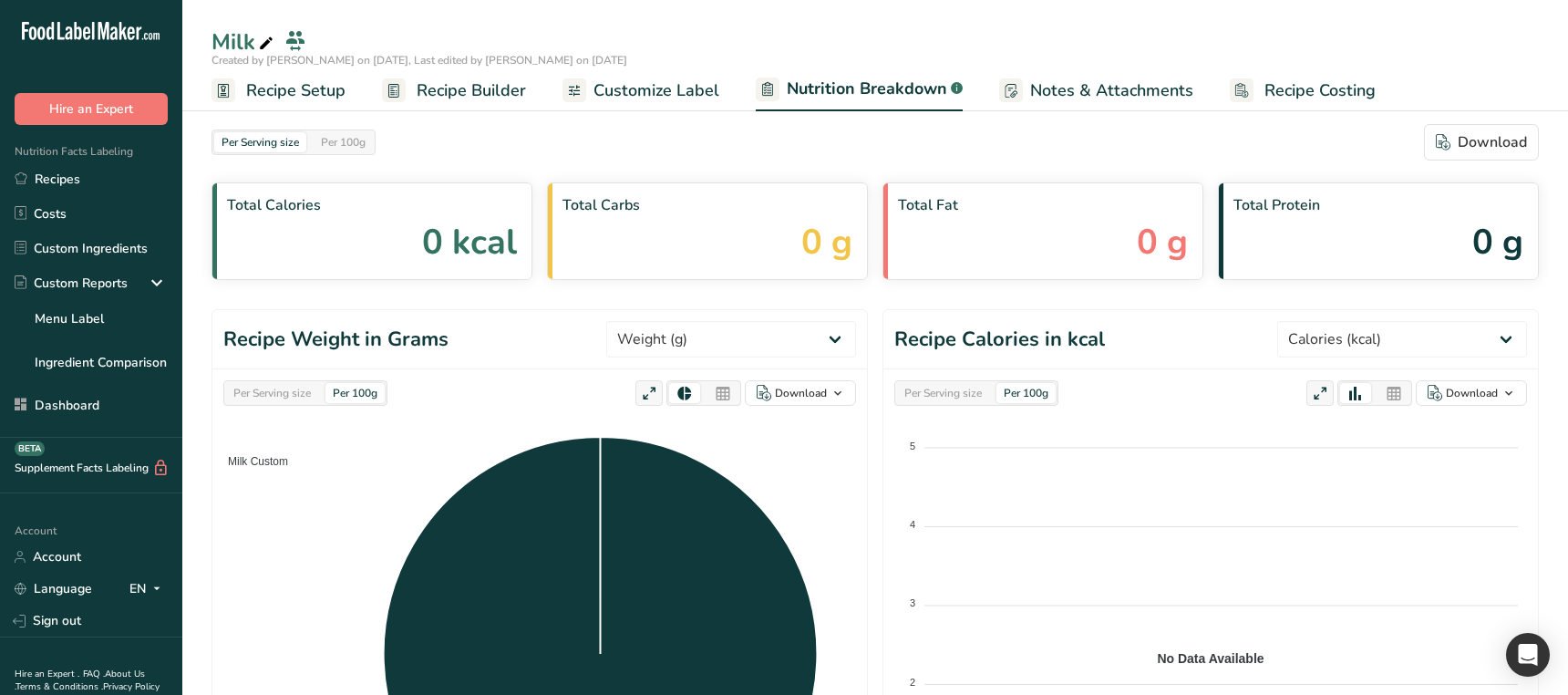
click at [320, 88] on span "Recipe Setup" at bounding box center [295, 90] width 100 height 24
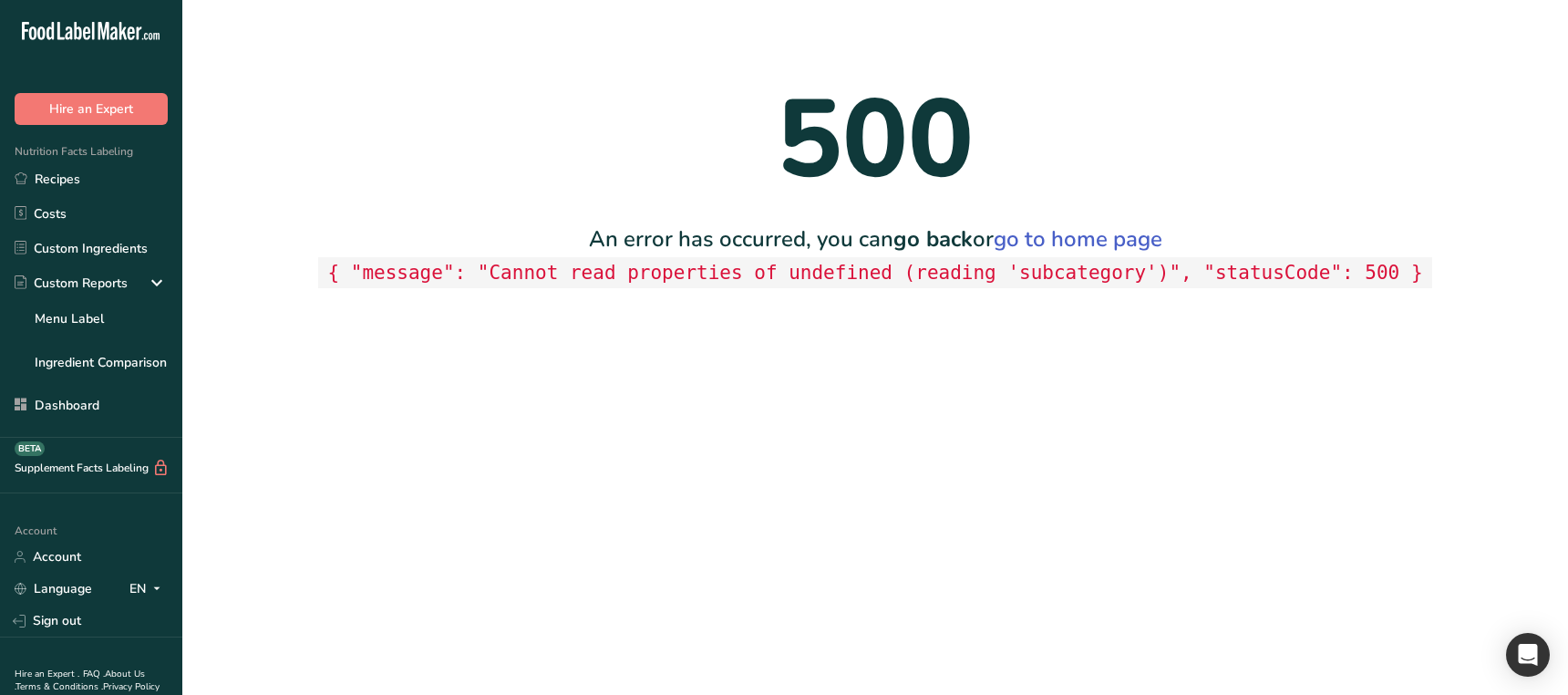
click at [591, 397] on main "500 An error has occurred, you can go back or go to home page { "message": "Can…" at bounding box center [784, 348] width 1568 height 695
click at [1069, 271] on code "{ "message": "Cannot read properties of undefined (reading 'subcategory')", "st…" at bounding box center [875, 273] width 1114 height 32
copy code "subcategory"
click at [417, 561] on main "500 An error has occurred, you can go back or go to home page { "message": "Can…" at bounding box center [784, 348] width 1568 height 695
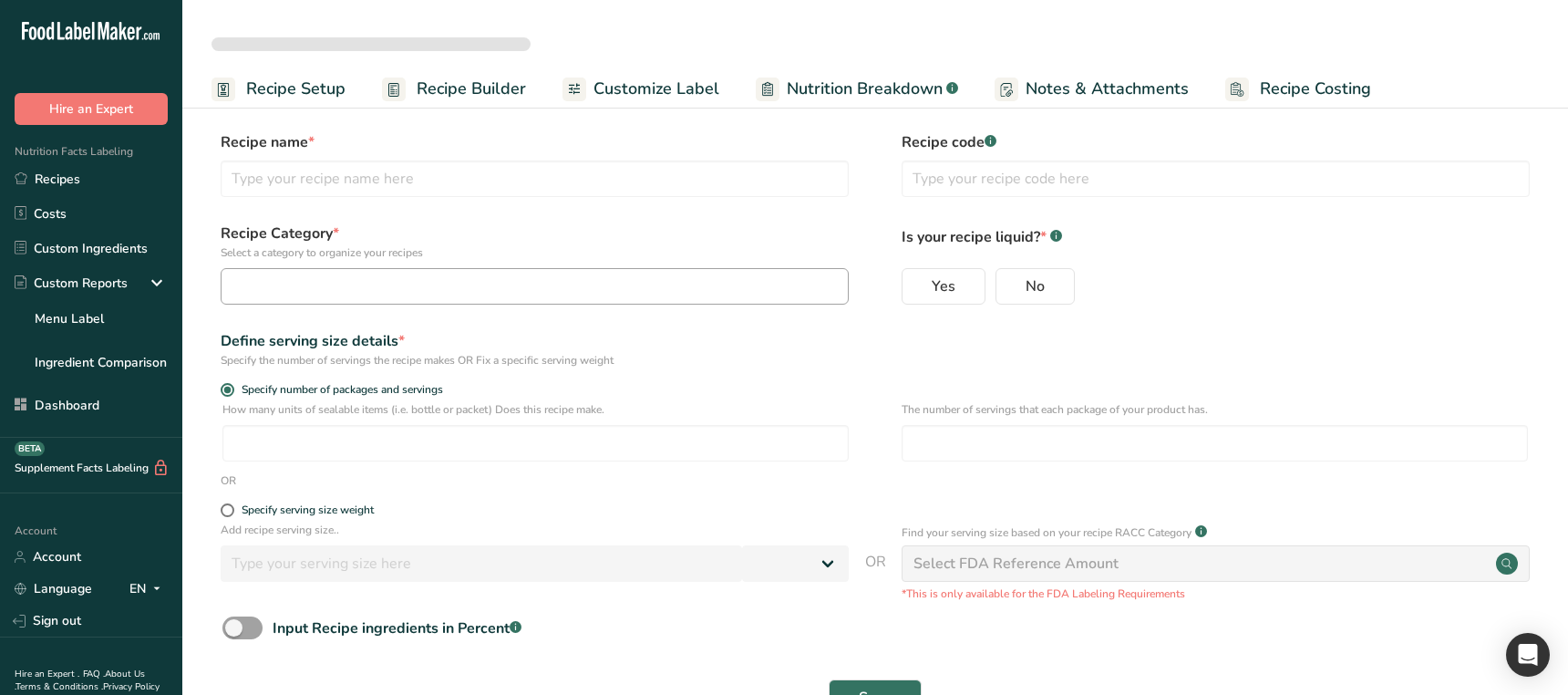
select select
click at [851, 76] on span "Nutrition Breakdown" at bounding box center [864, 88] width 156 height 24
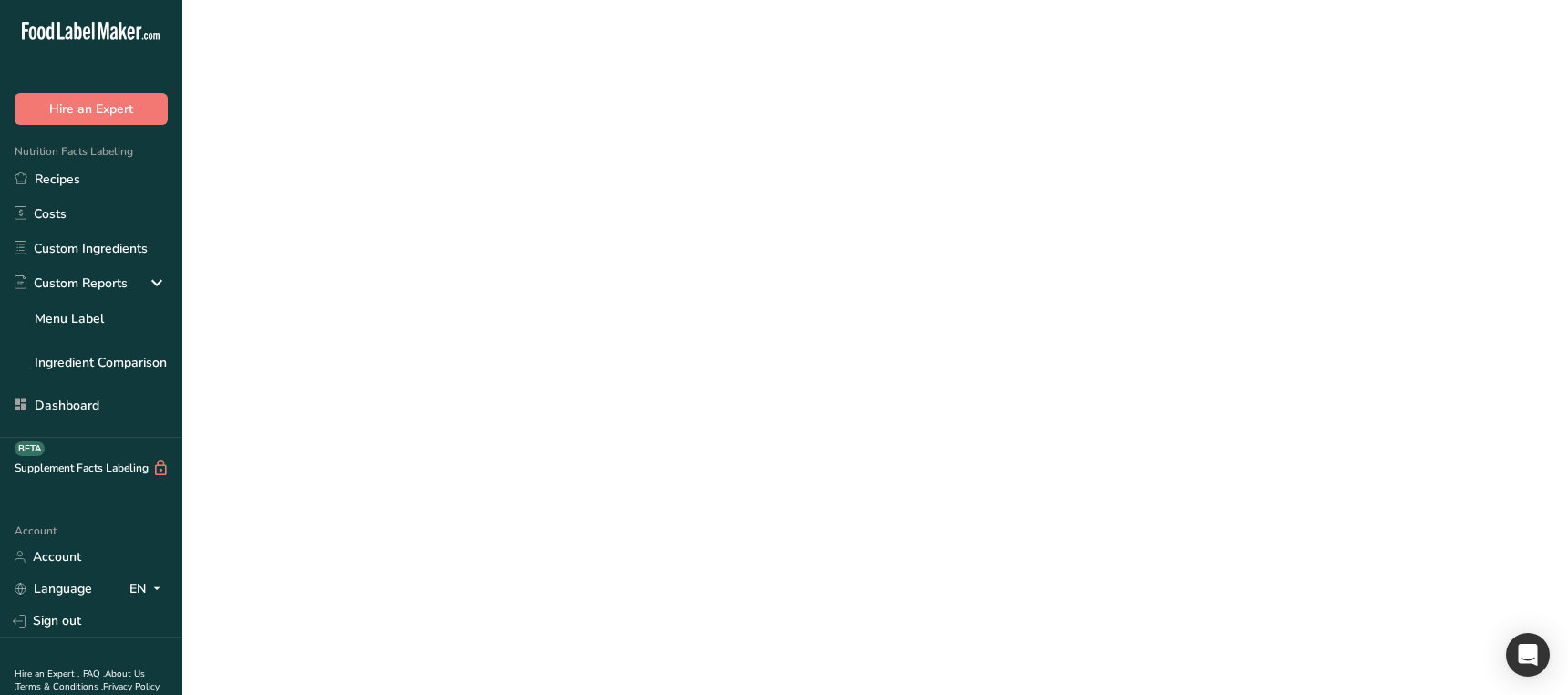
select select "Calories"
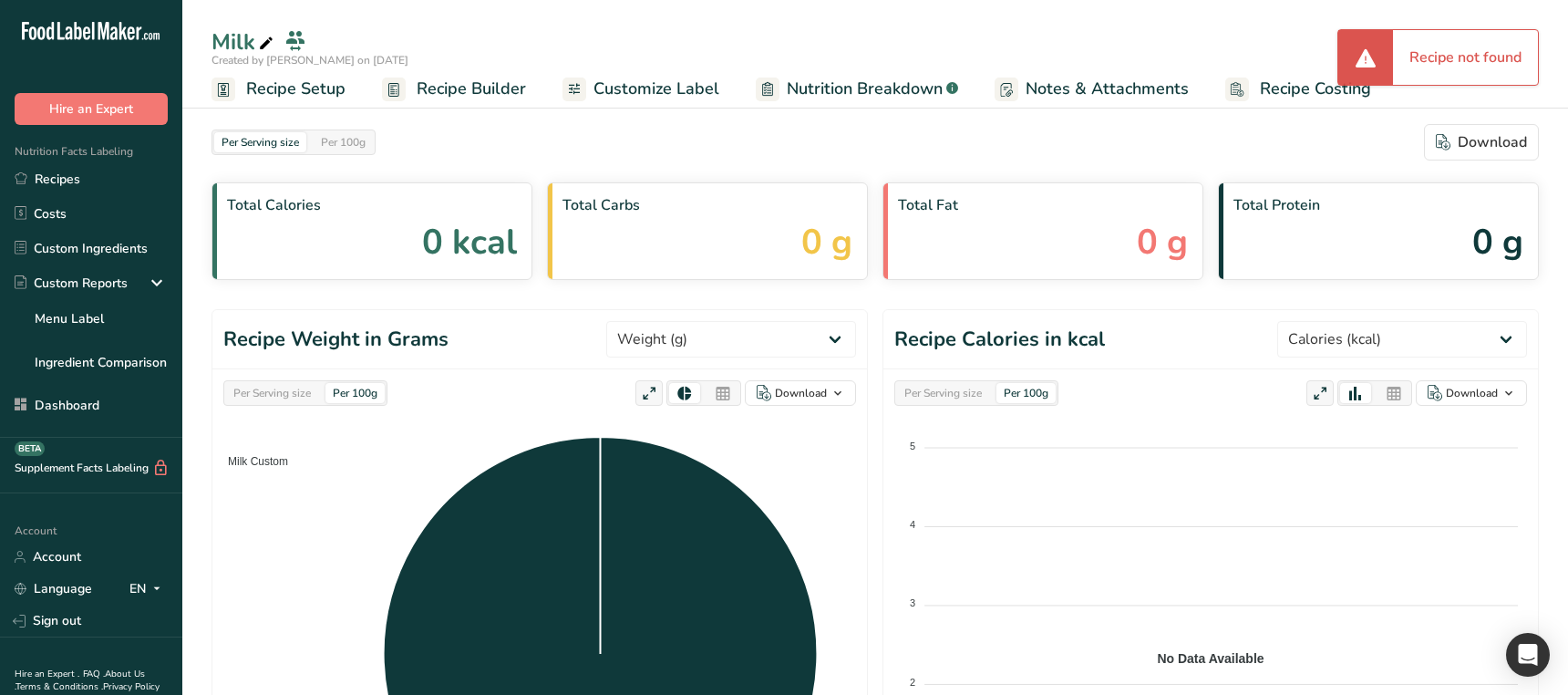
scroll to position [718, 0]
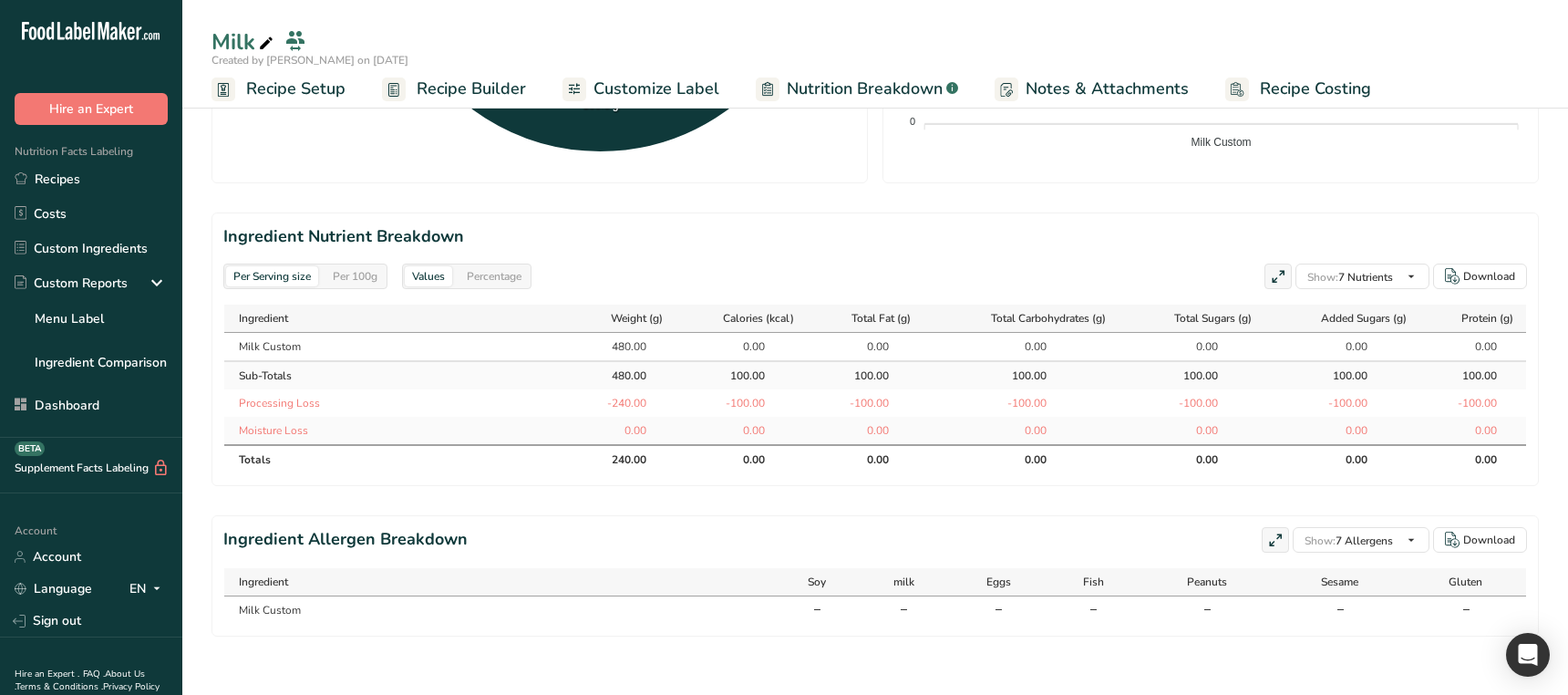
click at [352, 275] on div "Per 100g" at bounding box center [354, 276] width 59 height 20
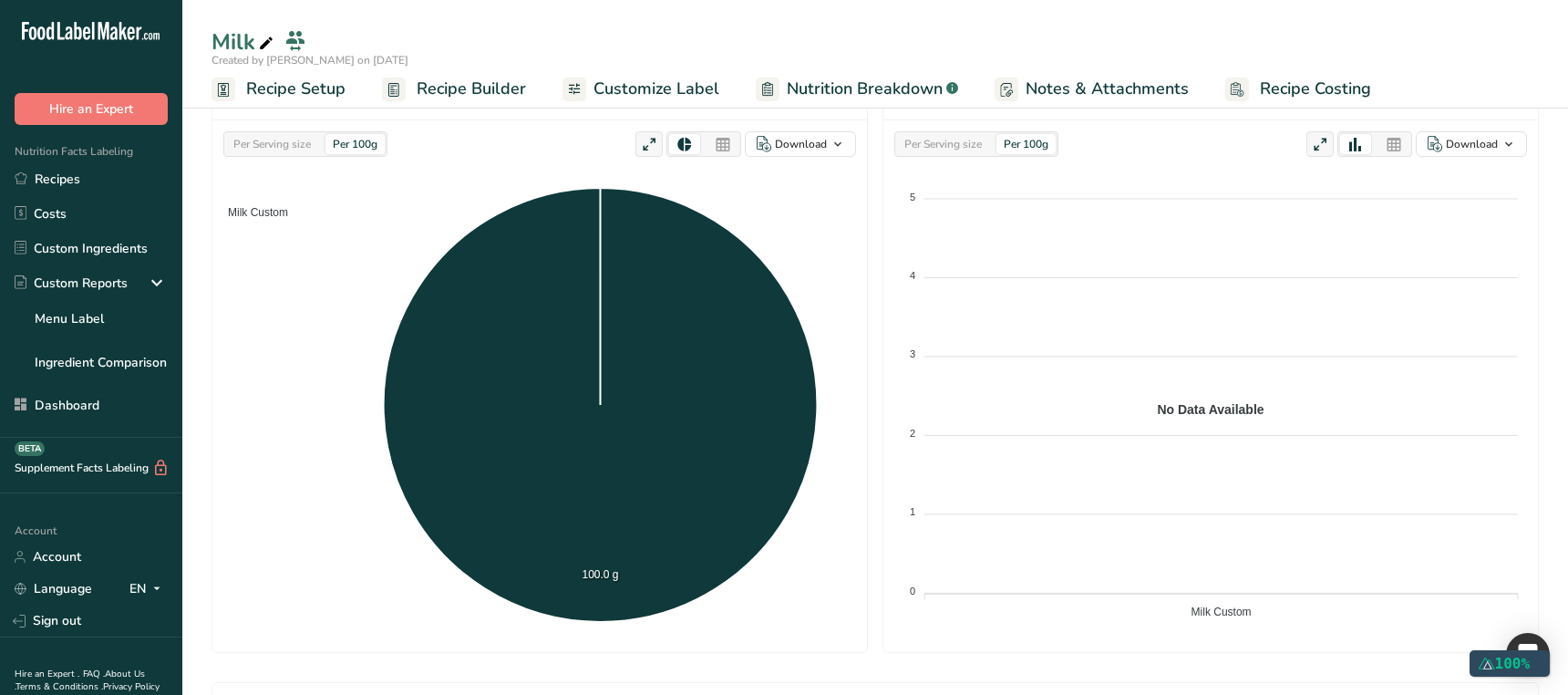
select select "Calories"
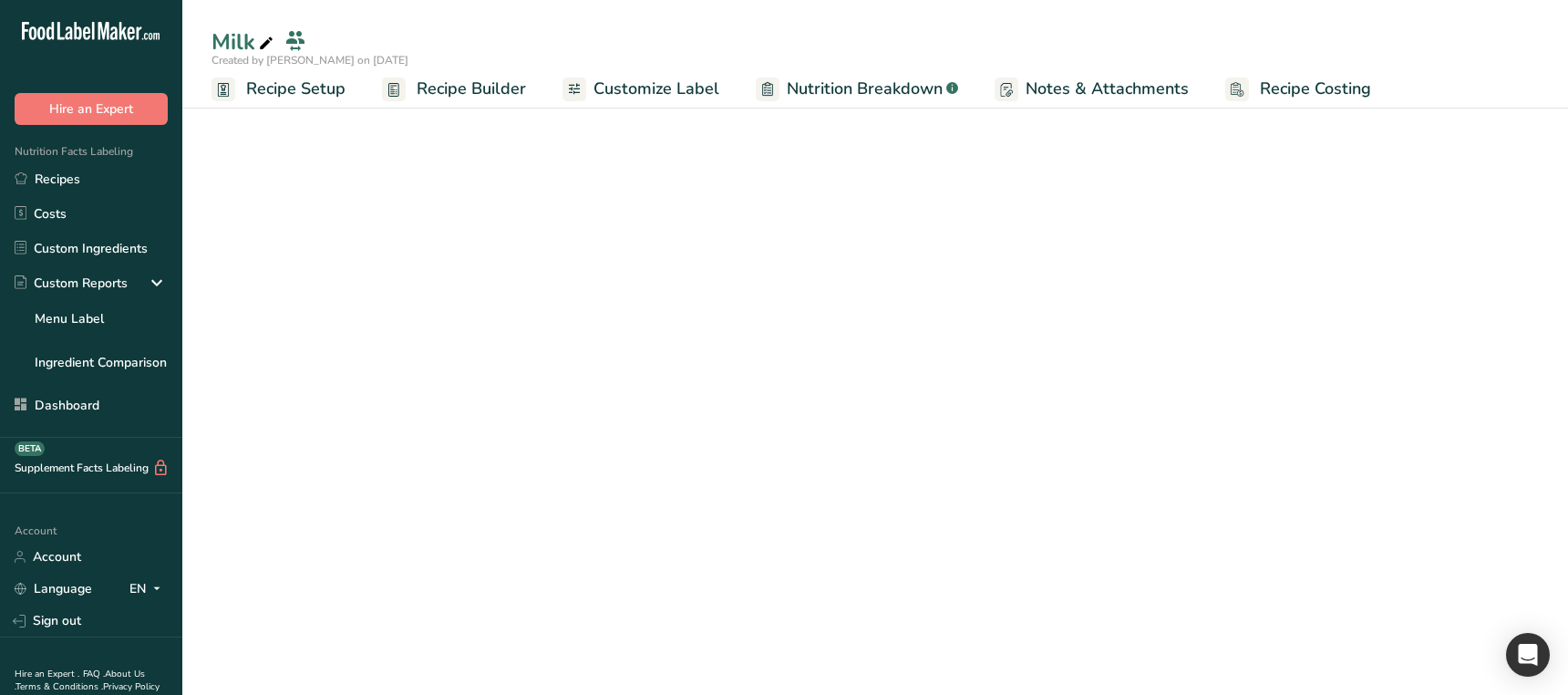
select select "Calories"
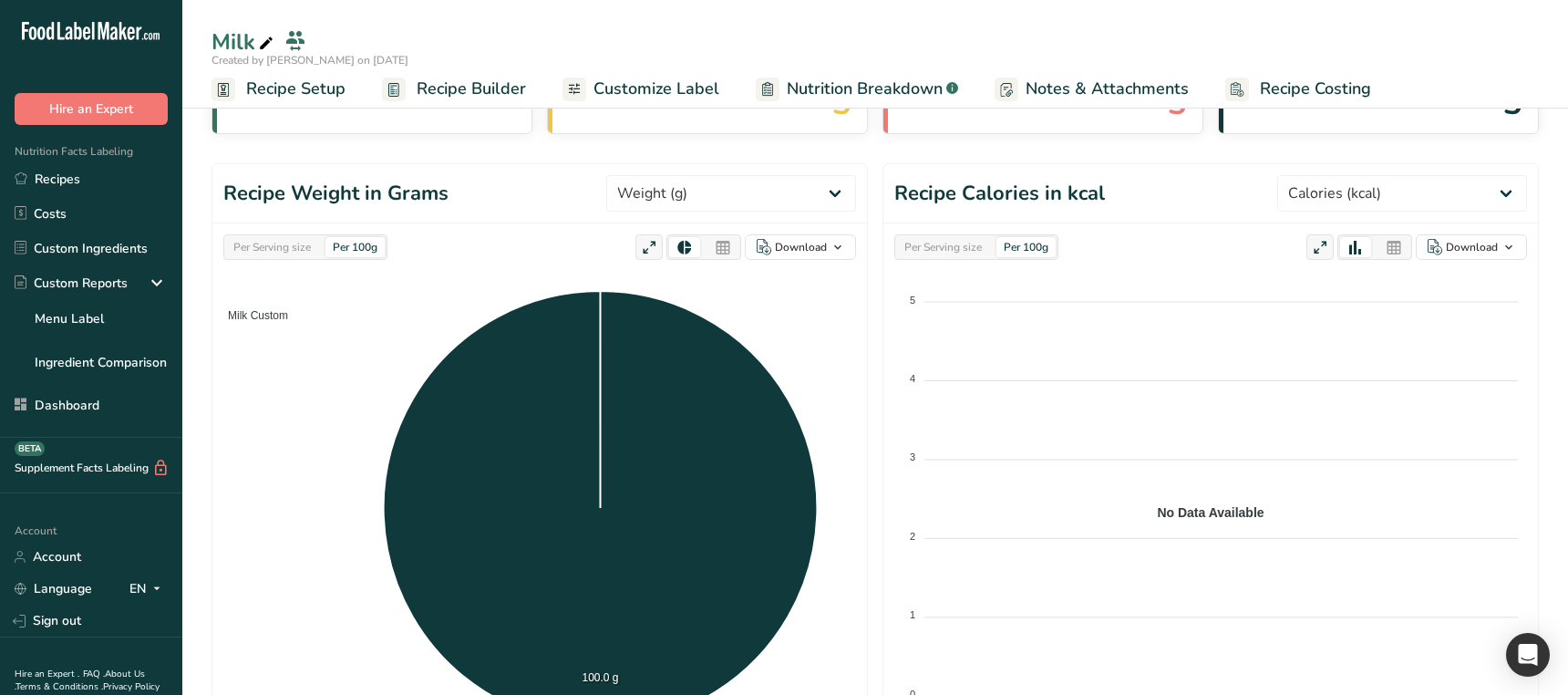
scroll to position [0, 0]
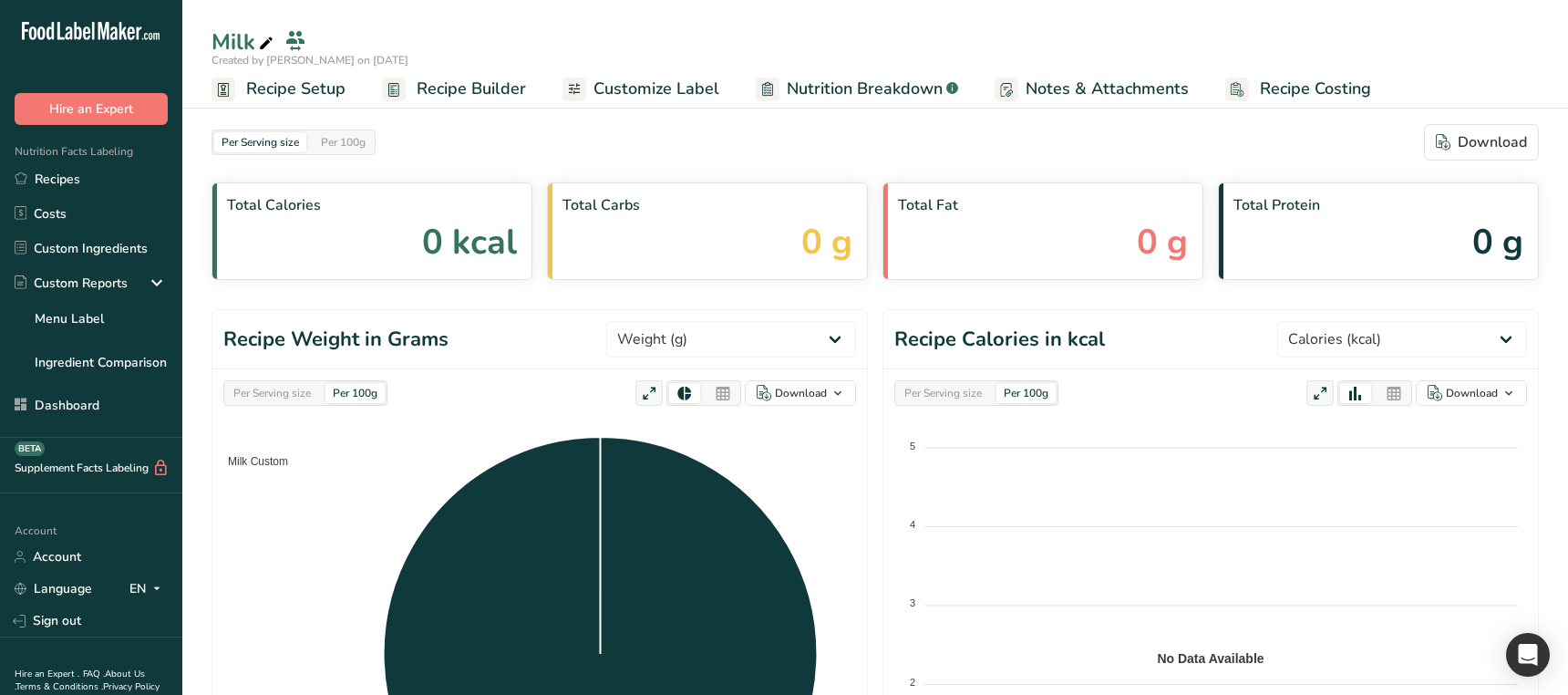
drag, startPoint x: 492, startPoint y: 97, endPoint x: 481, endPoint y: 103, distance: 12.5
click at [492, 97] on span "Recipe Builder" at bounding box center [470, 88] width 109 height 24
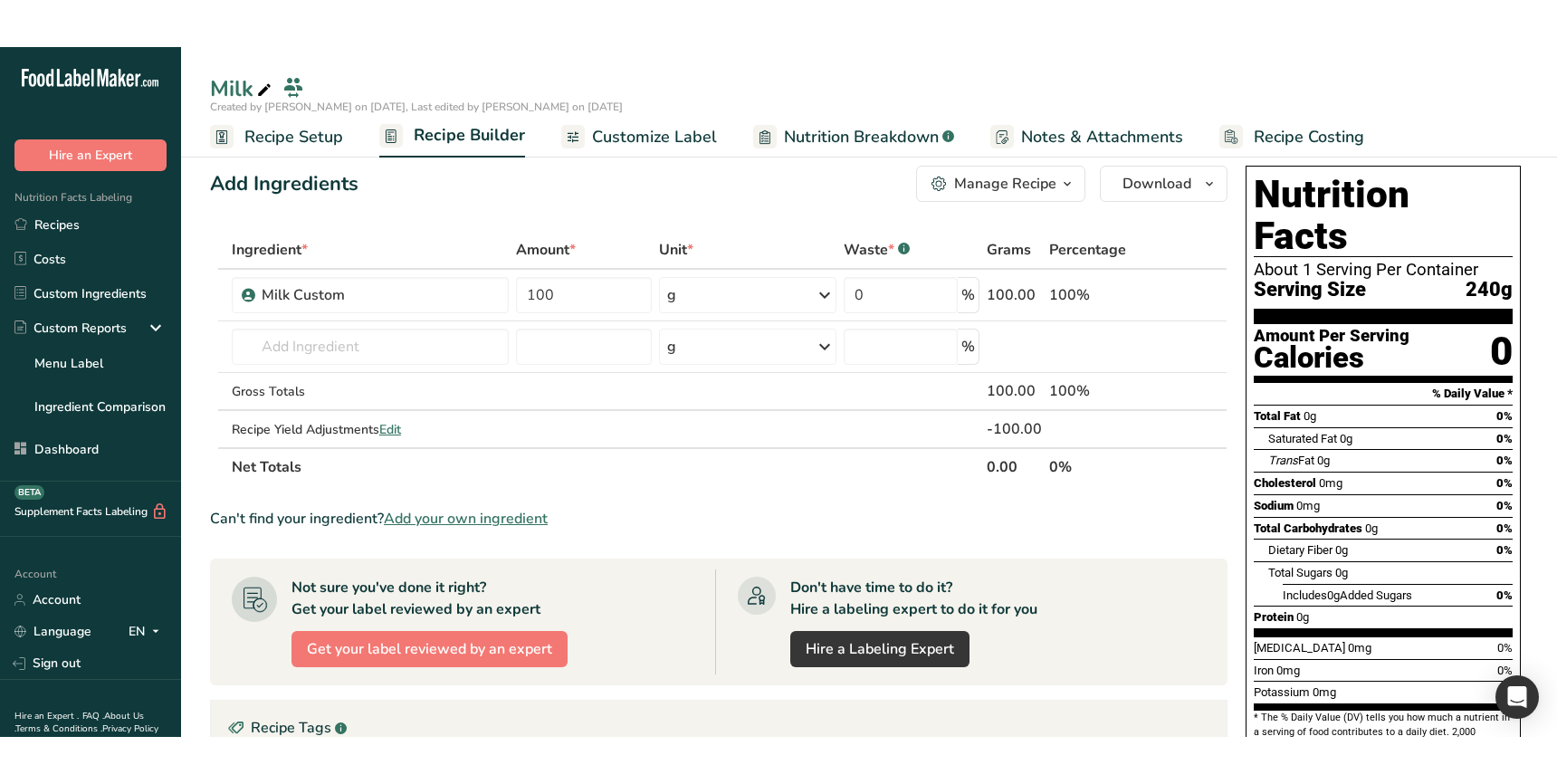
scroll to position [10, 0]
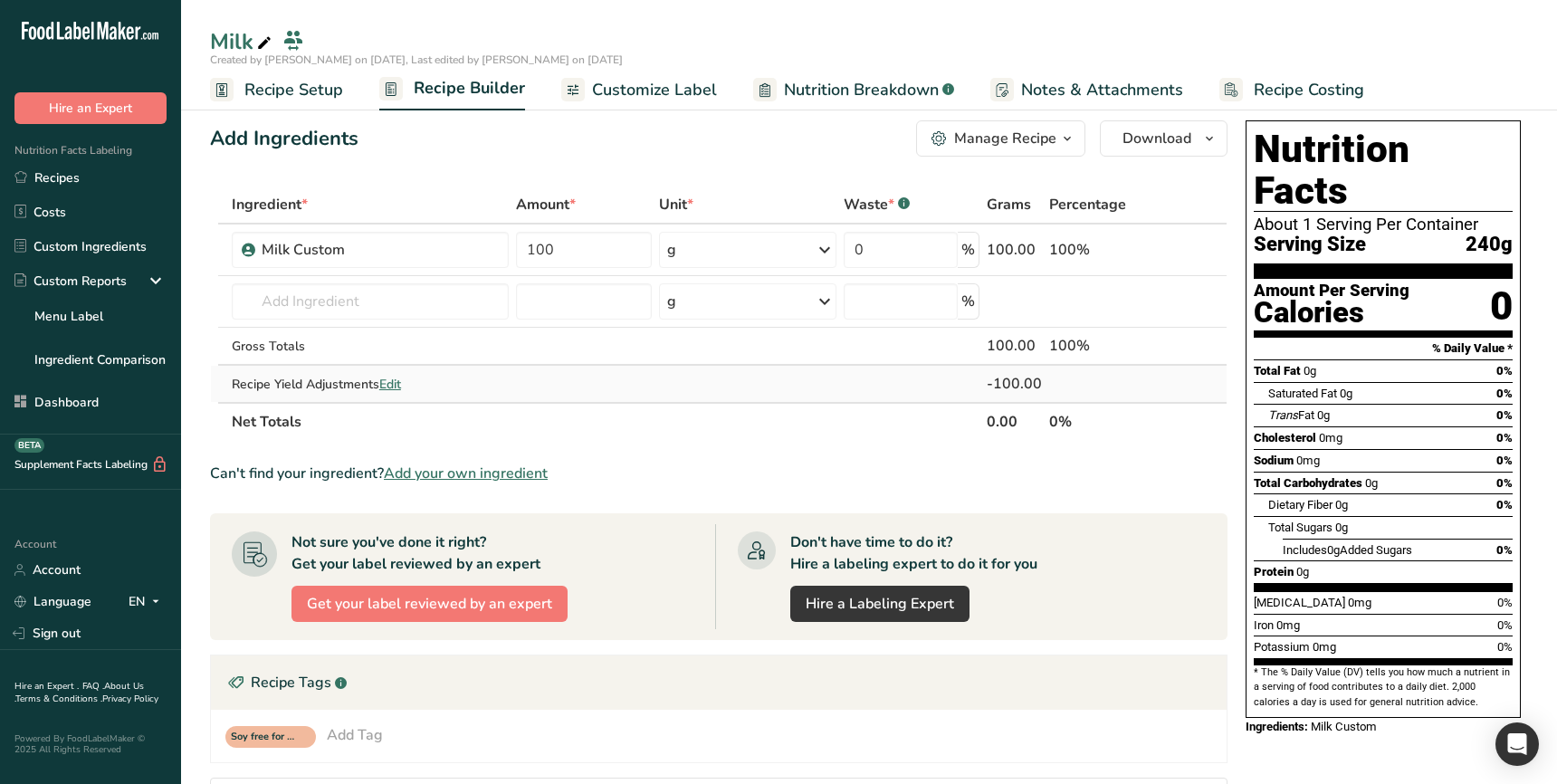
click at [400, 384] on span "Edit" at bounding box center [390, 384] width 22 height 17
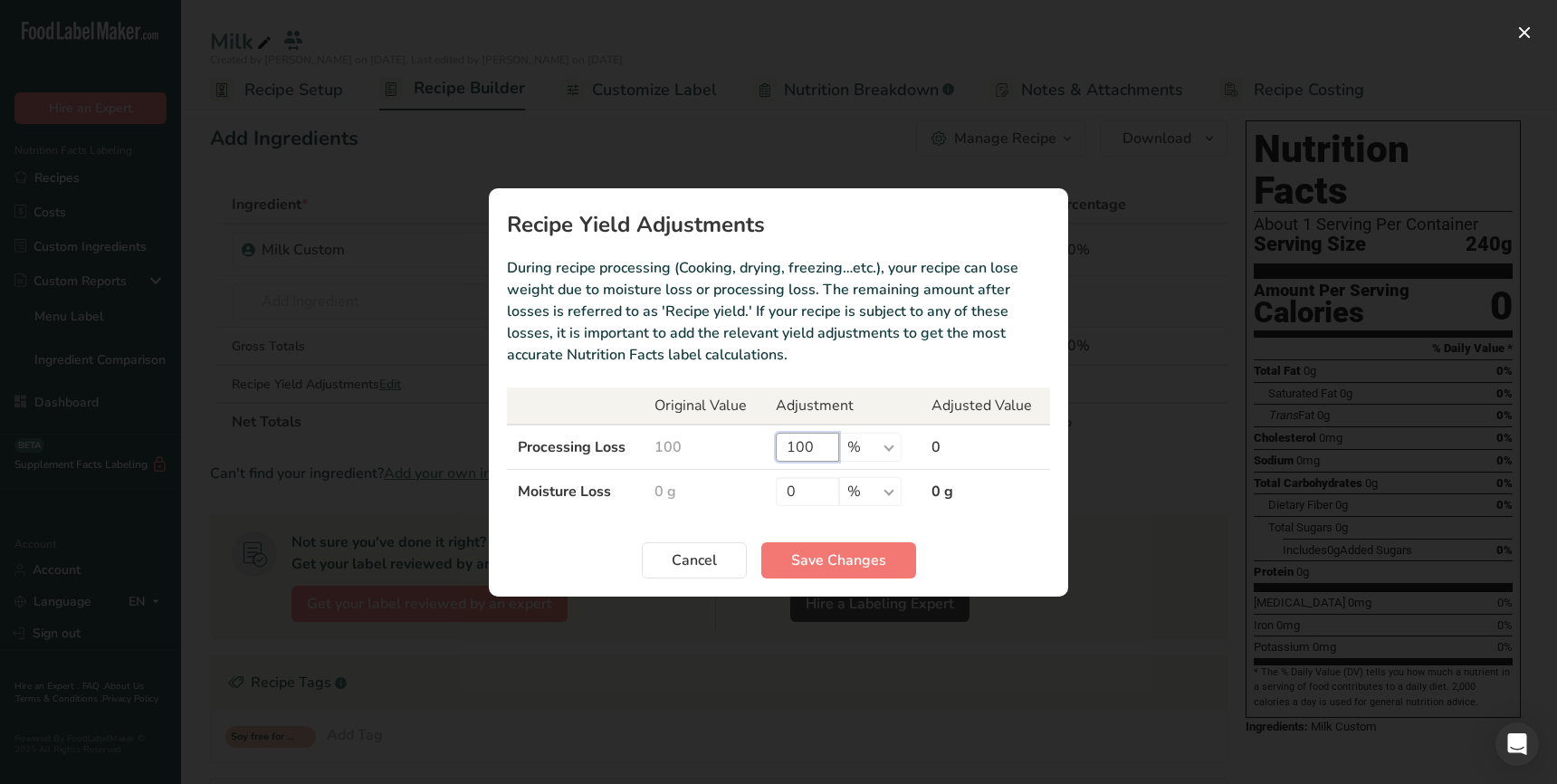
drag, startPoint x: 820, startPoint y: 454, endPoint x: 705, endPoint y: 443, distance: 115.5
click at [705, 443] on tr "Processing Loss 100 100 % g ppm ug kg mg mcg lb oz 0" at bounding box center [778, 447] width 543 height 45
type input "50"
click at [970, 524] on section "Recipe Yield Adjustments During recipe processing (Cooking, drying, freezing…et…" at bounding box center [778, 392] width 580 height 408
drag, startPoint x: 850, startPoint y: 546, endPoint x: 859, endPoint y: 550, distance: 9.8
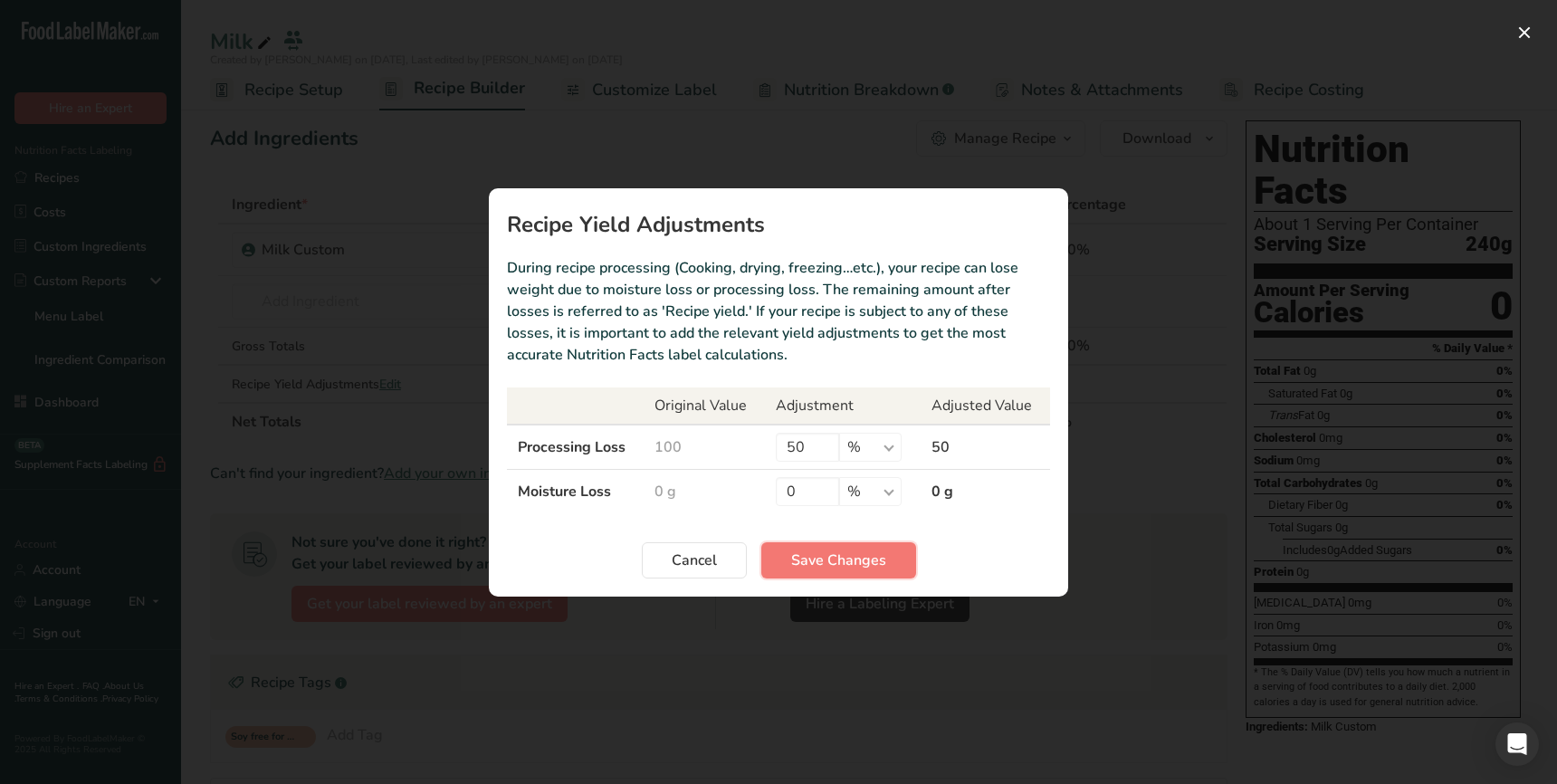
click at [850, 546] on button "Save Changes" at bounding box center [838, 560] width 155 height 37
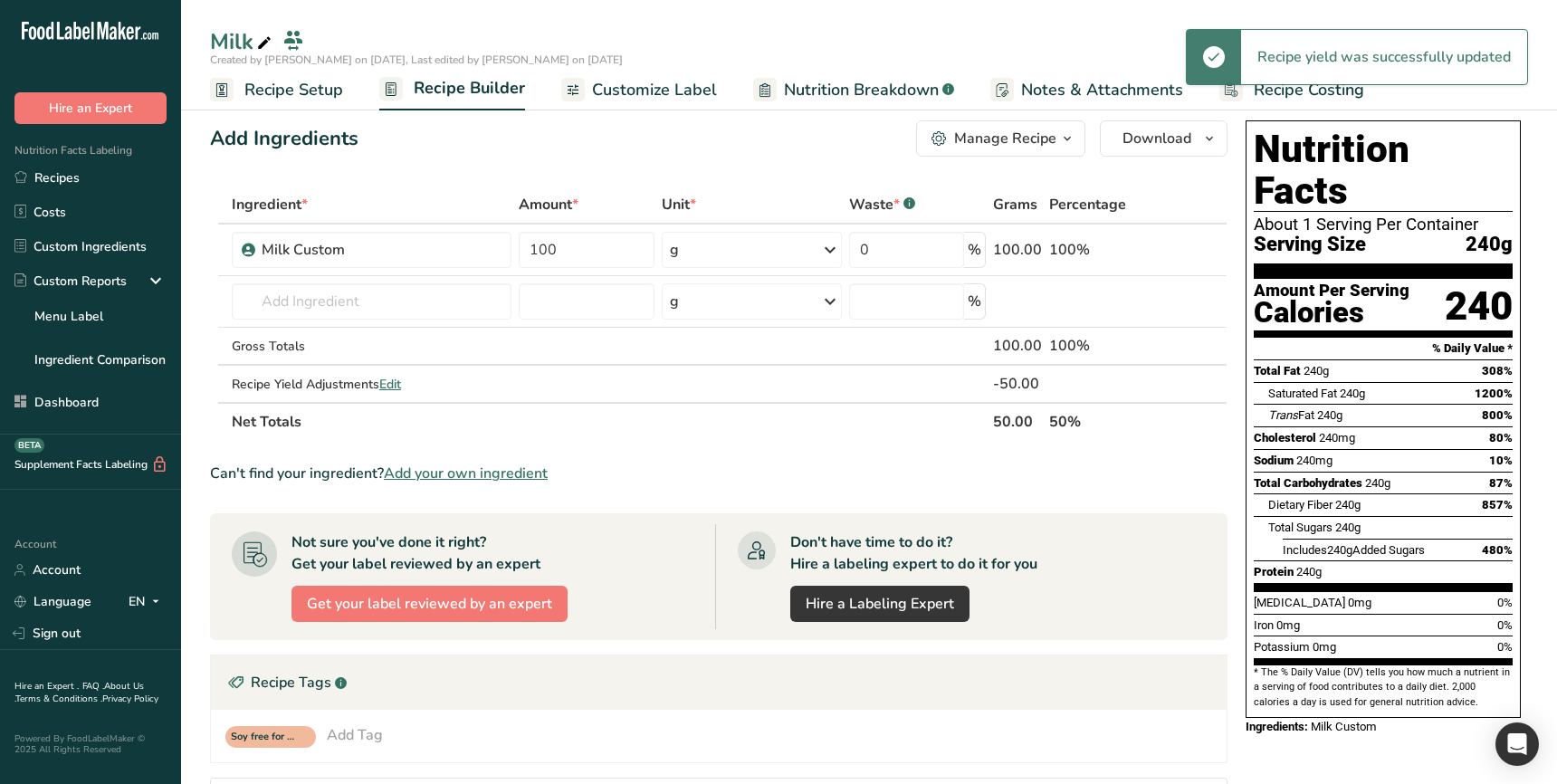
scroll to position [0, 0]
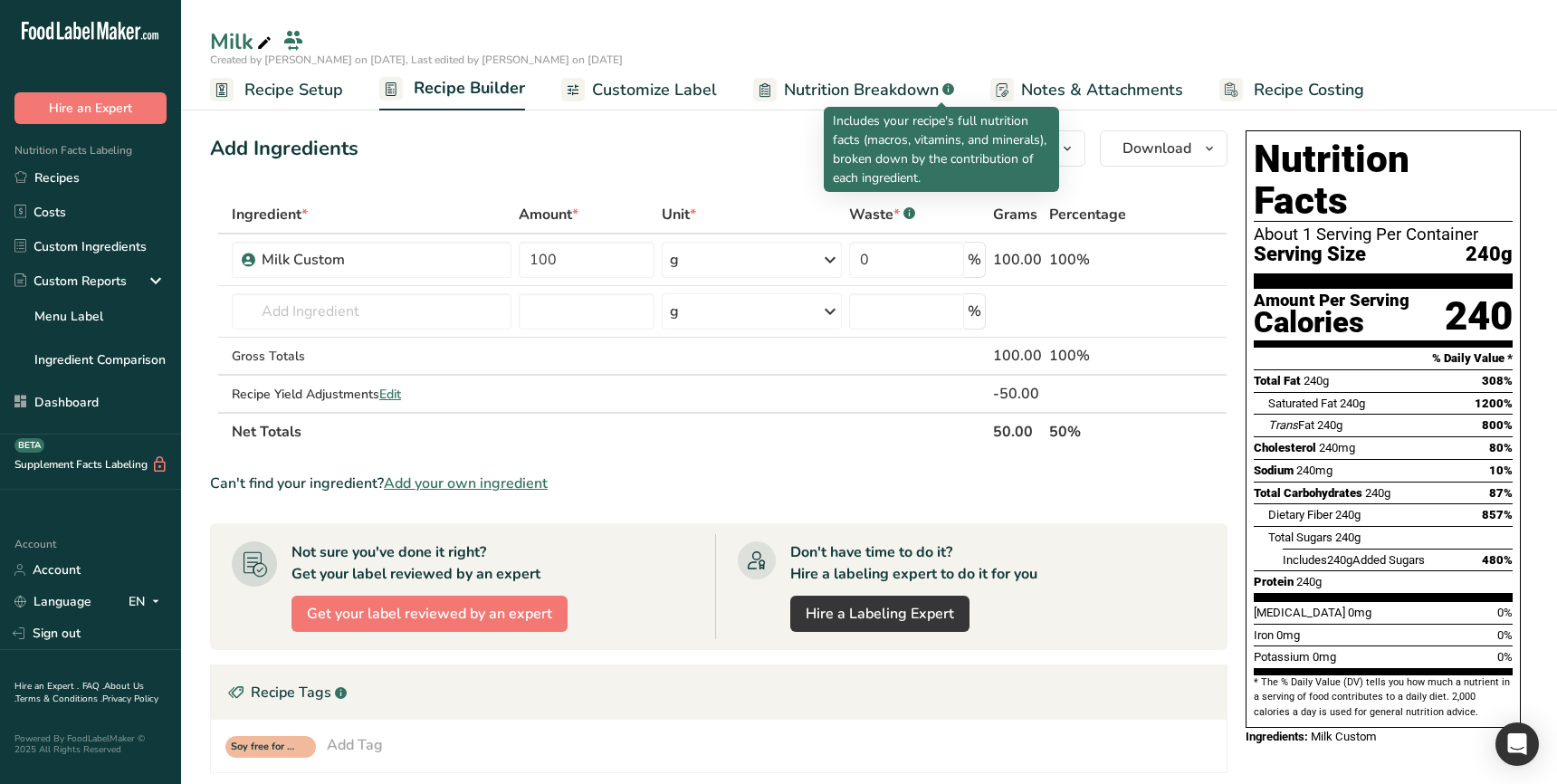
click at [943, 86] on rect at bounding box center [949, 89] width 12 height 12
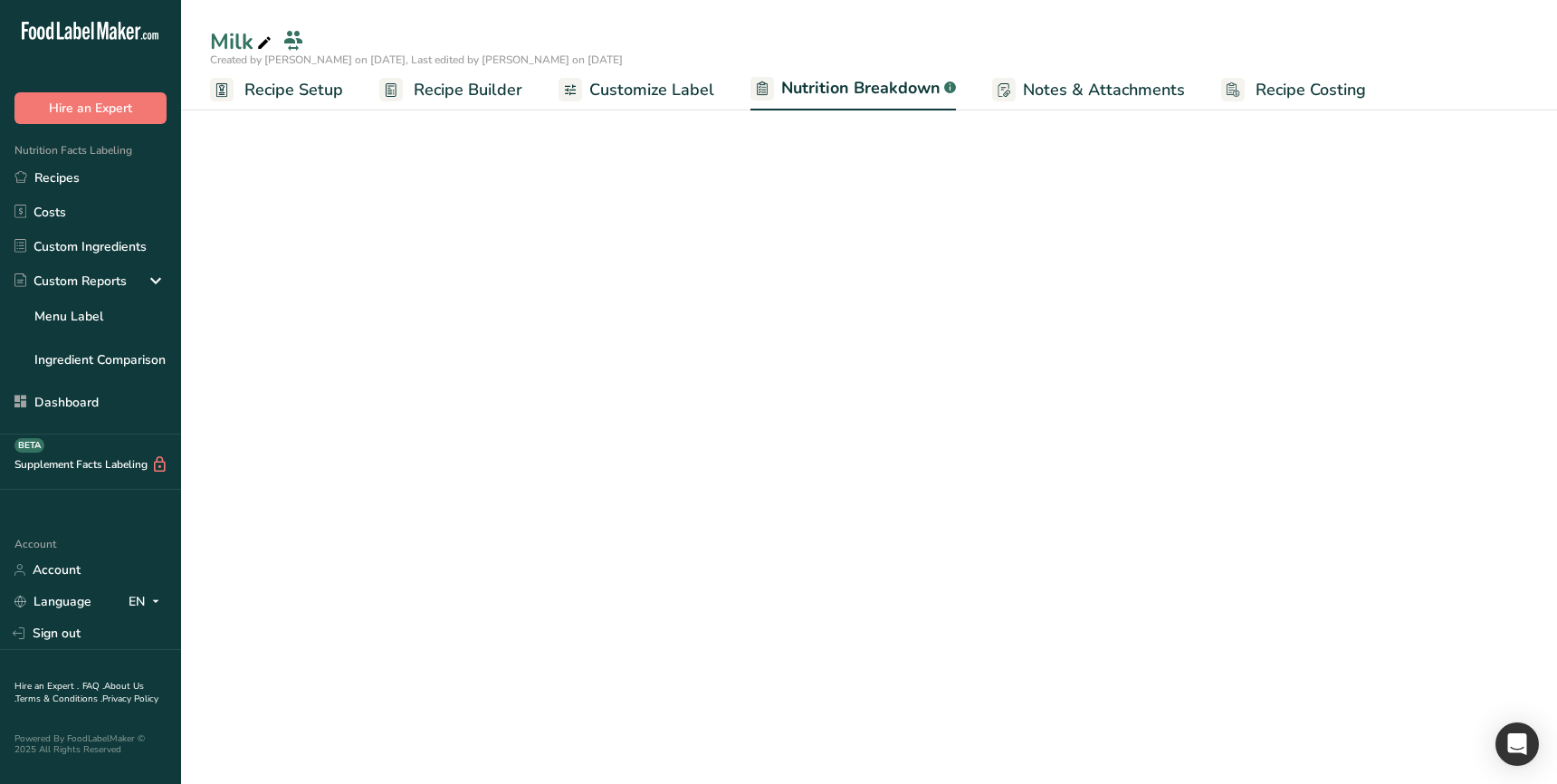
select select "Calories"
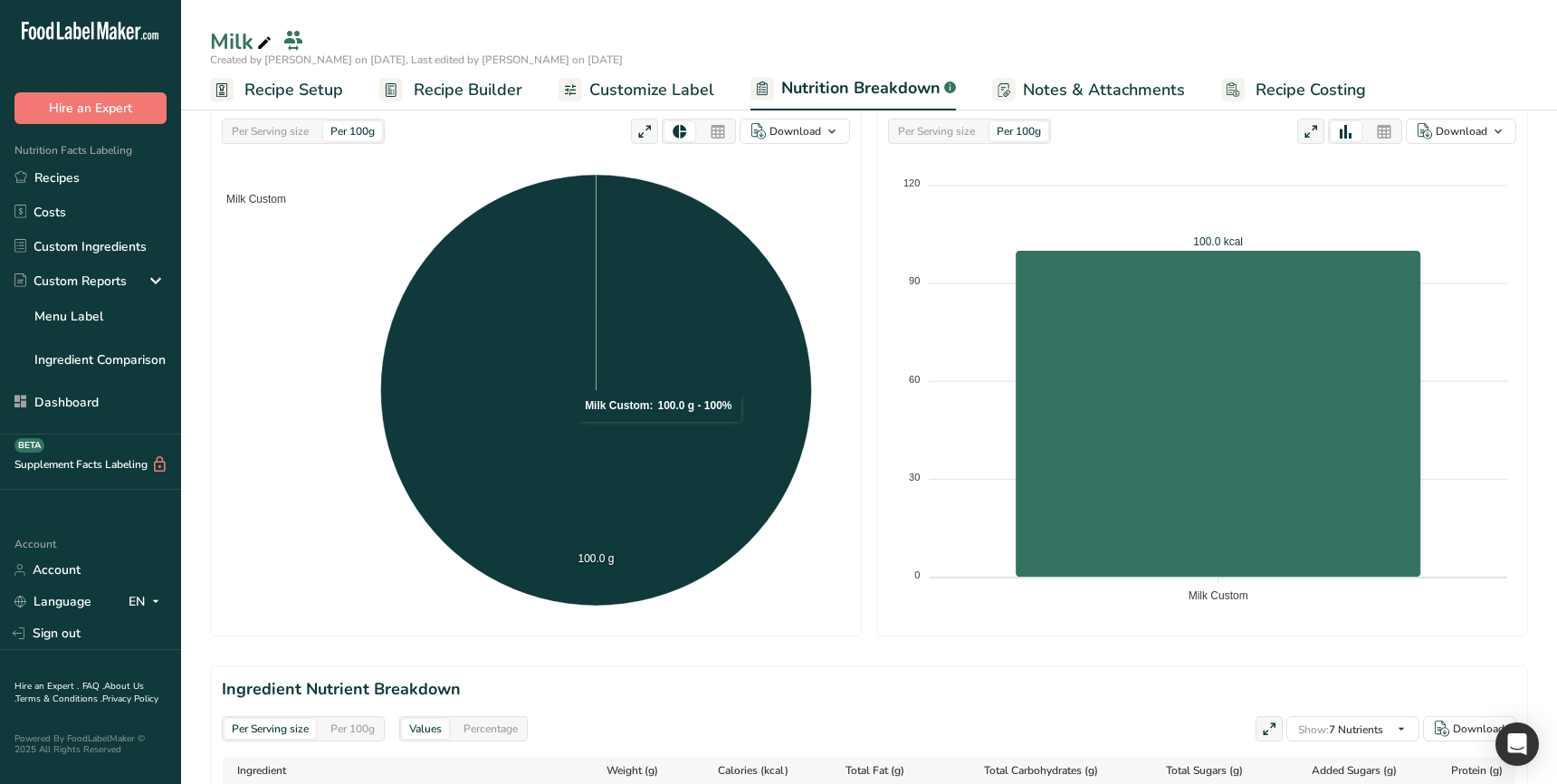
scroll to position [619, 0]
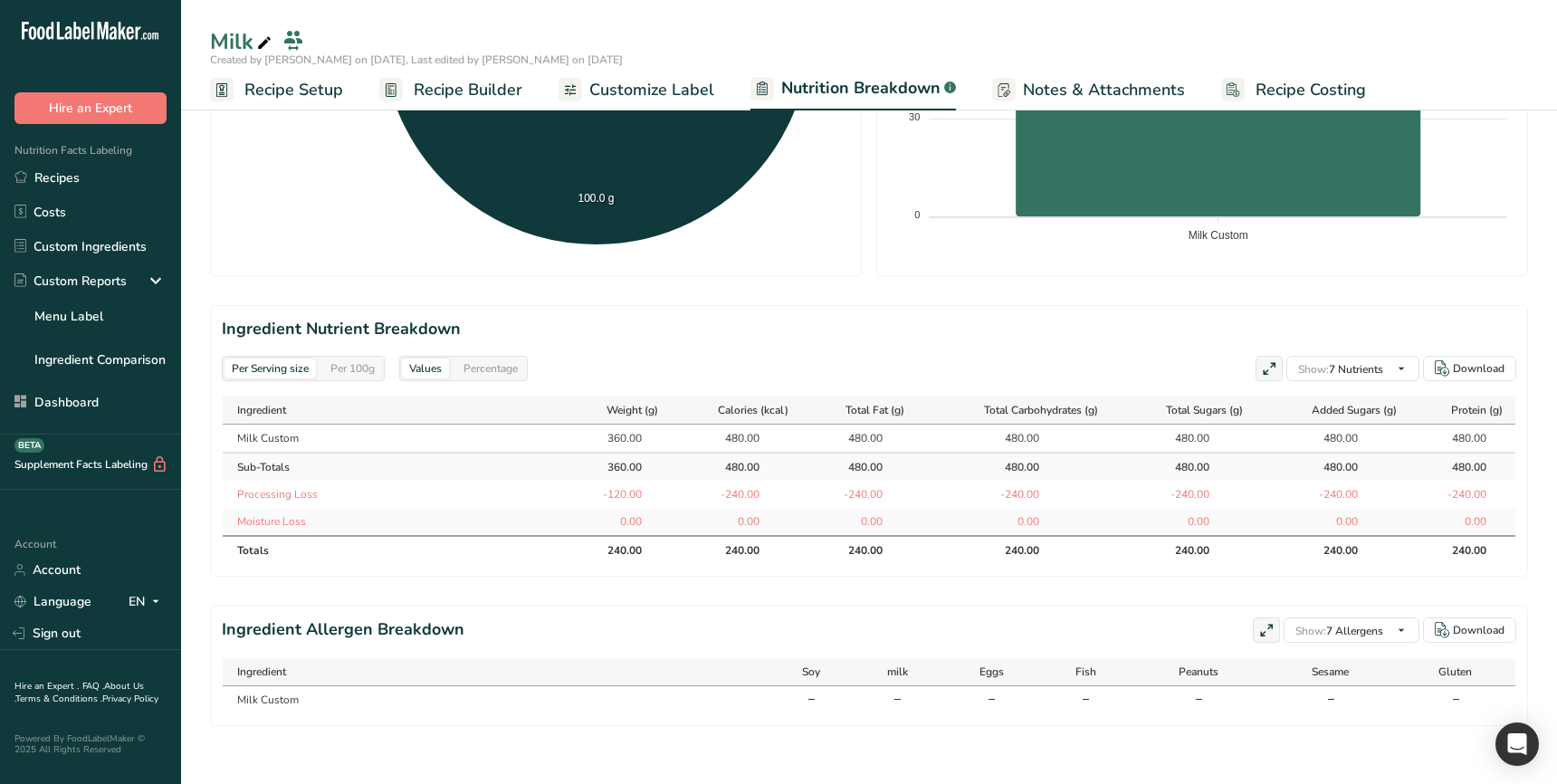
click at [341, 372] on div "Per 100g" at bounding box center [352, 368] width 59 height 20
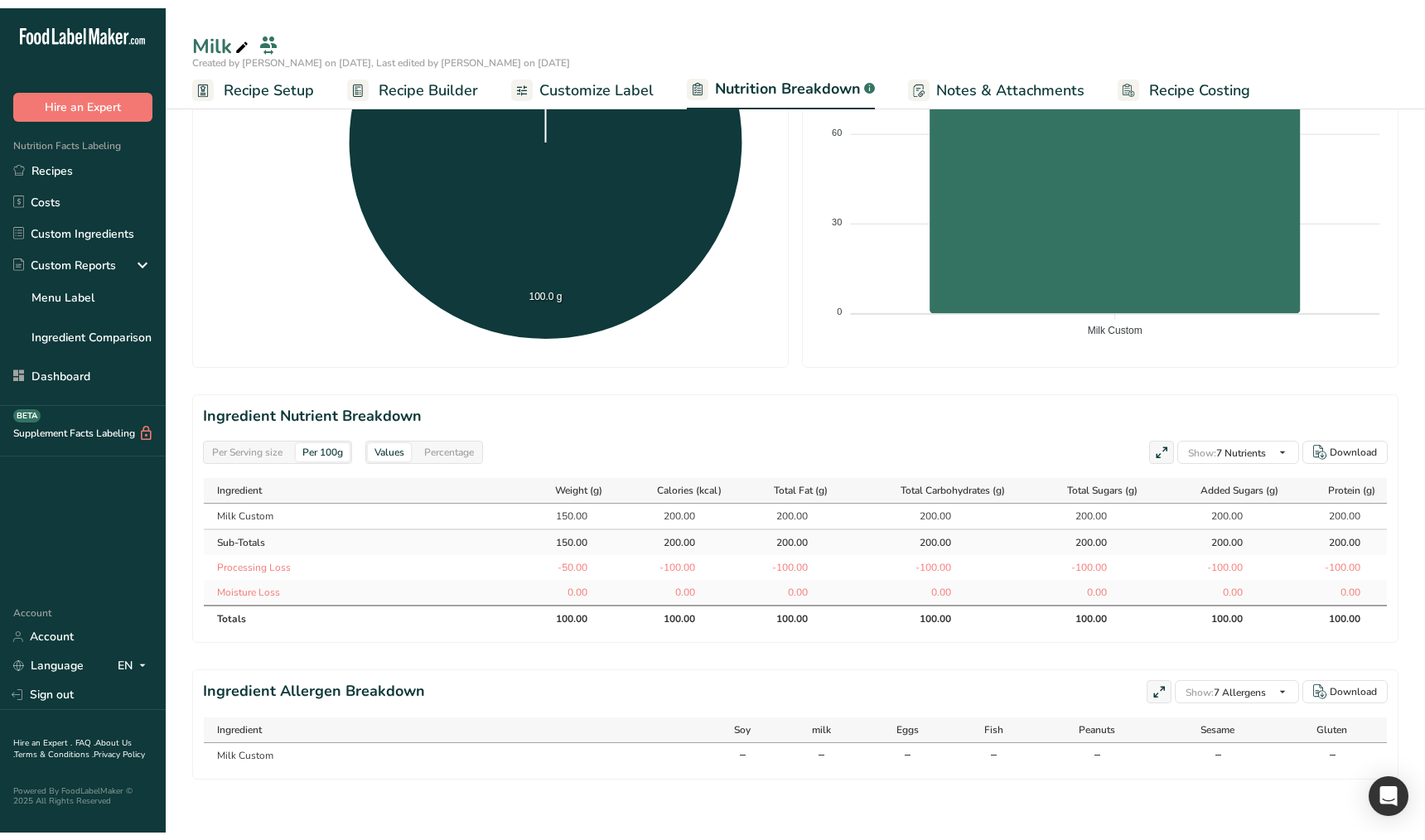
scroll to position [436, 0]
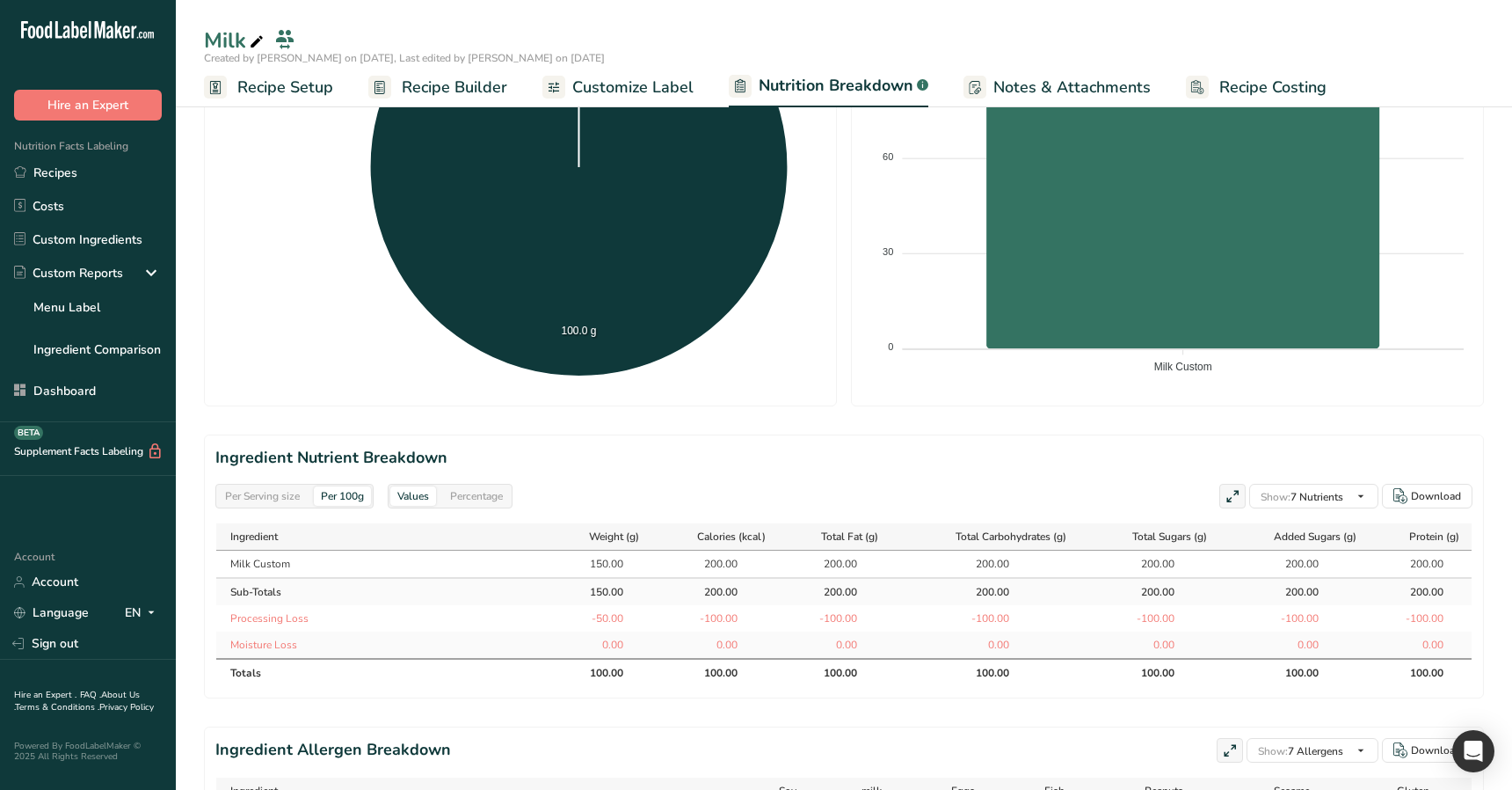
drag, startPoint x: 597, startPoint y: 672, endPoint x: 620, endPoint y: 672, distance: 23.0
click at [620, 670] on th "100.00" at bounding box center [601, 672] width 100 height 28
drag, startPoint x: 623, startPoint y: 672, endPoint x: 586, endPoint y: 667, distance: 37.3
click at [583, 670] on th "100.00" at bounding box center [601, 672] width 100 height 28
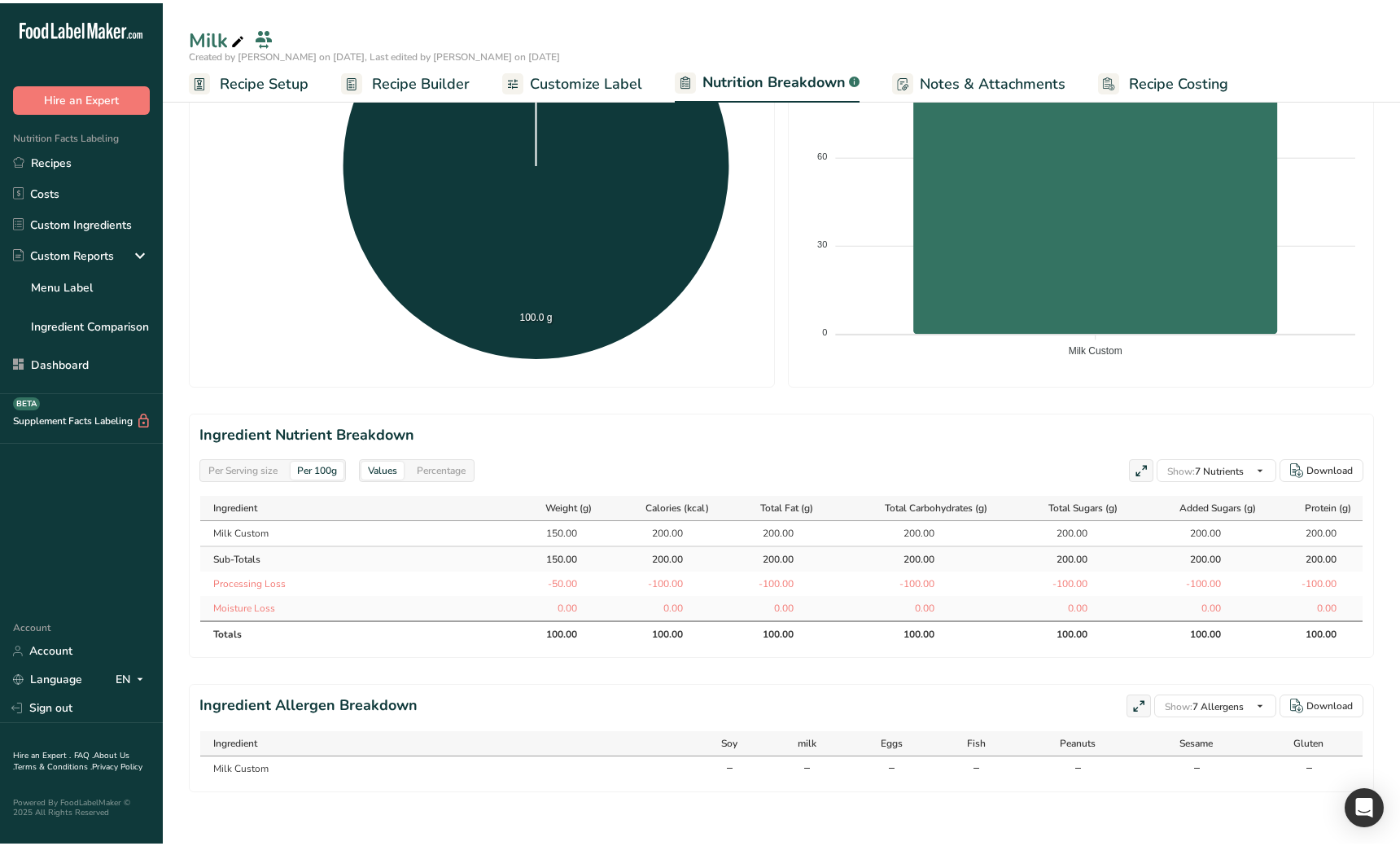
scroll to position [416, 0]
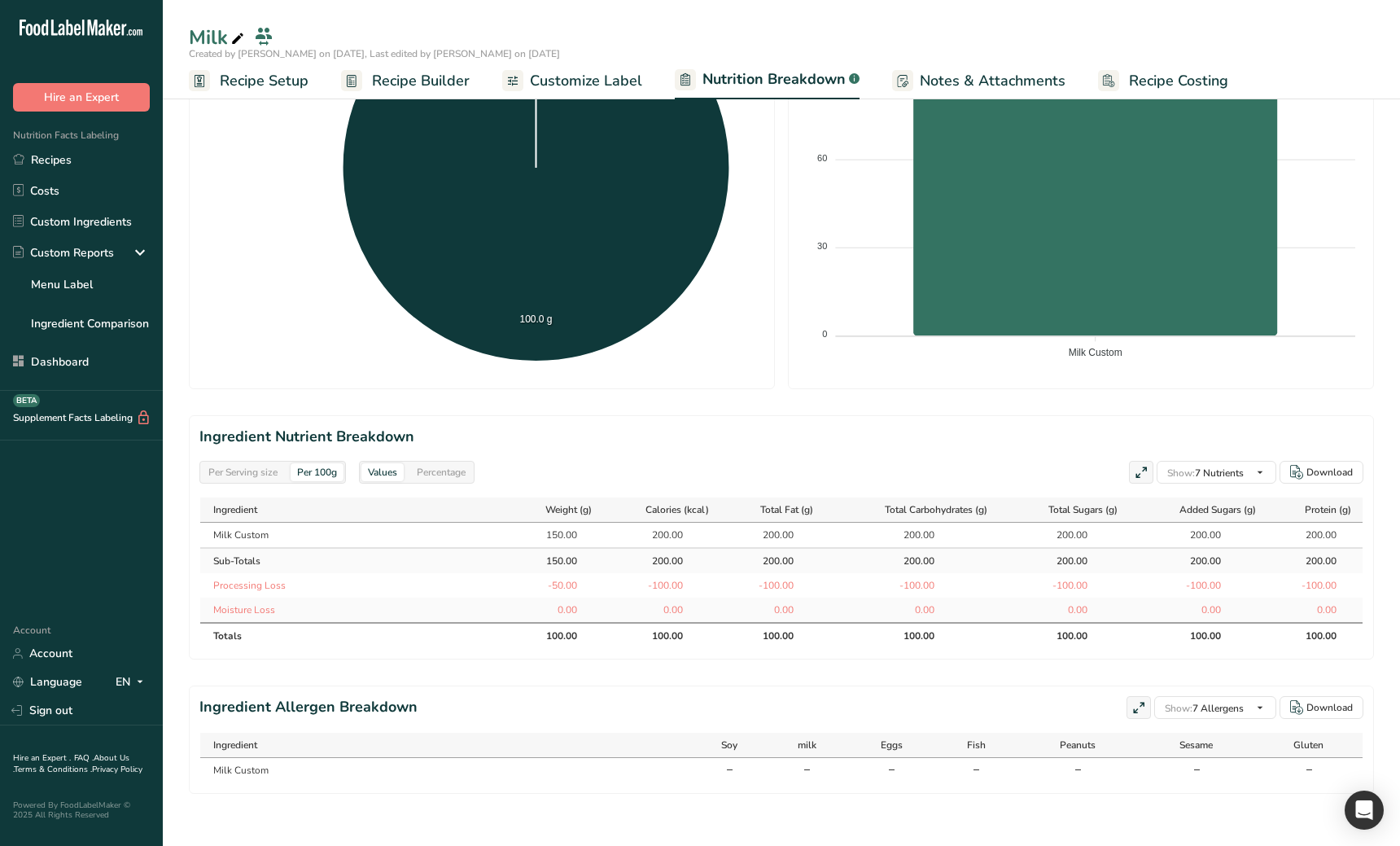
drag, startPoint x: 570, startPoint y: 797, endPoint x: 563, endPoint y: 792, distance: 8.6
click at [570, 620] on div "Per Serving size Per 100g Download Total Calories 240 kcal Total Carbs 240 g To…" at bounding box center [781, 258] width 1238 height 1177
click at [652, 620] on div "100.00" at bounding box center [662, 635] width 41 height 15
drag, startPoint x: 648, startPoint y: 633, endPoint x: 537, endPoint y: 635, distance: 111.0
click at [537, 620] on tr "Totals 100.00 100.00 100.00 100.00 100.00 100.00 100.00" at bounding box center [781, 635] width 1162 height 26
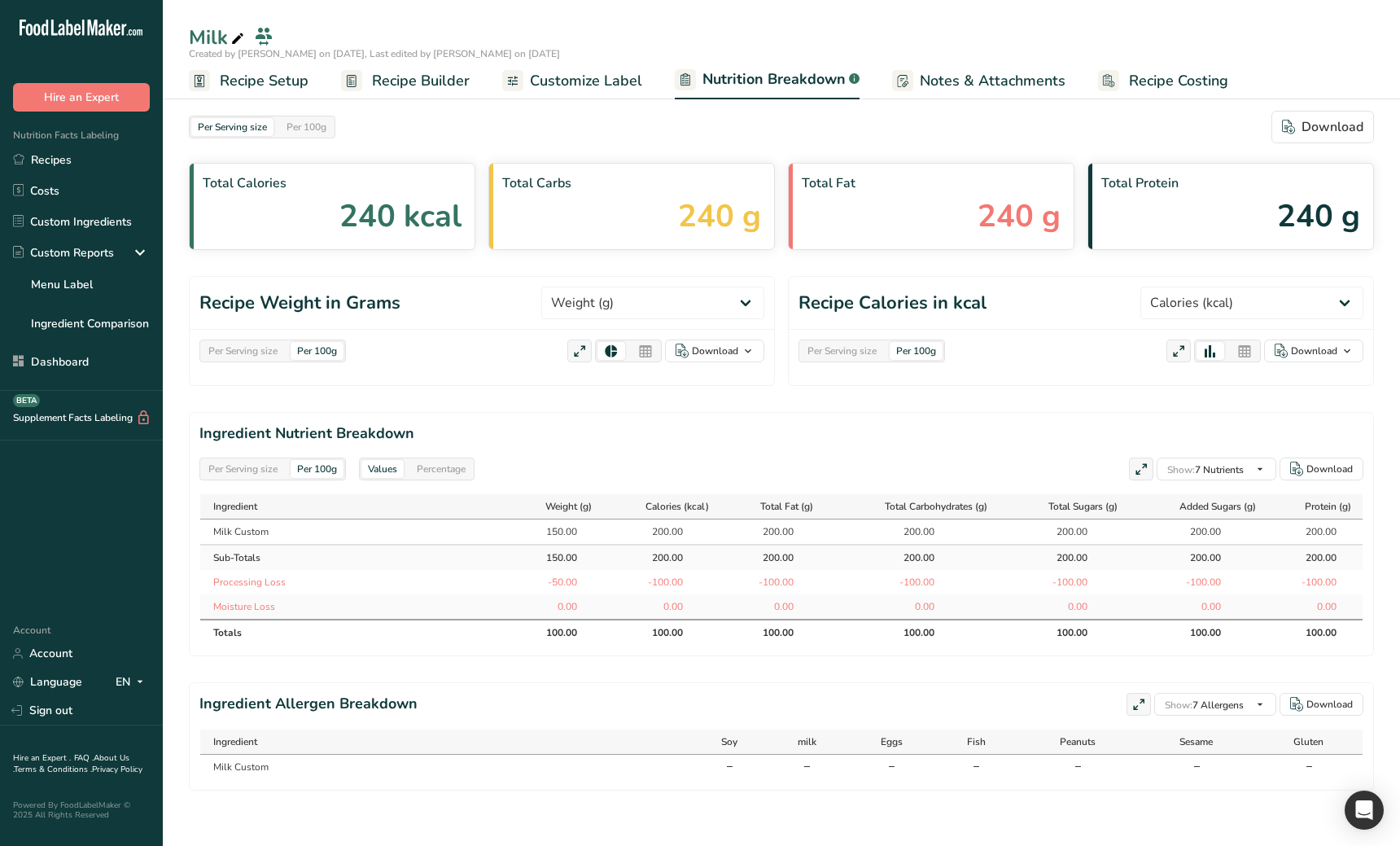
scroll to position [0, 0]
select select "Calories"
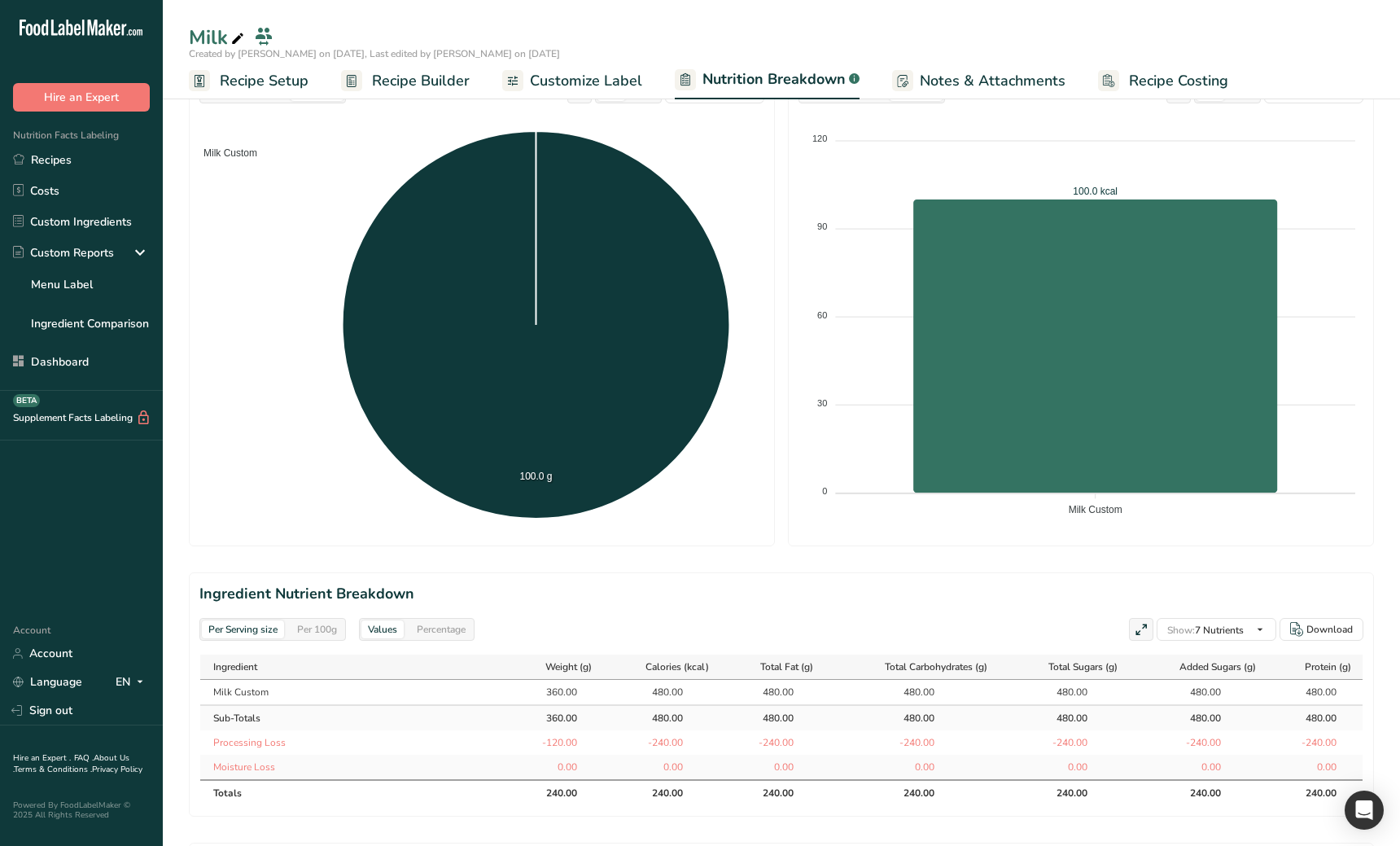
scroll to position [416, 0]
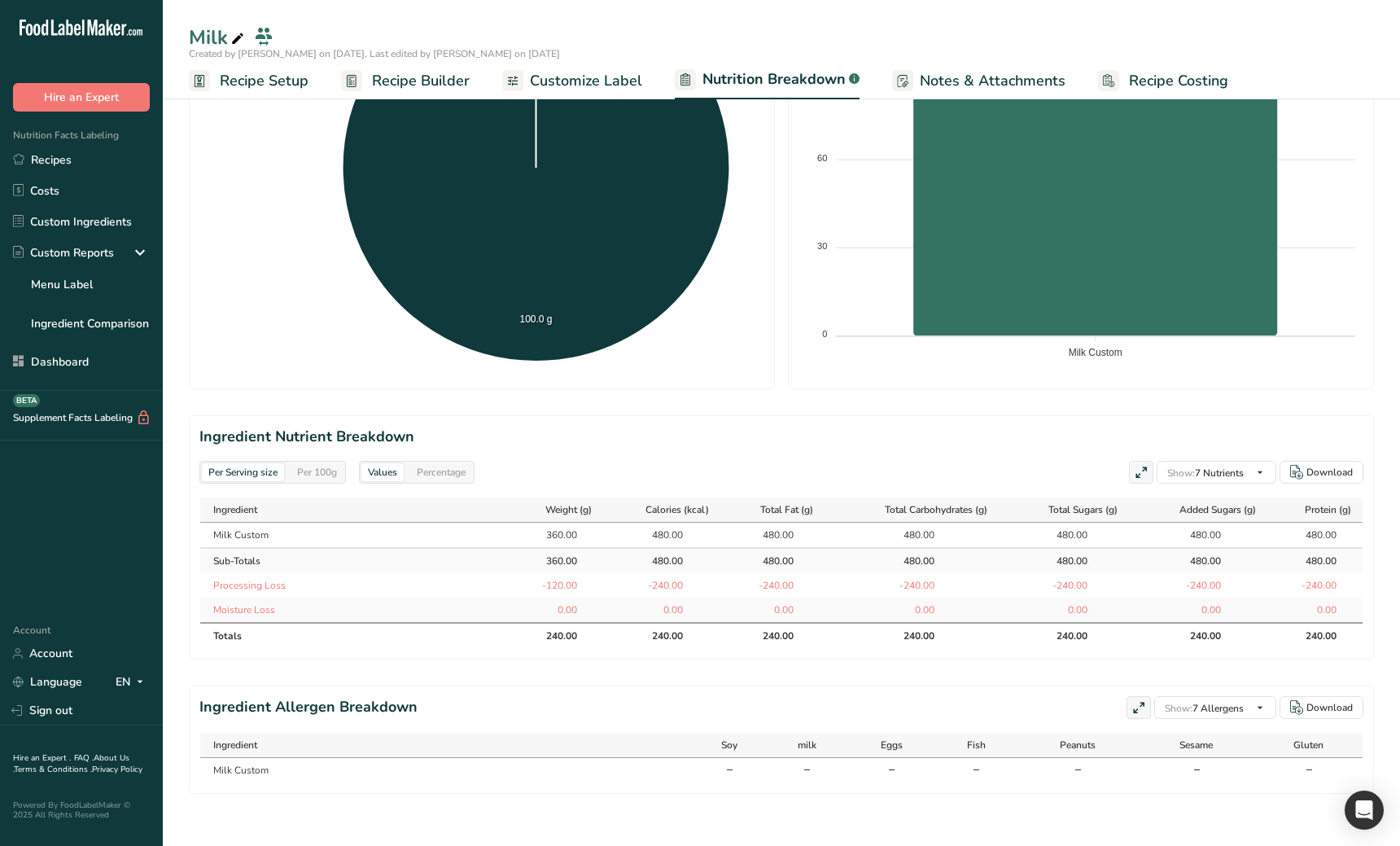
click at [314, 471] on div "Per 100g" at bounding box center [316, 472] width 53 height 18
click at [237, 468] on div "Per Serving size" at bounding box center [243, 472] width 82 height 18
click at [310, 471] on div "Per 100g" at bounding box center [316, 472] width 53 height 18
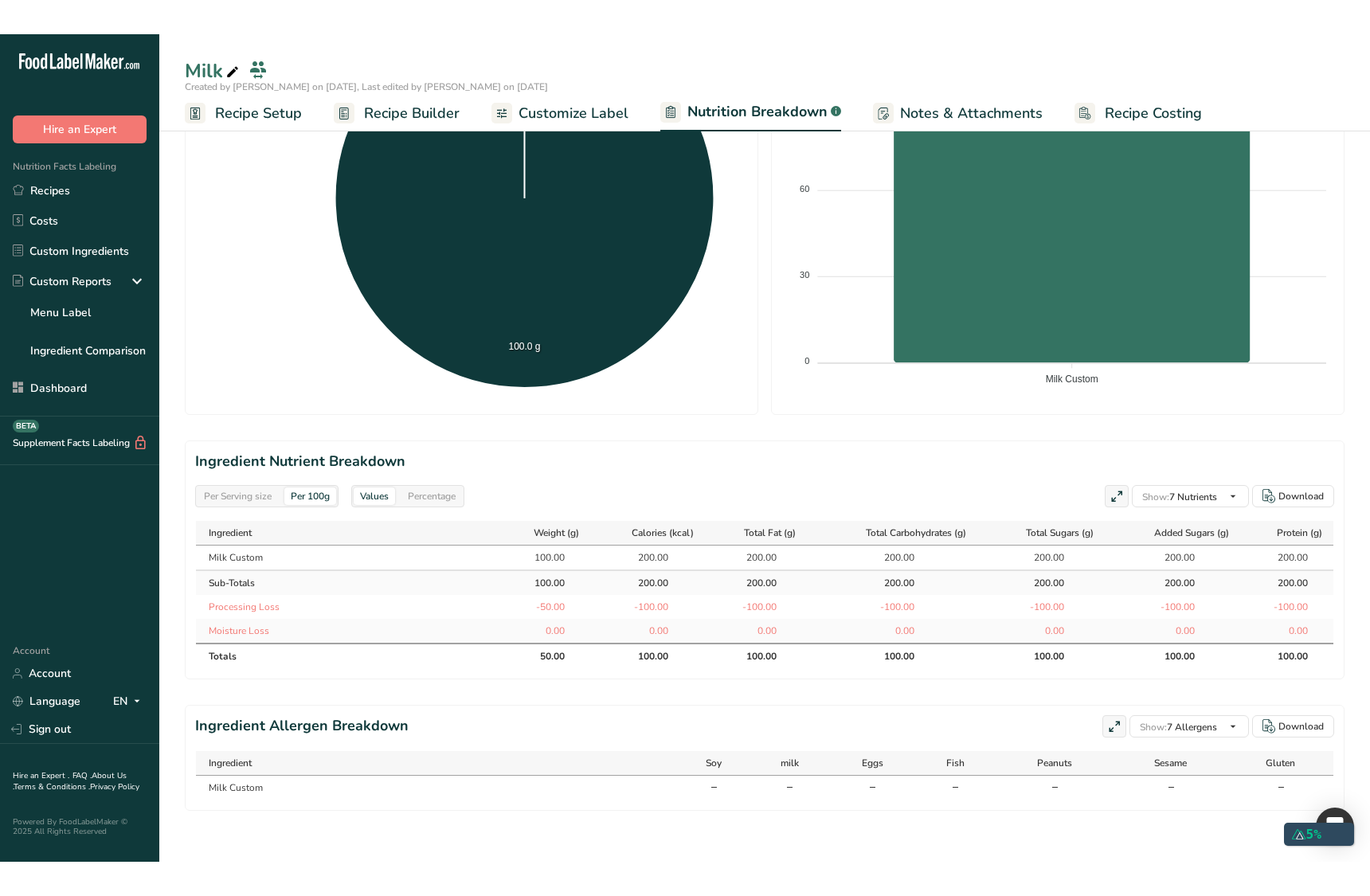
scroll to position [0, 0]
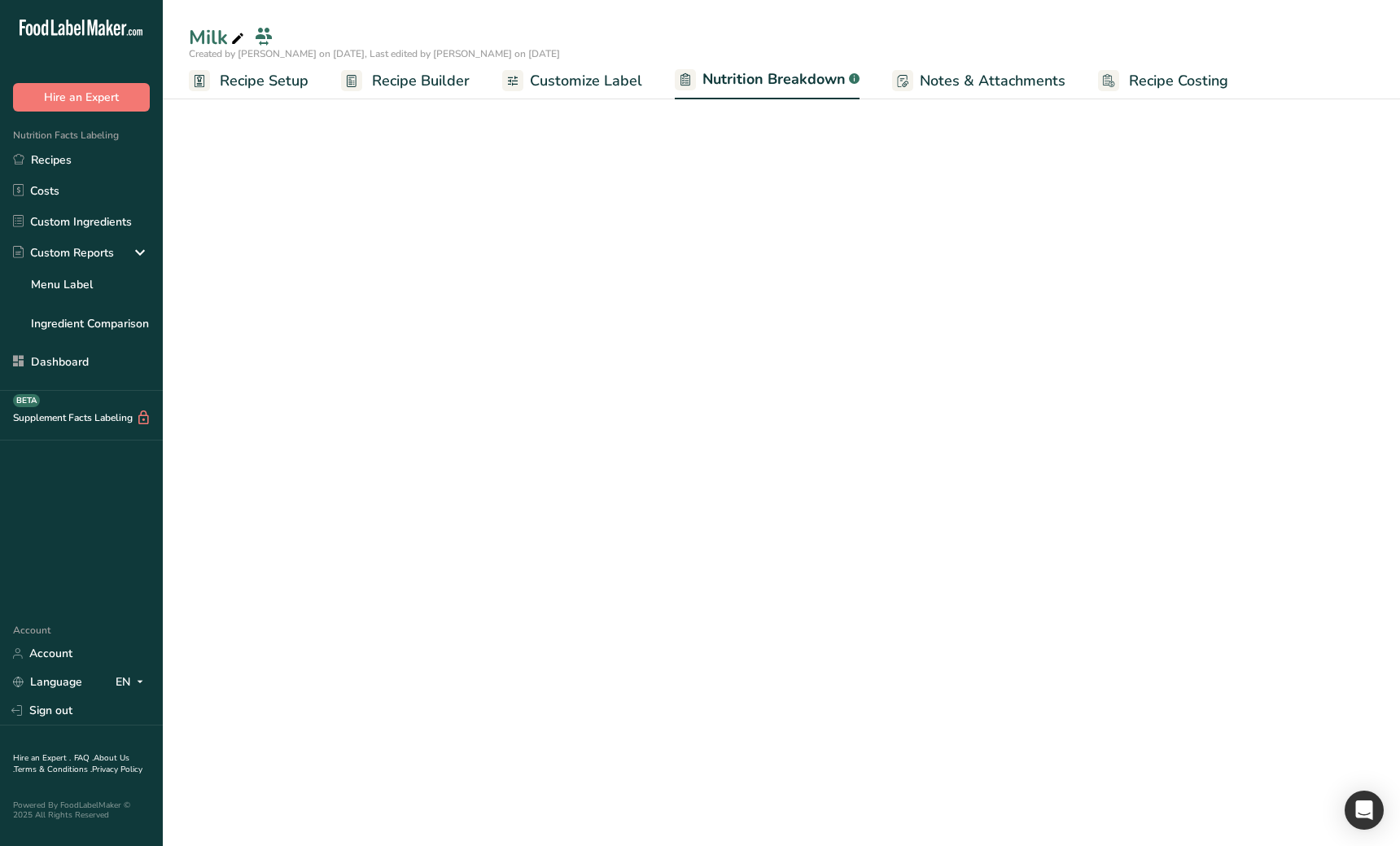
select select "Calories"
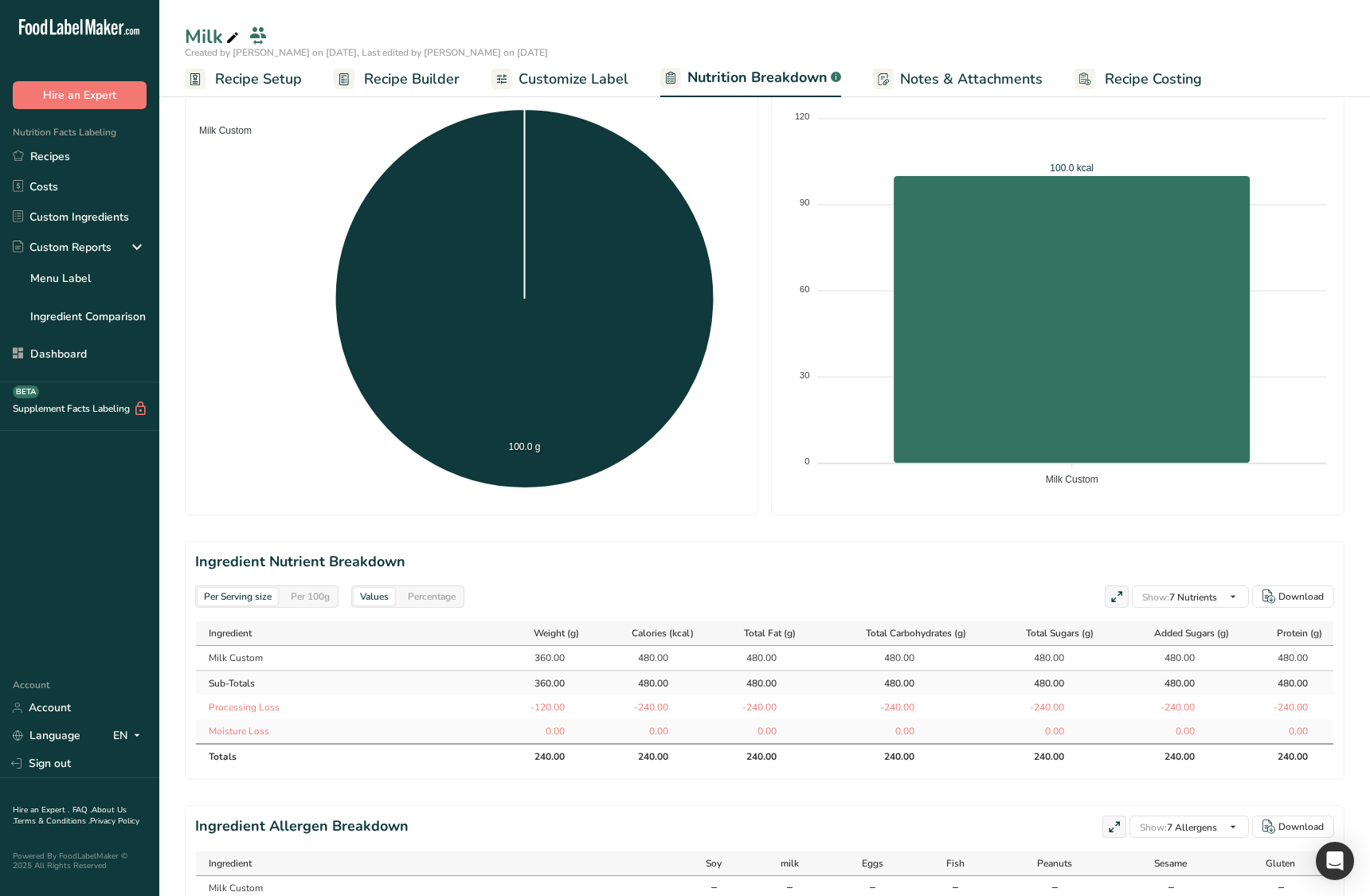
scroll to position [270, 0]
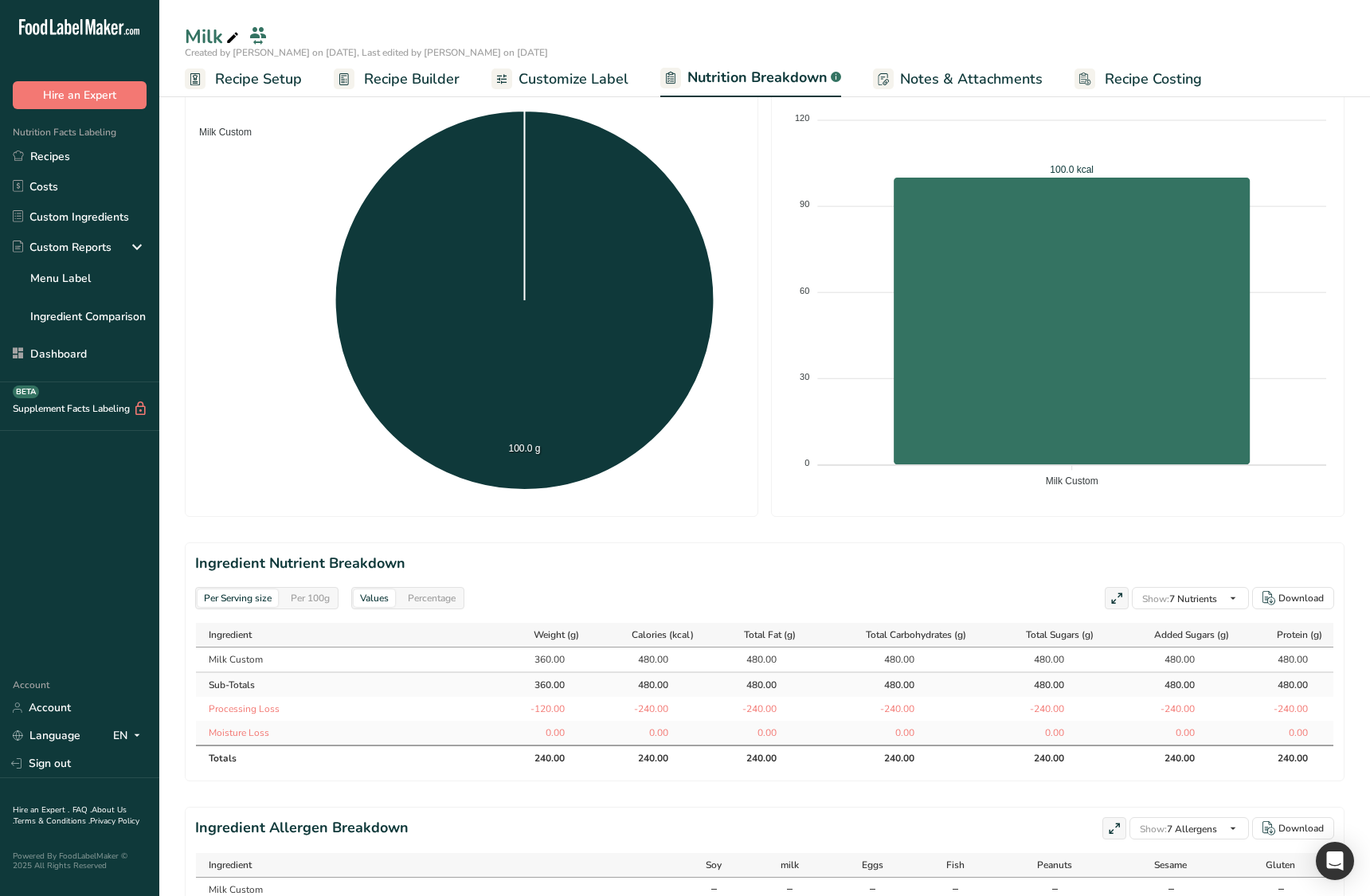
click at [326, 606] on div "Per 100g" at bounding box center [310, 598] width 52 height 18
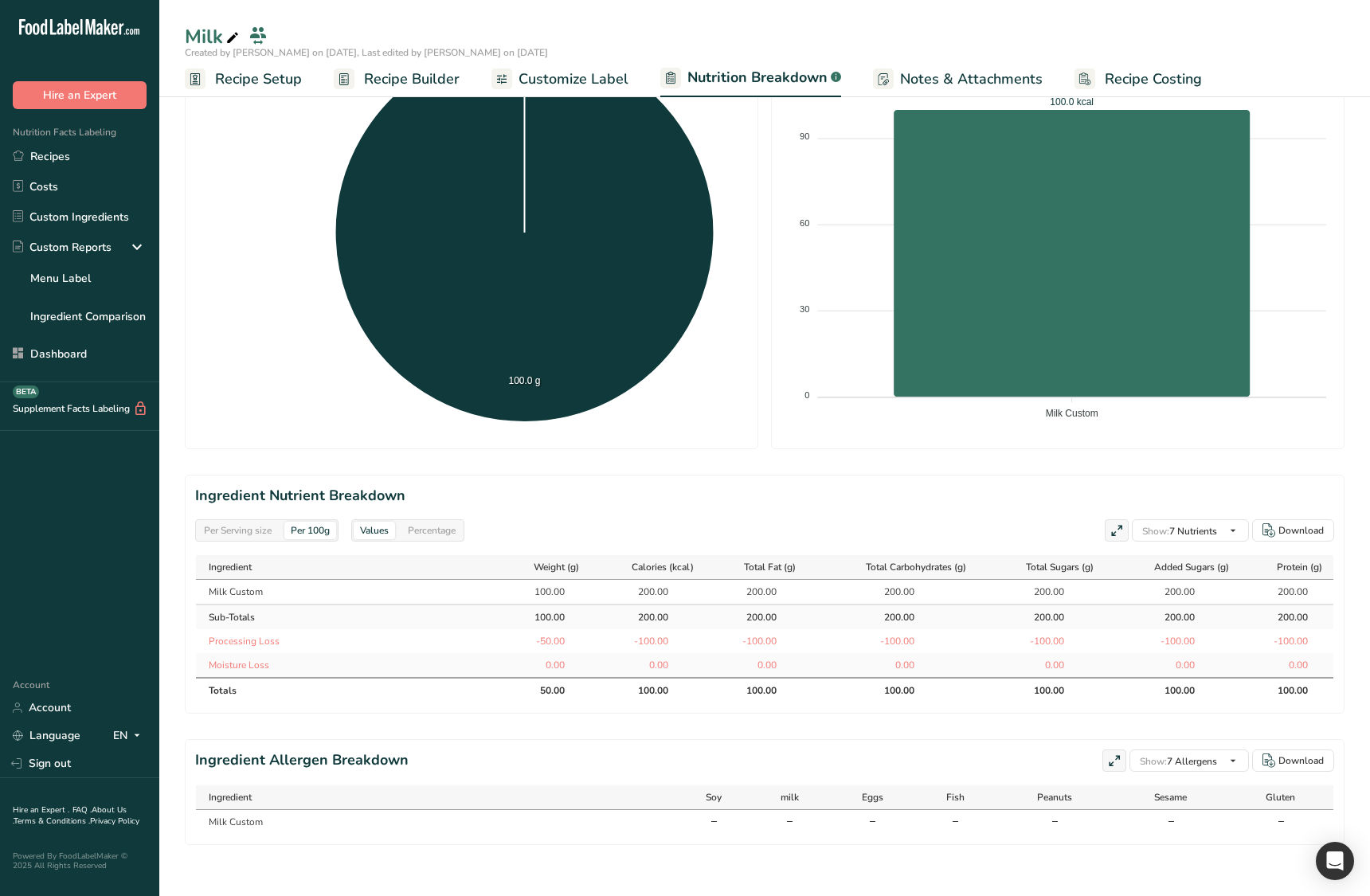
click at [247, 541] on div "Per Serving size Per 100g" at bounding box center [267, 530] width 144 height 22
click at [249, 536] on div "Per Serving size" at bounding box center [238, 530] width 80 height 18
click at [324, 534] on div "Per 100g" at bounding box center [310, 530] width 52 height 18
